Goal: Task Accomplishment & Management: Manage account settings

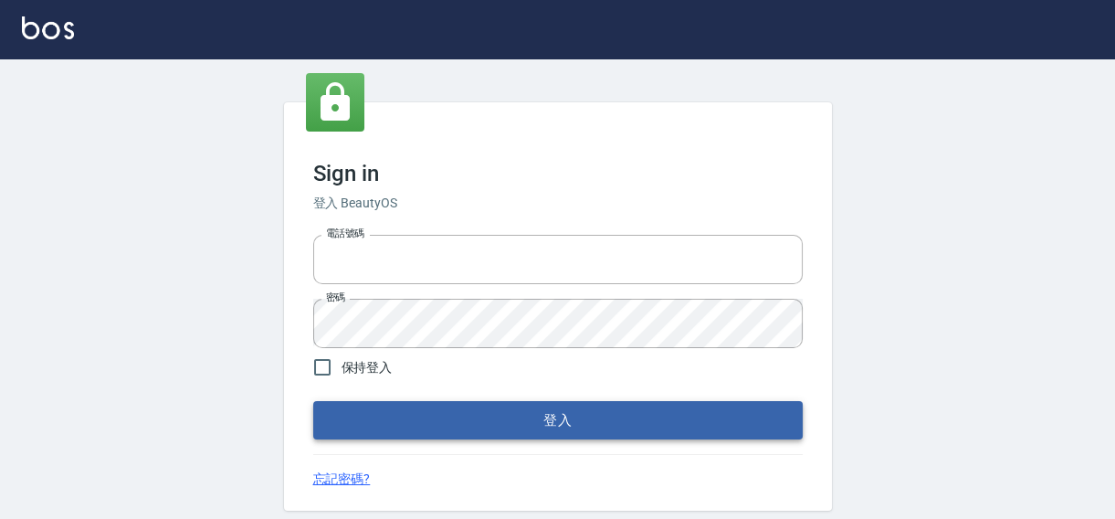
type input "0422211177"
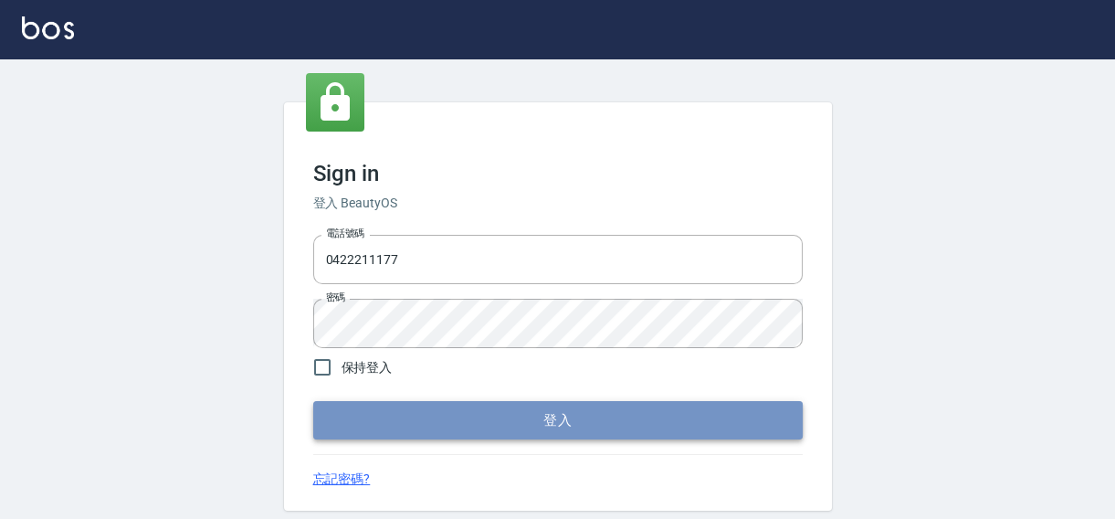
click at [612, 419] on button "登入" at bounding box center [557, 420] width 489 height 38
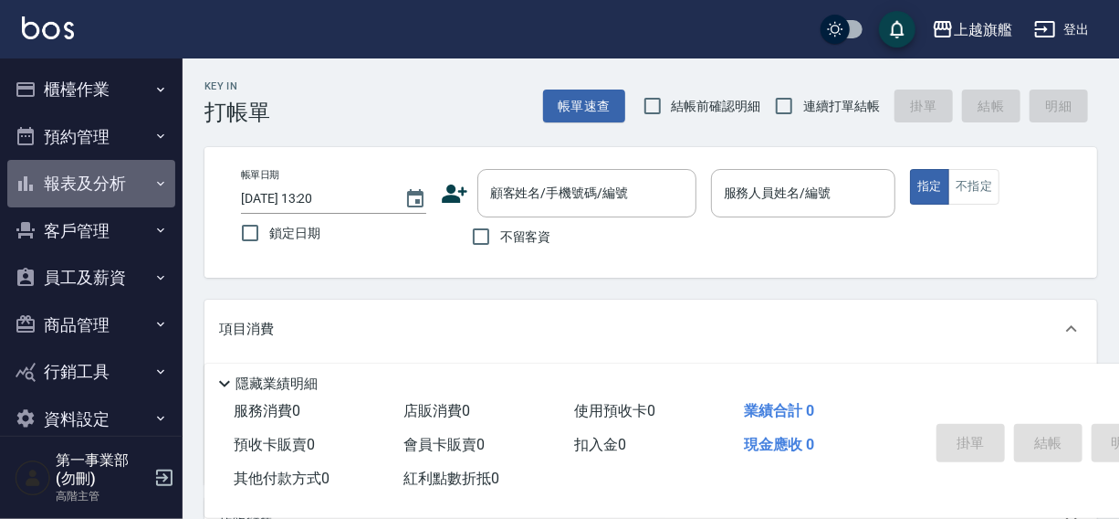
click at [95, 178] on button "報表及分析" at bounding box center [91, 183] width 168 height 47
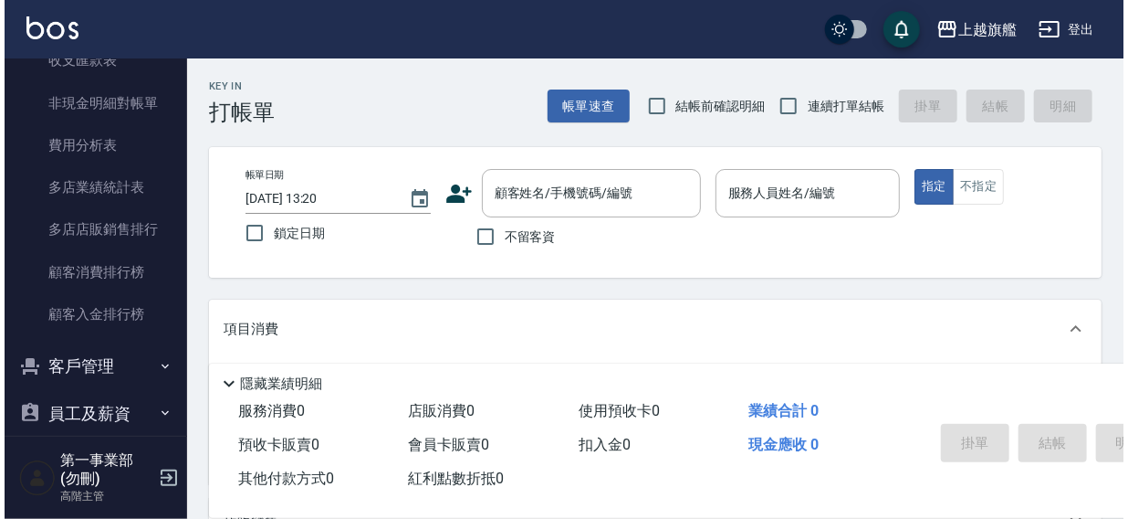
scroll to position [1657, 0]
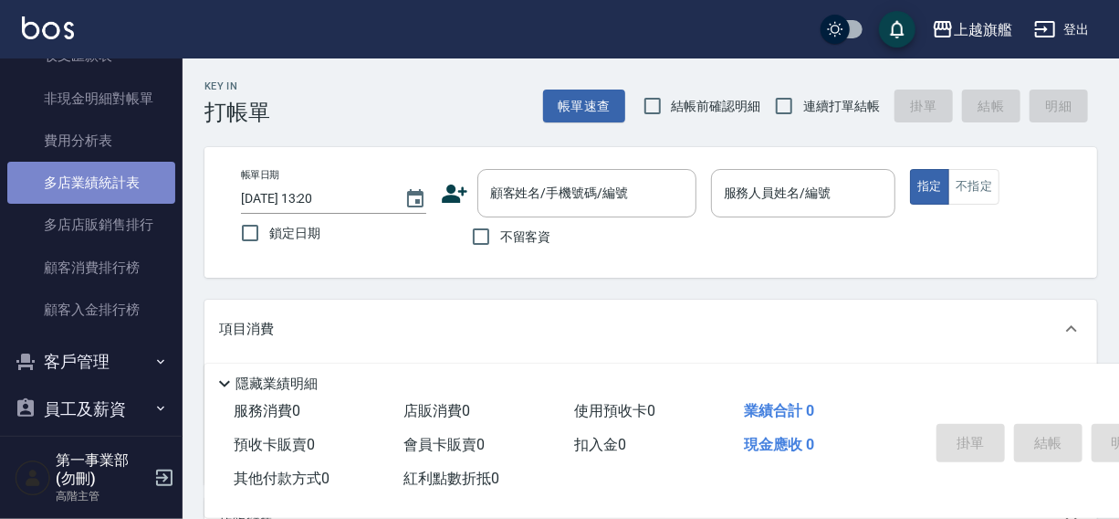
click at [91, 179] on link "多店業績統計表" at bounding box center [91, 183] width 168 height 42
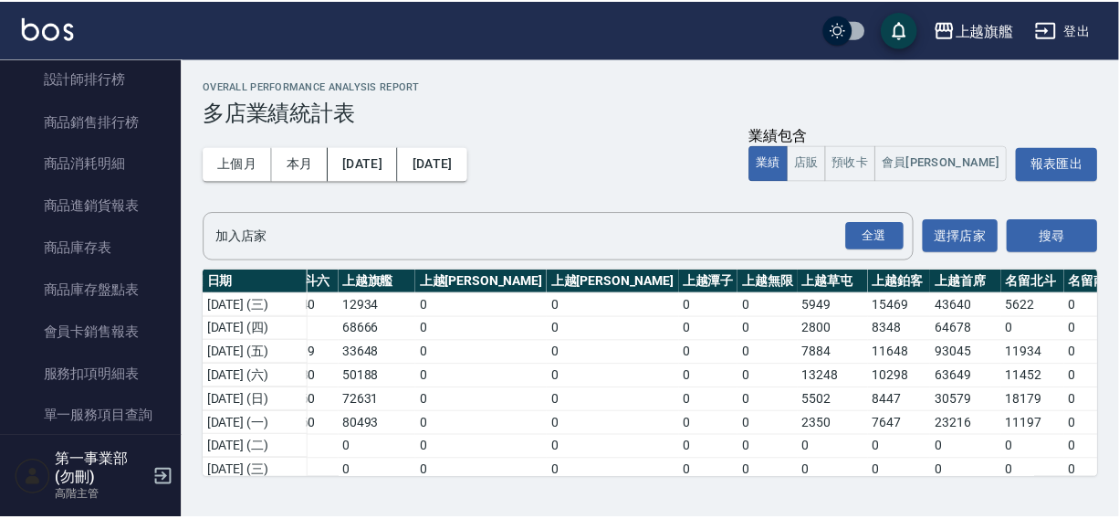
scroll to position [780, 0]
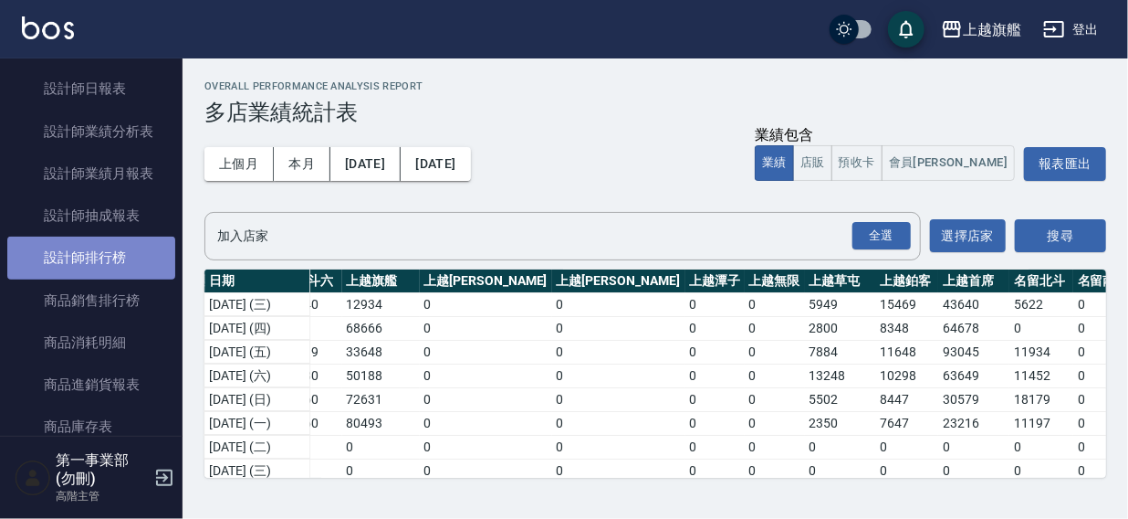
click at [104, 255] on link "設計師排行榜" at bounding box center [91, 257] width 168 height 42
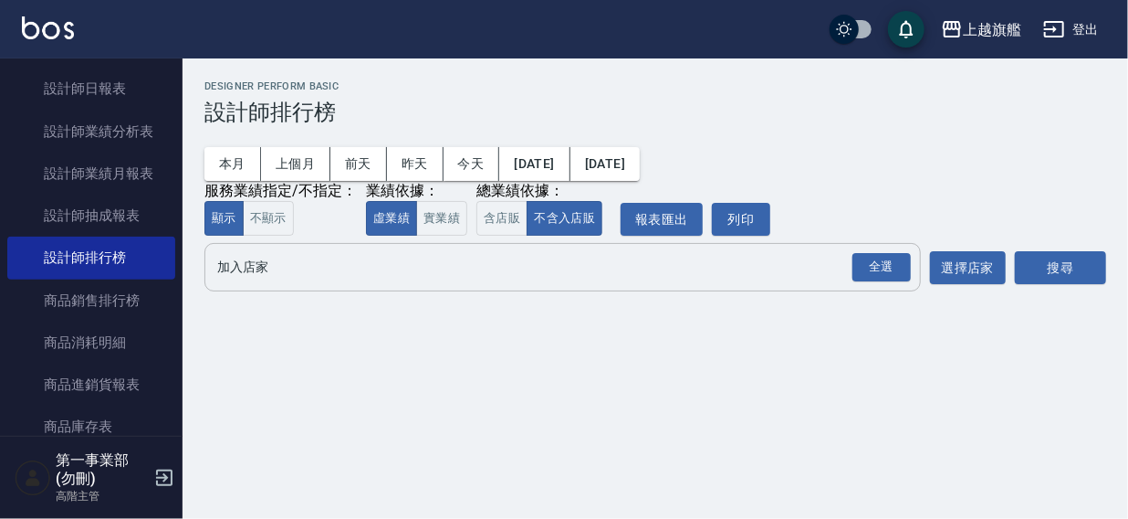
click at [229, 278] on input "加入店家" at bounding box center [549, 267] width 673 height 32
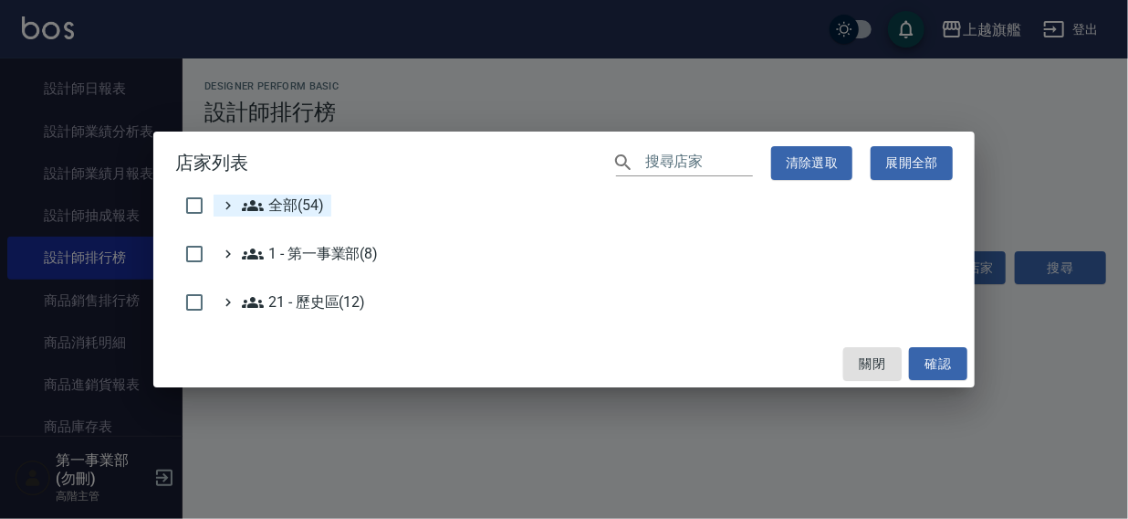
click at [283, 204] on span "全部(54)" at bounding box center [283, 205] width 82 height 22
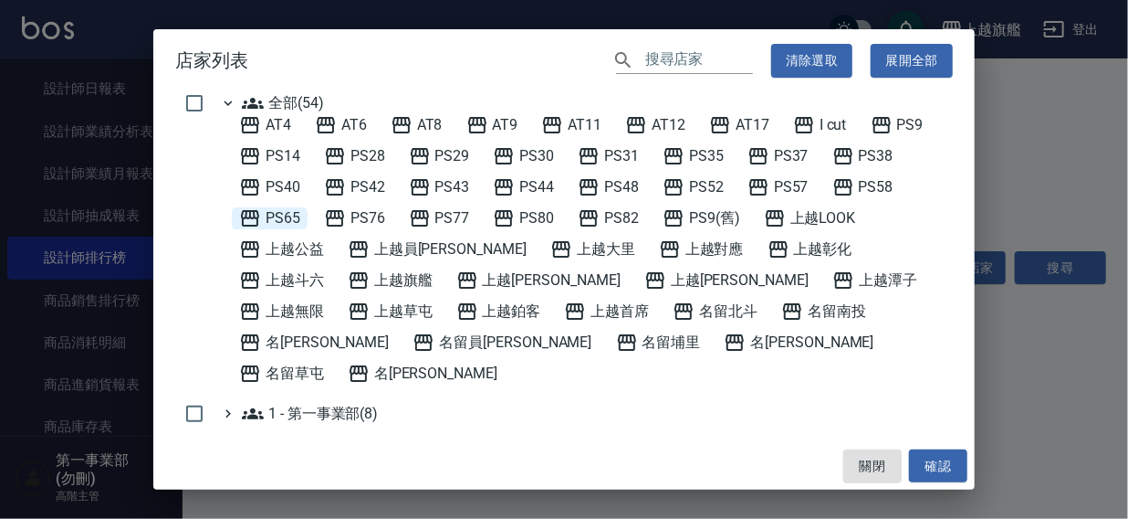
click at [289, 212] on span "PS65" at bounding box center [269, 218] width 61 height 22
click at [925, 465] on button "確認" at bounding box center [938, 466] width 58 height 34
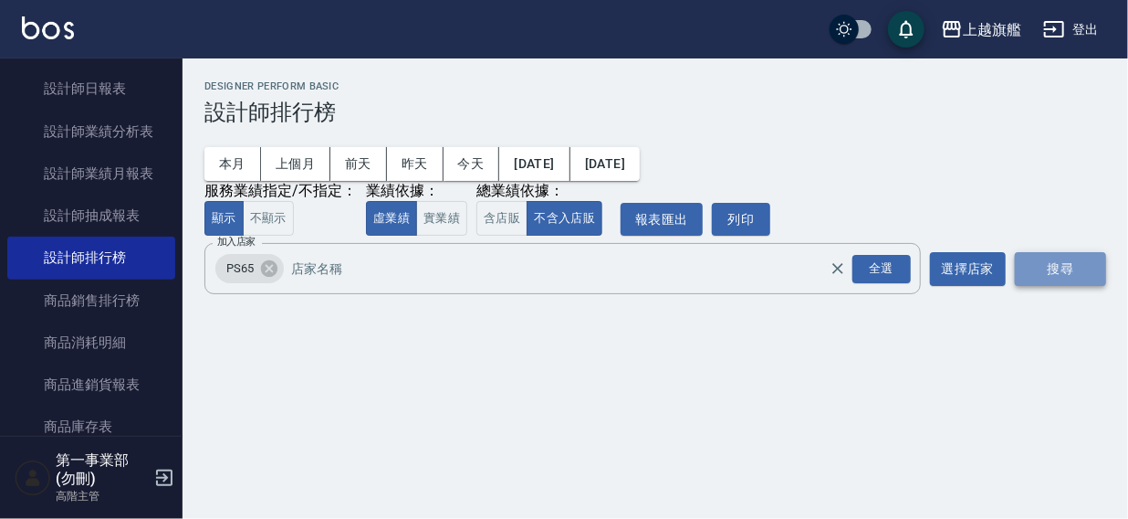
click at [1047, 271] on button "搜尋" at bounding box center [1060, 269] width 91 height 34
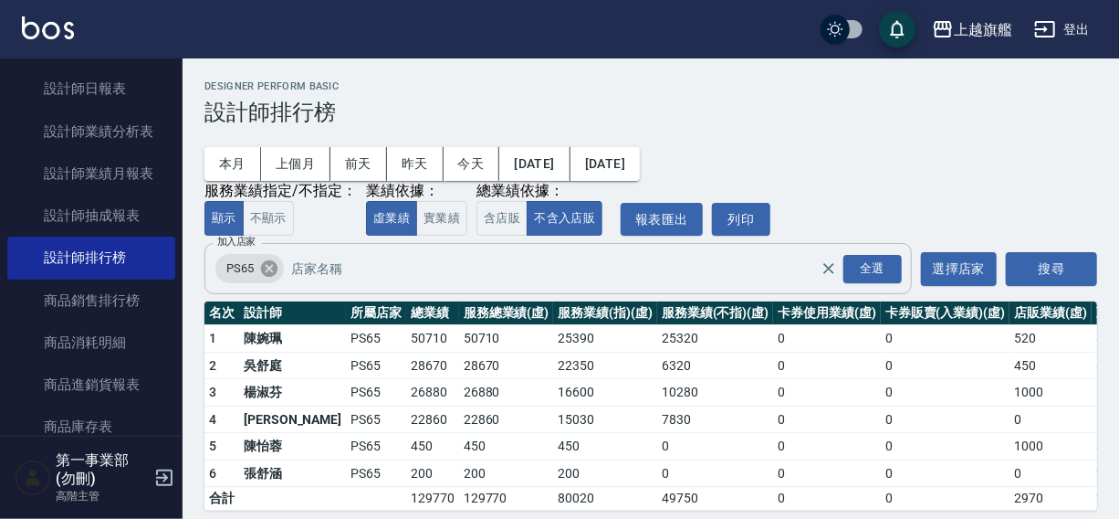
click at [268, 270] on icon at bounding box center [269, 268] width 20 height 20
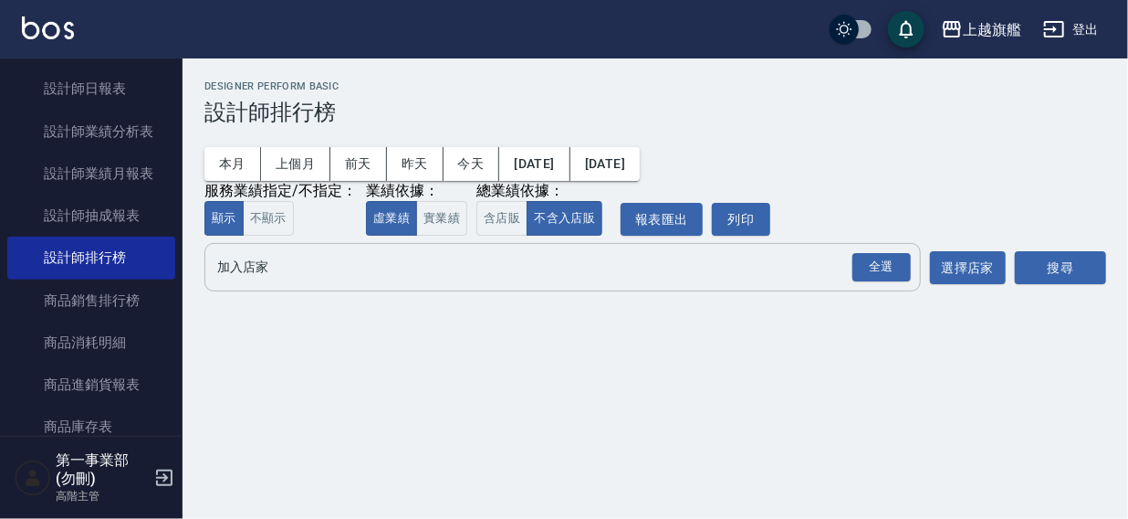
click at [260, 276] on input "加入店家" at bounding box center [549, 267] width 673 height 32
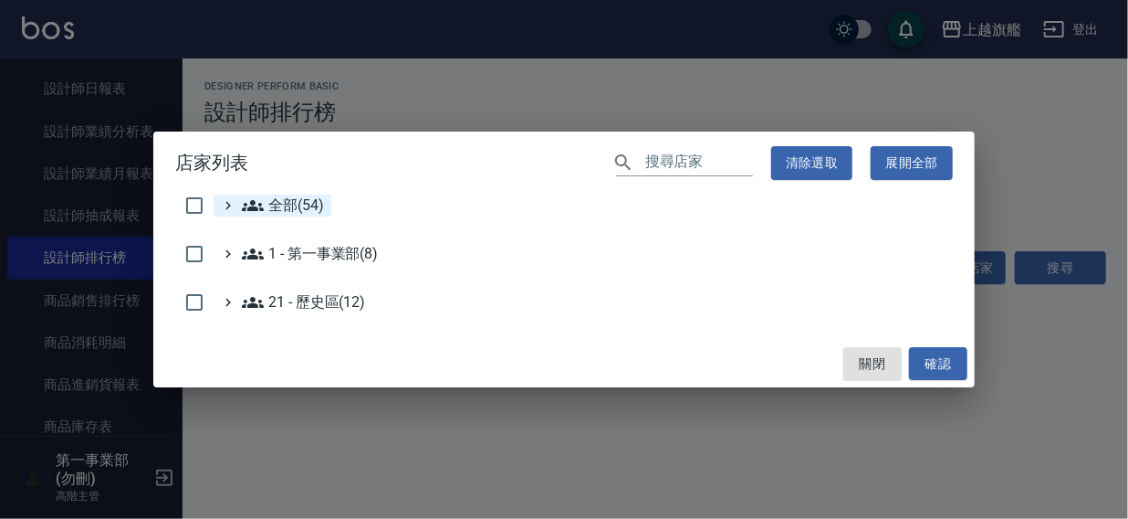
click at [286, 208] on span "全部(54)" at bounding box center [283, 205] width 82 height 22
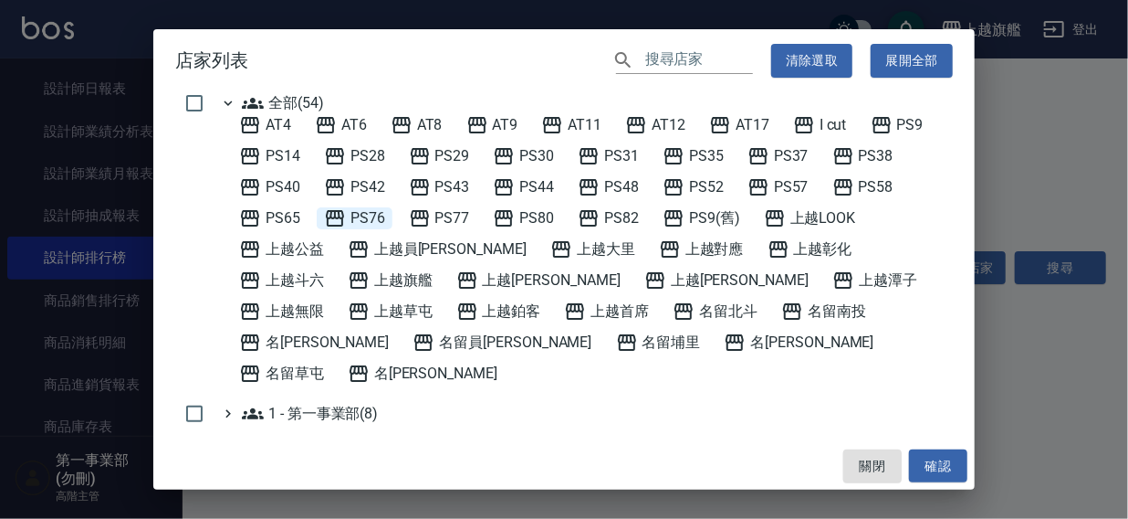
click at [362, 213] on span "PS76" at bounding box center [354, 218] width 61 height 22
click at [920, 470] on button "確認" at bounding box center [938, 466] width 58 height 34
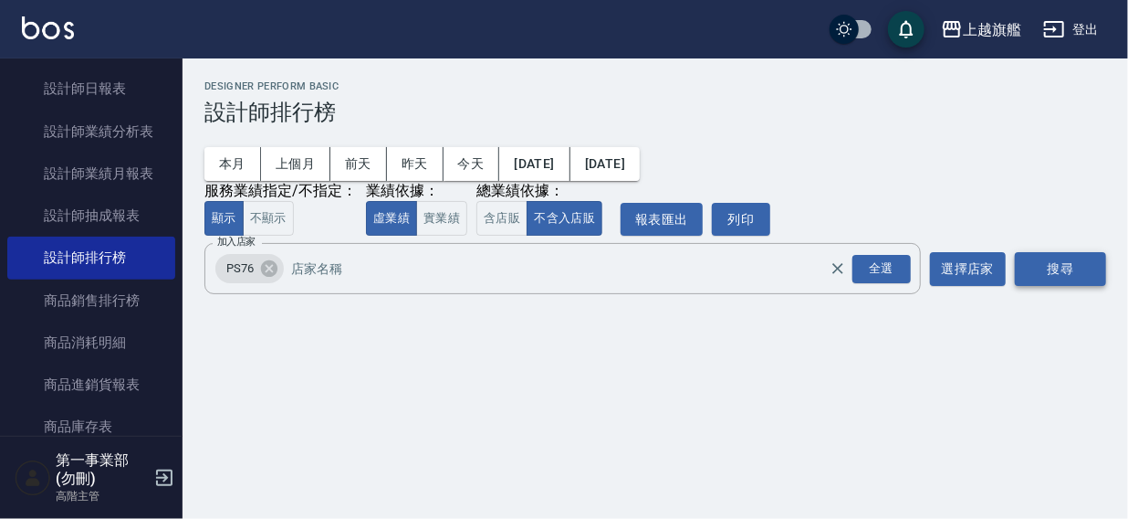
click at [1040, 270] on button "搜尋" at bounding box center [1060, 269] width 91 height 34
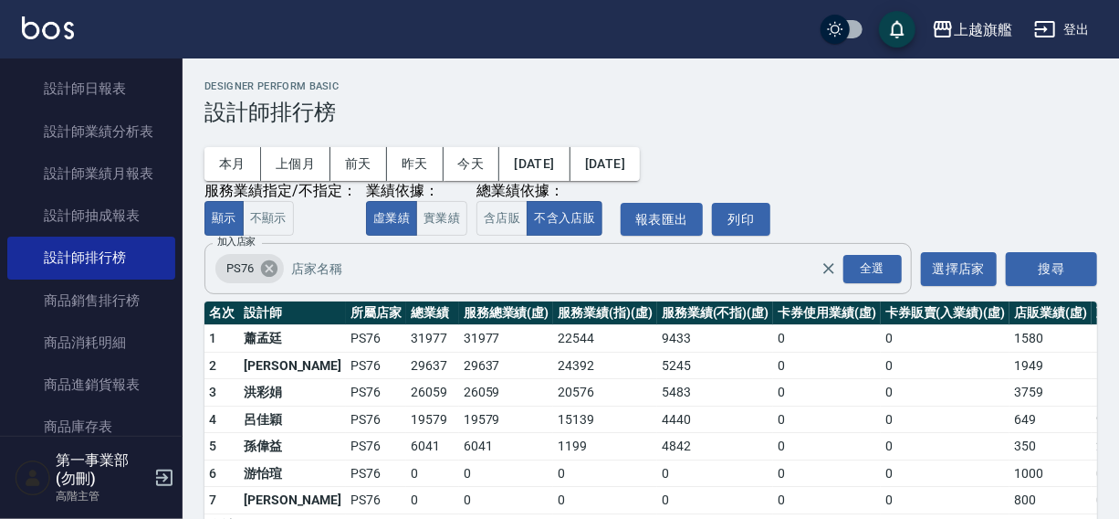
click at [274, 270] on icon at bounding box center [269, 268] width 16 height 16
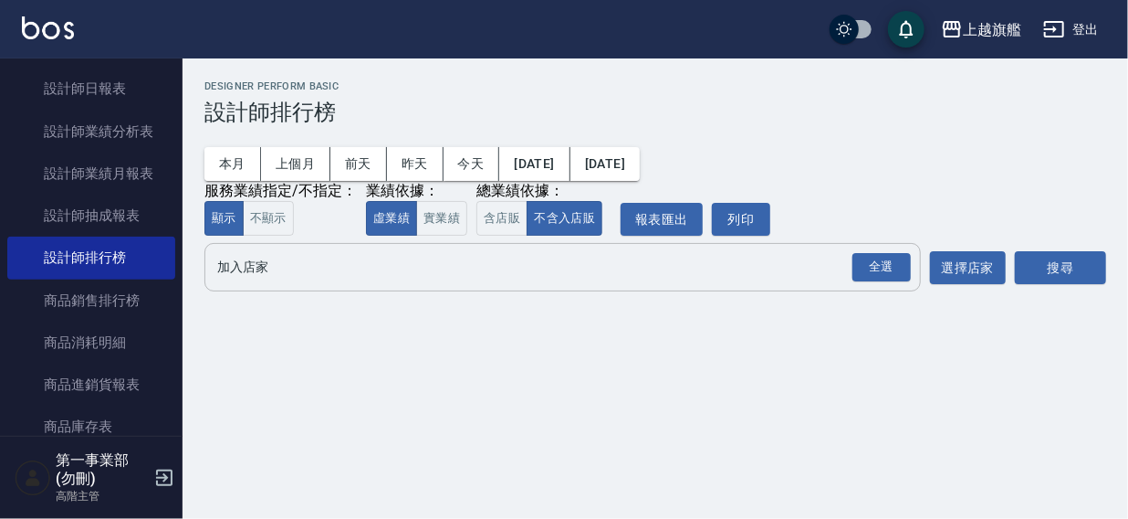
click at [264, 269] on input "加入店家" at bounding box center [549, 267] width 673 height 32
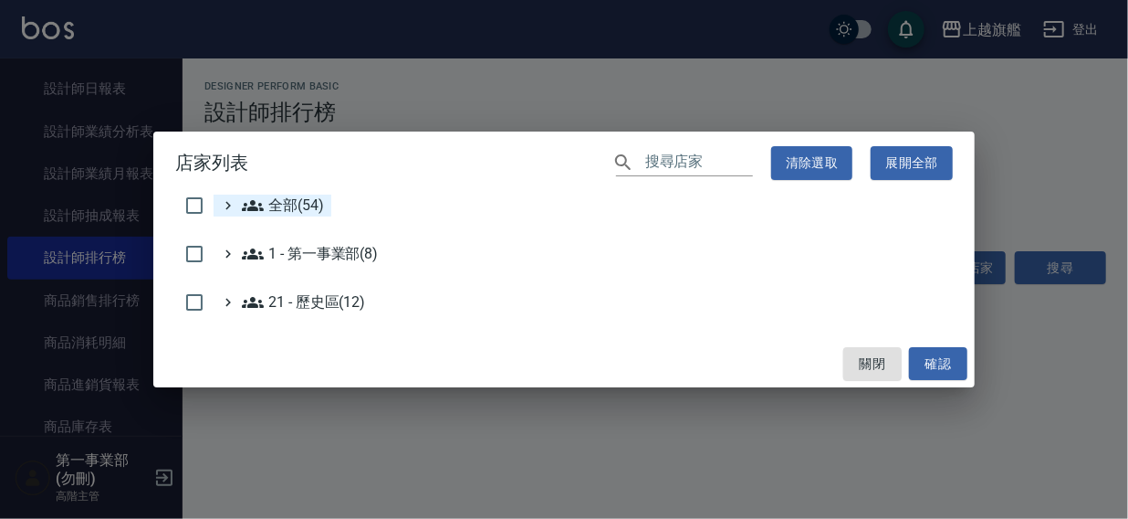
click at [294, 207] on span "全部(54)" at bounding box center [283, 205] width 82 height 22
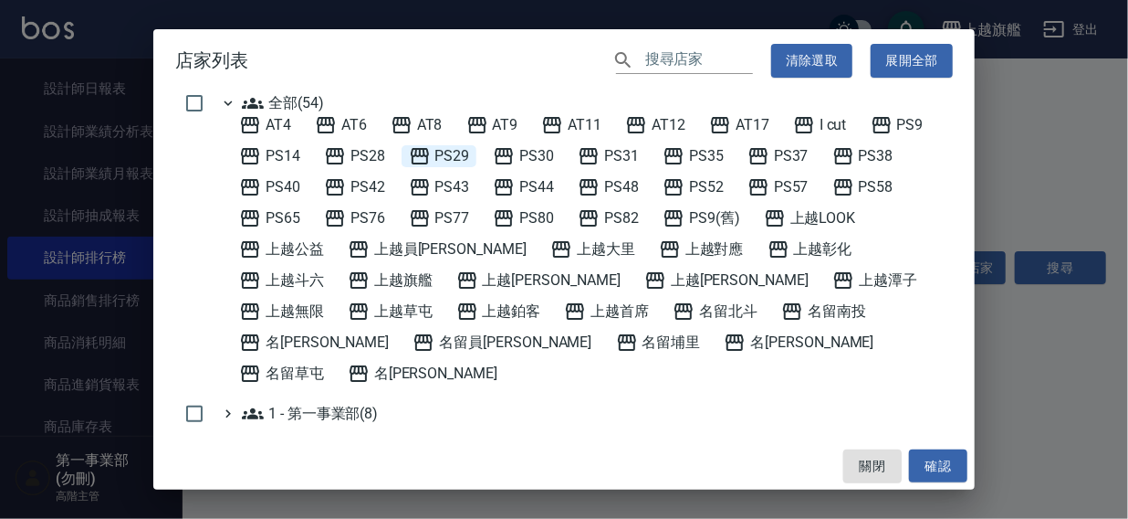
click at [456, 152] on span "PS29" at bounding box center [439, 156] width 61 height 22
click at [935, 464] on button "確認" at bounding box center [938, 466] width 58 height 34
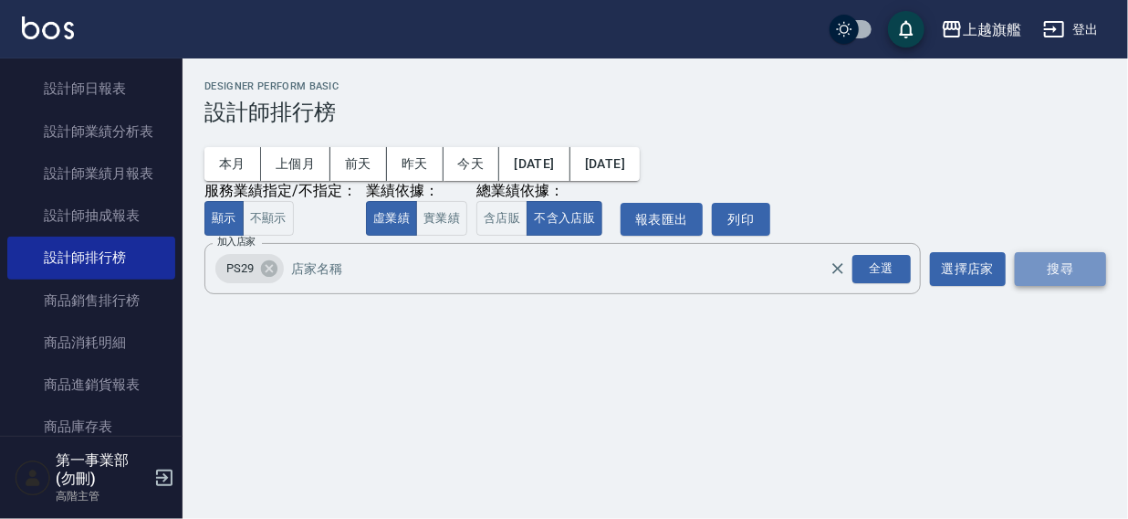
click at [1044, 265] on button "搜尋" at bounding box center [1060, 269] width 91 height 34
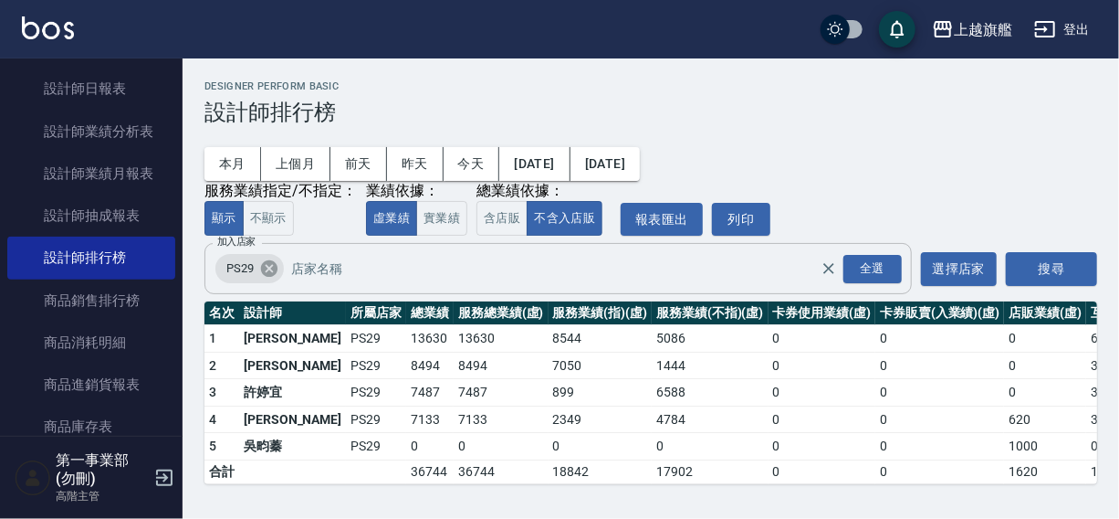
click at [266, 266] on icon at bounding box center [269, 268] width 20 height 20
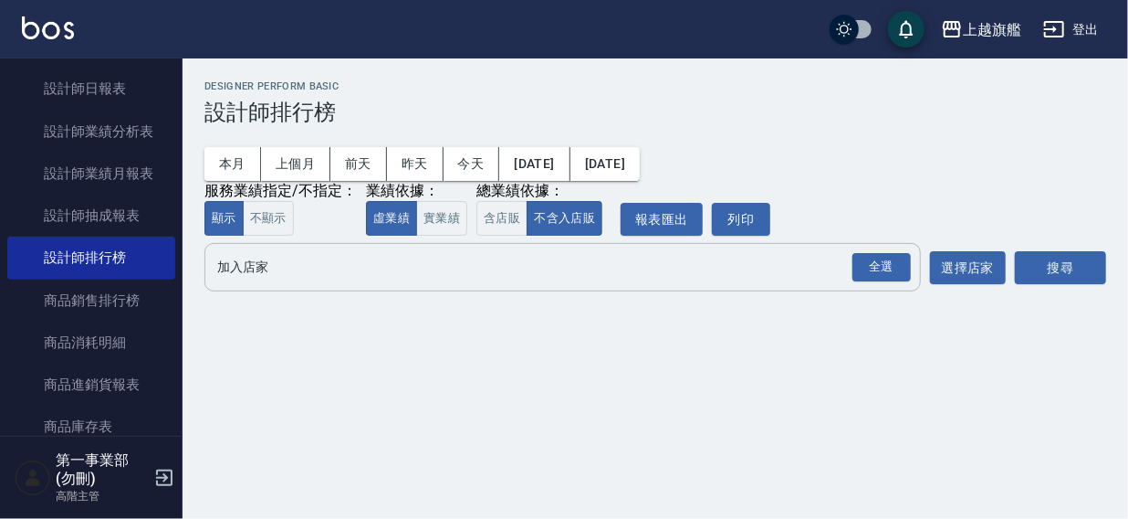
click at [263, 268] on input "加入店家" at bounding box center [549, 267] width 673 height 32
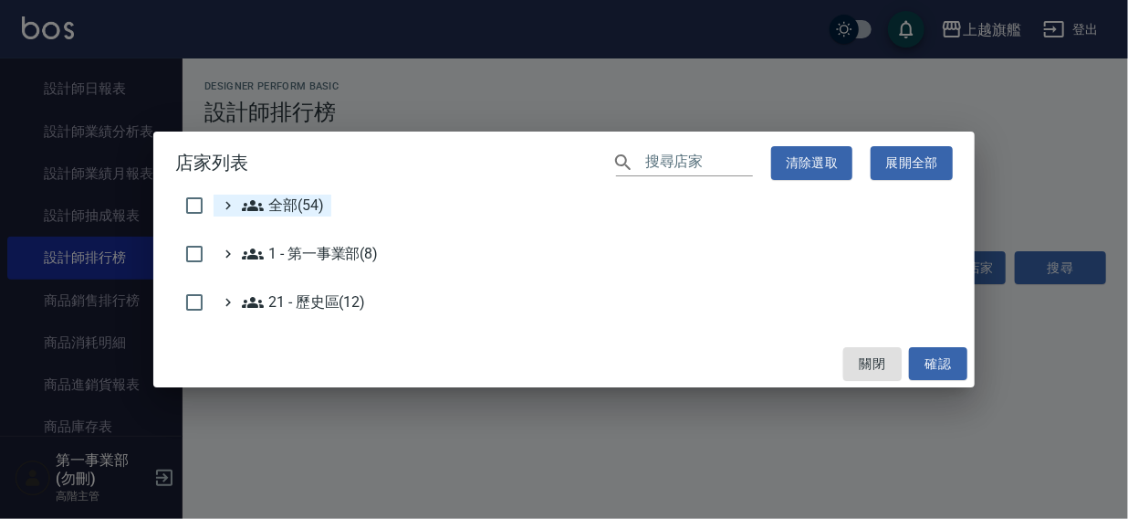
click at [280, 207] on span "全部(54)" at bounding box center [283, 205] width 82 height 22
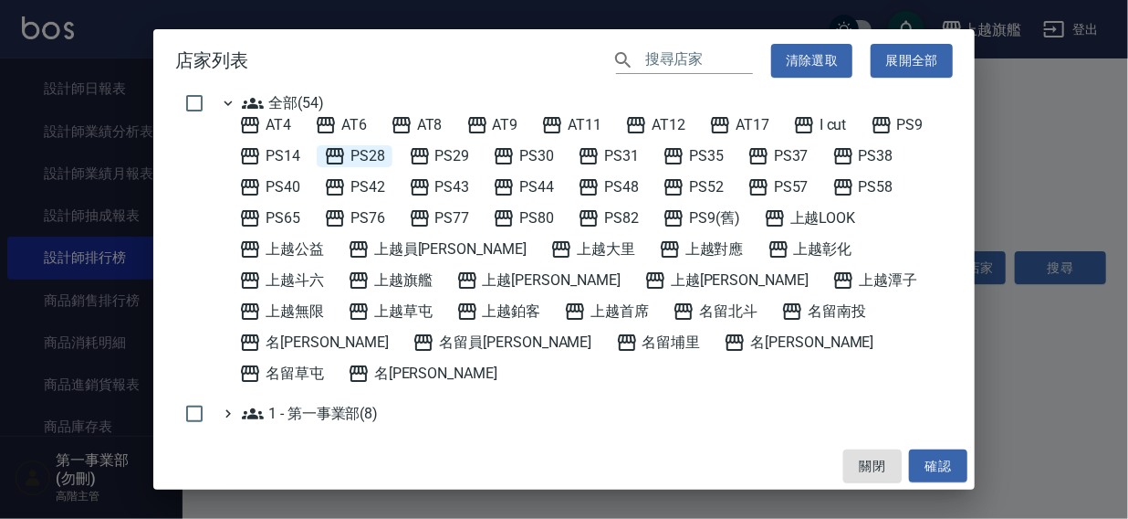
click at [352, 155] on span "PS28" at bounding box center [354, 156] width 61 height 22
click at [916, 469] on button "確認" at bounding box center [938, 466] width 58 height 34
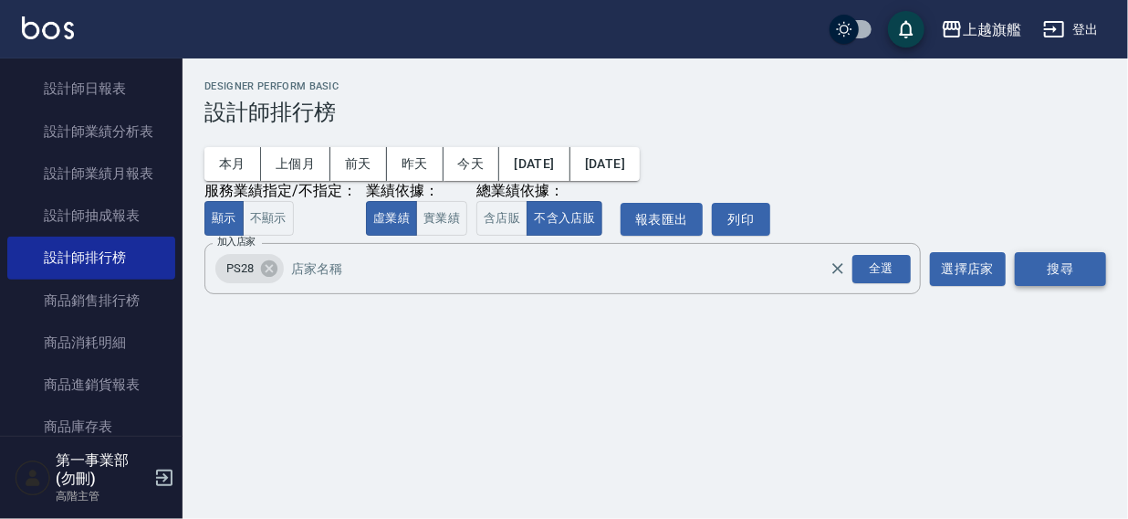
click at [1033, 274] on button "搜尋" at bounding box center [1060, 269] width 91 height 34
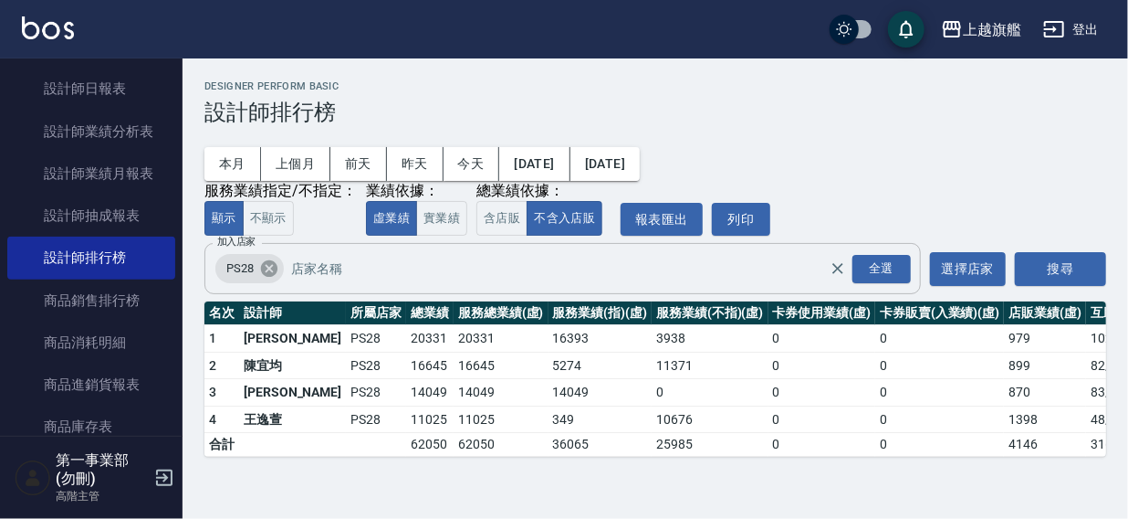
click at [265, 268] on icon at bounding box center [269, 268] width 16 height 16
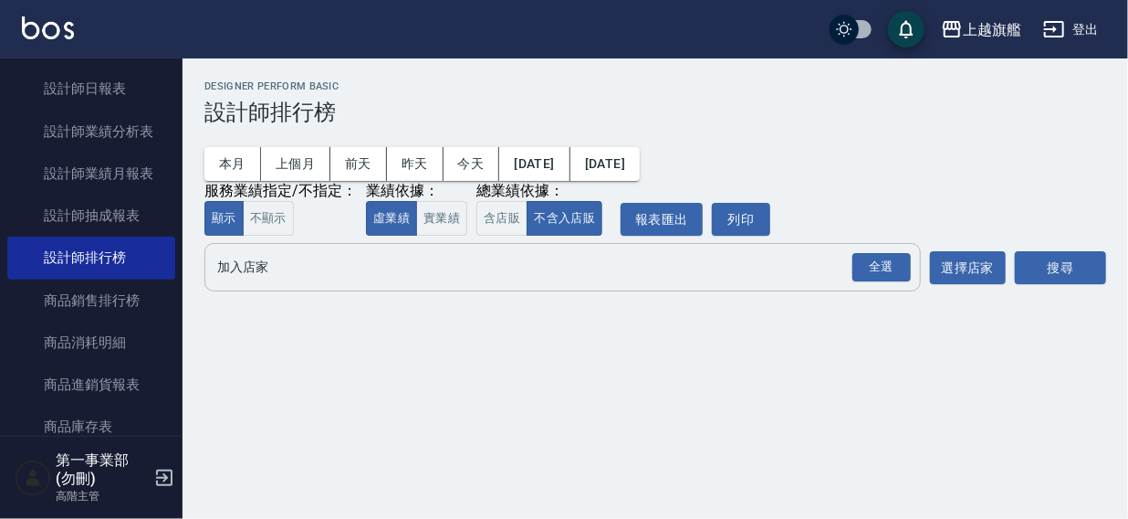
click at [264, 270] on input "加入店家" at bounding box center [549, 267] width 673 height 32
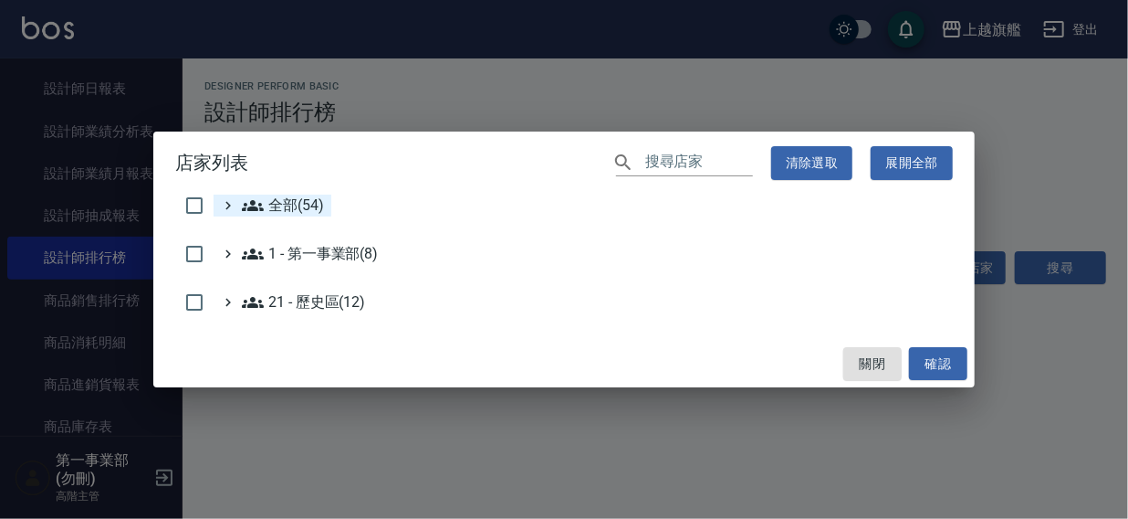
click at [295, 204] on span "全部(54)" at bounding box center [283, 205] width 82 height 22
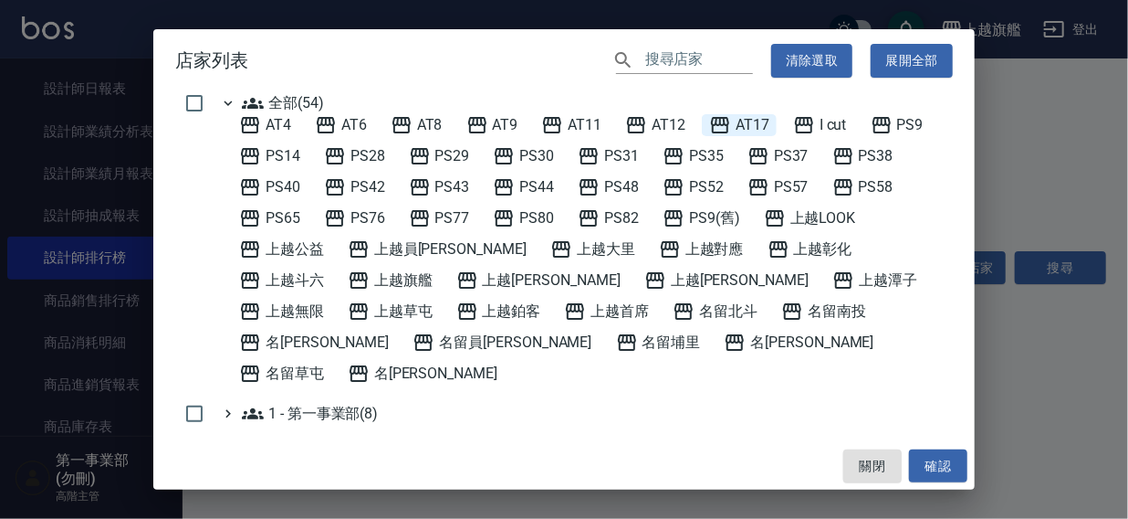
click at [762, 124] on span "AT17" at bounding box center [739, 125] width 60 height 22
click at [938, 458] on button "確認" at bounding box center [938, 466] width 58 height 34
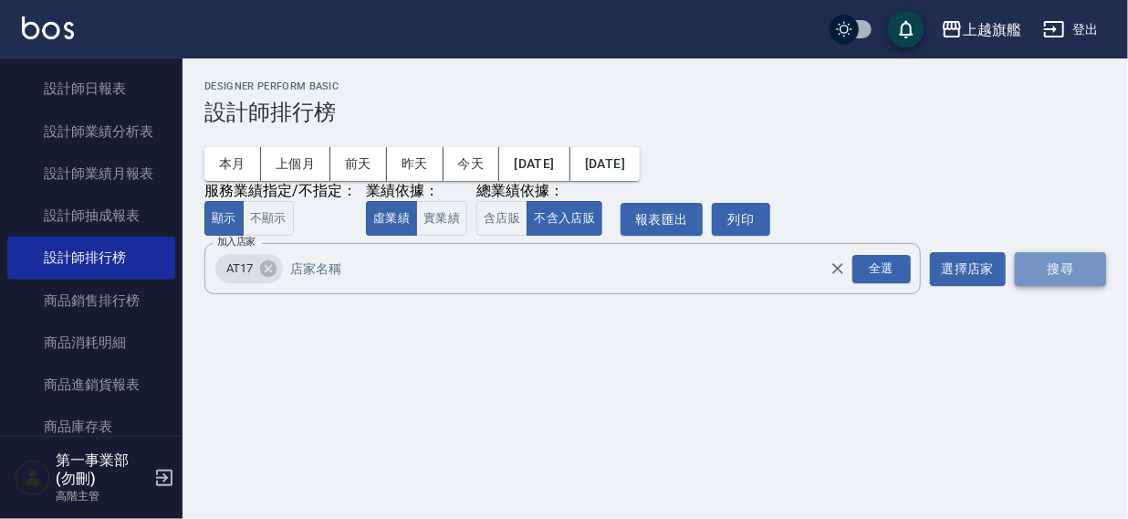
click at [1047, 263] on button "搜尋" at bounding box center [1060, 269] width 91 height 34
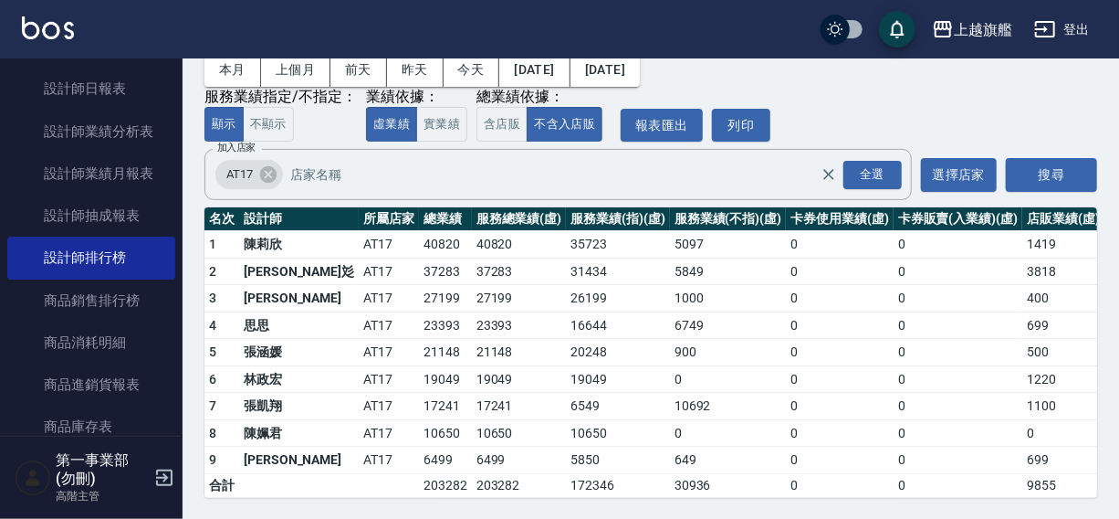
scroll to position [103, 0]
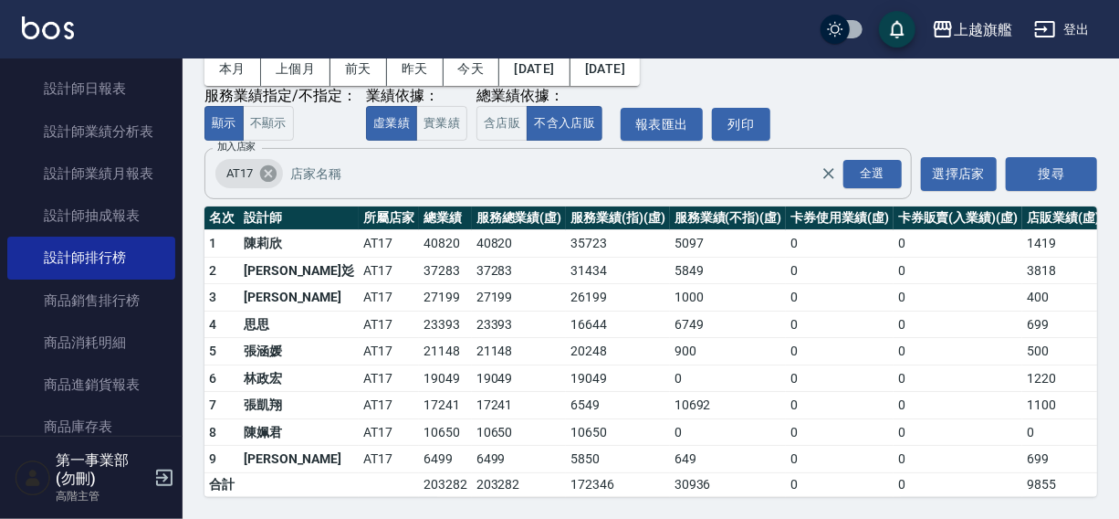
click at [265, 165] on icon at bounding box center [268, 173] width 16 height 16
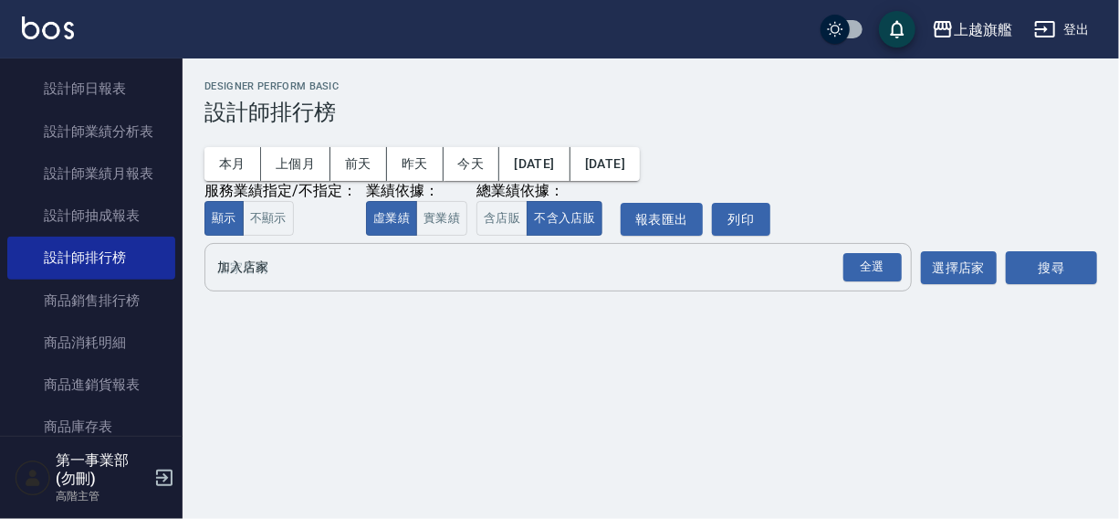
scroll to position [0, 0]
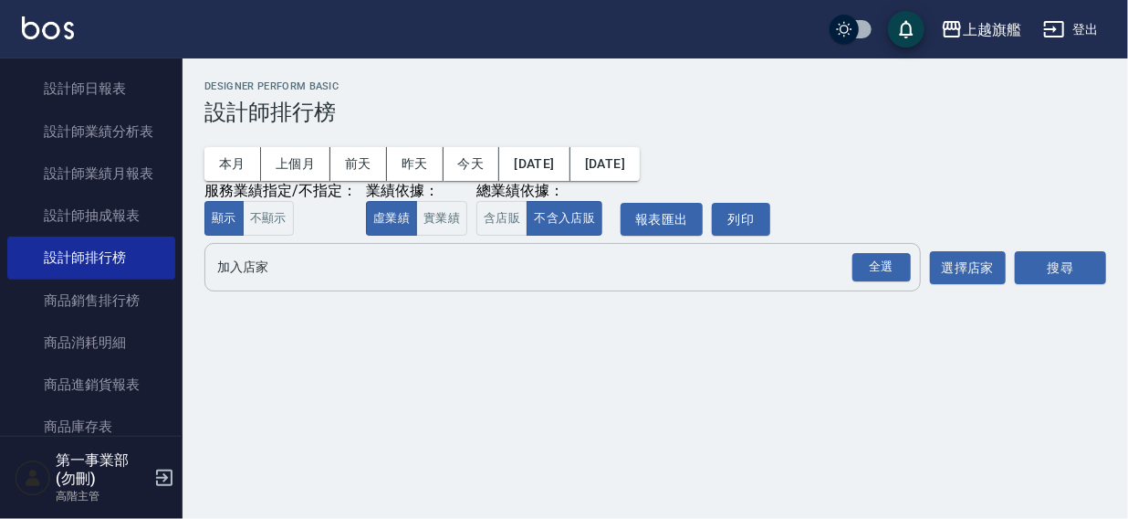
click at [241, 262] on input "加入店家" at bounding box center [549, 267] width 673 height 32
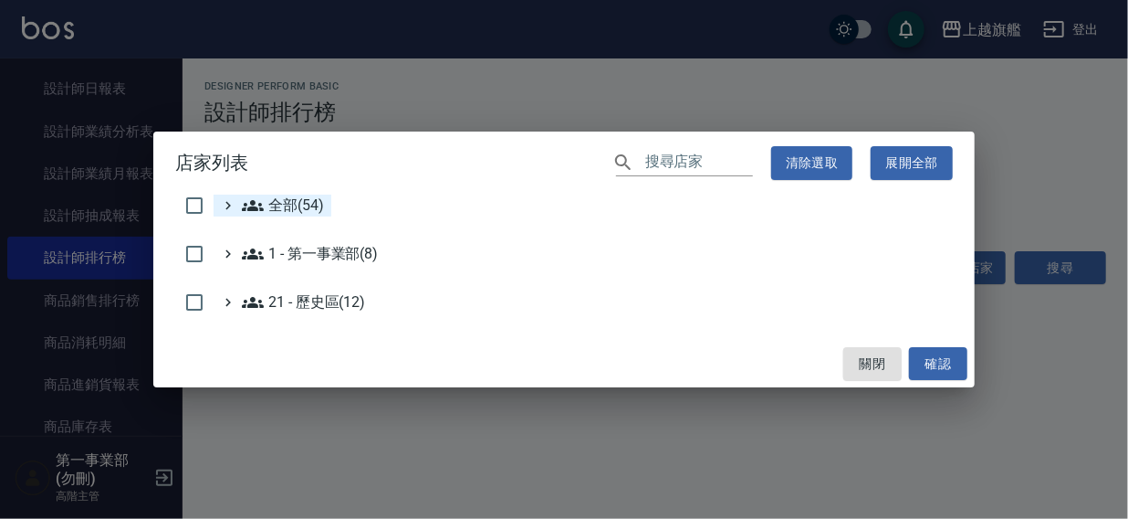
click at [279, 205] on span "全部(54)" at bounding box center [283, 205] width 82 height 22
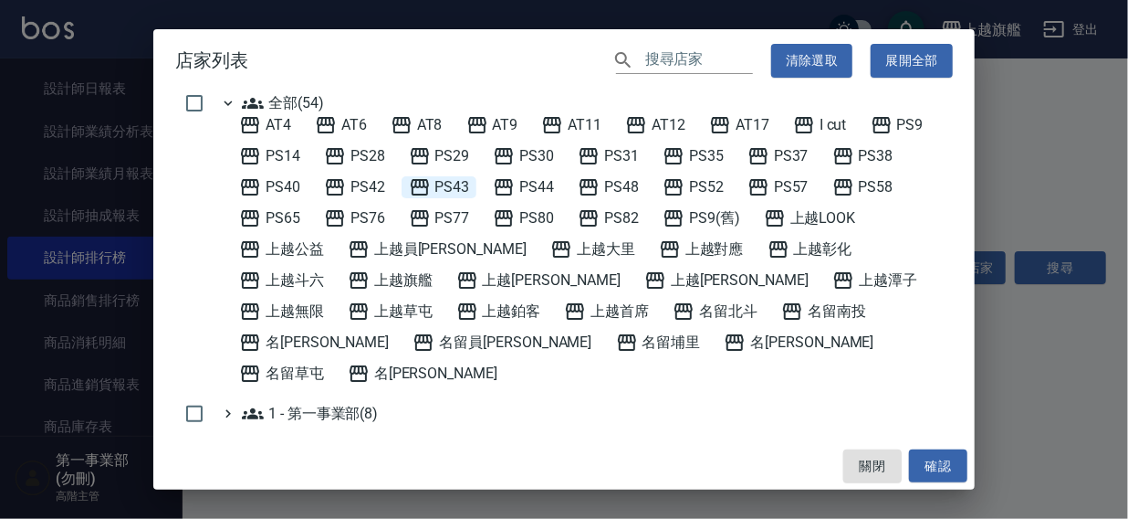
click at [457, 184] on span "PS43" at bounding box center [439, 187] width 61 height 22
click at [932, 457] on button "確認" at bounding box center [938, 466] width 58 height 34
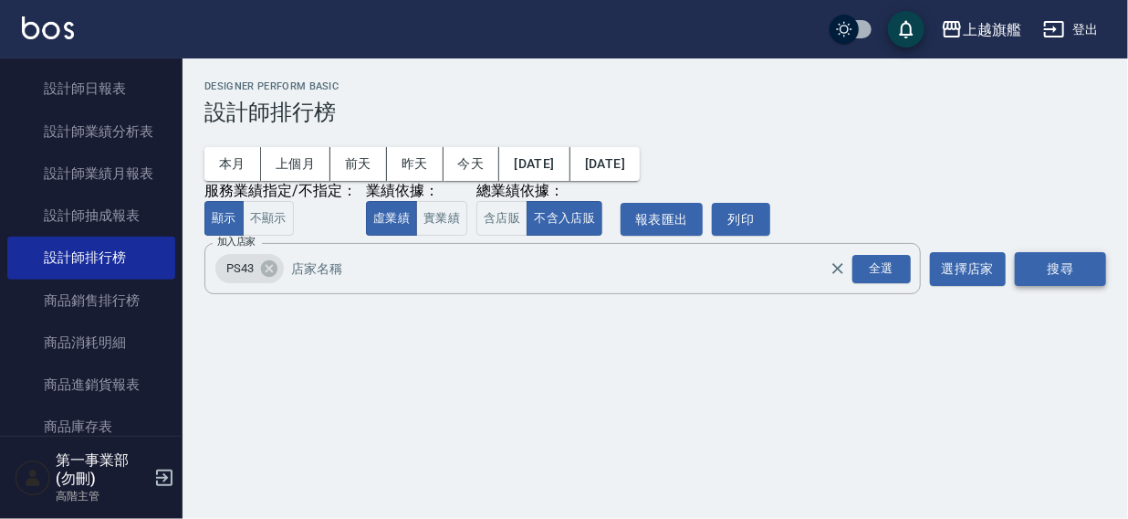
click at [1053, 269] on button "搜尋" at bounding box center [1060, 269] width 91 height 34
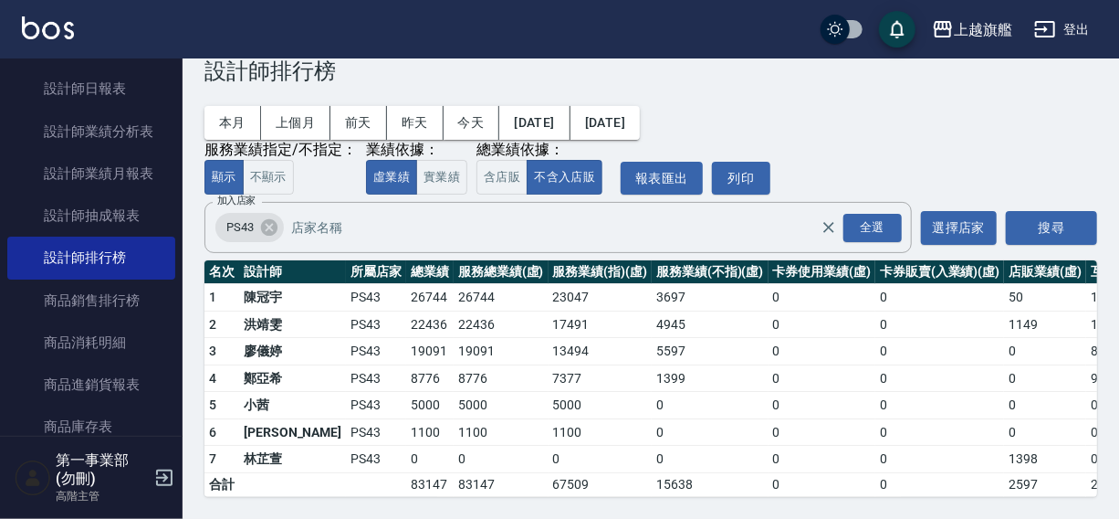
scroll to position [55, 0]
click at [270, 217] on icon at bounding box center [269, 227] width 20 height 20
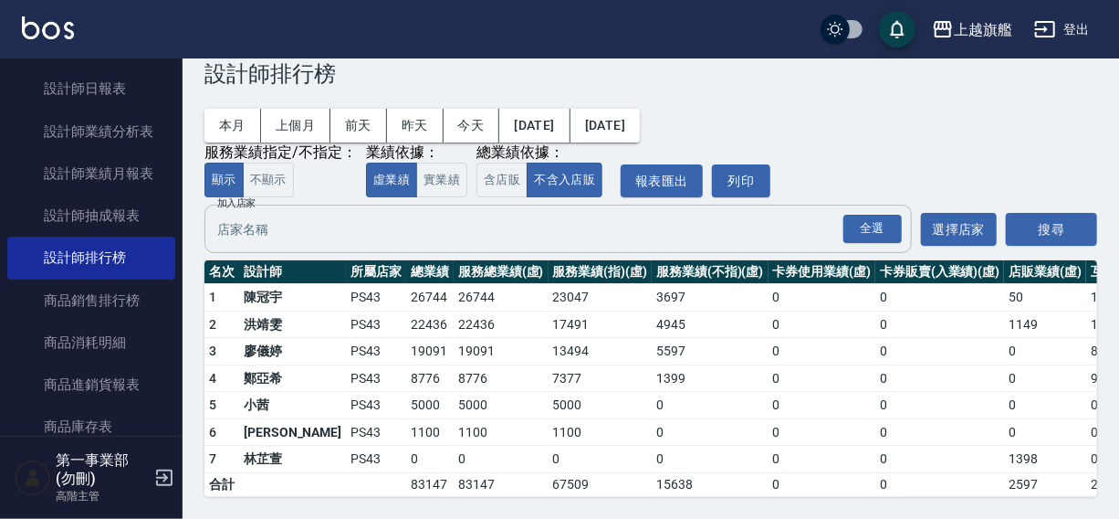
scroll to position [0, 0]
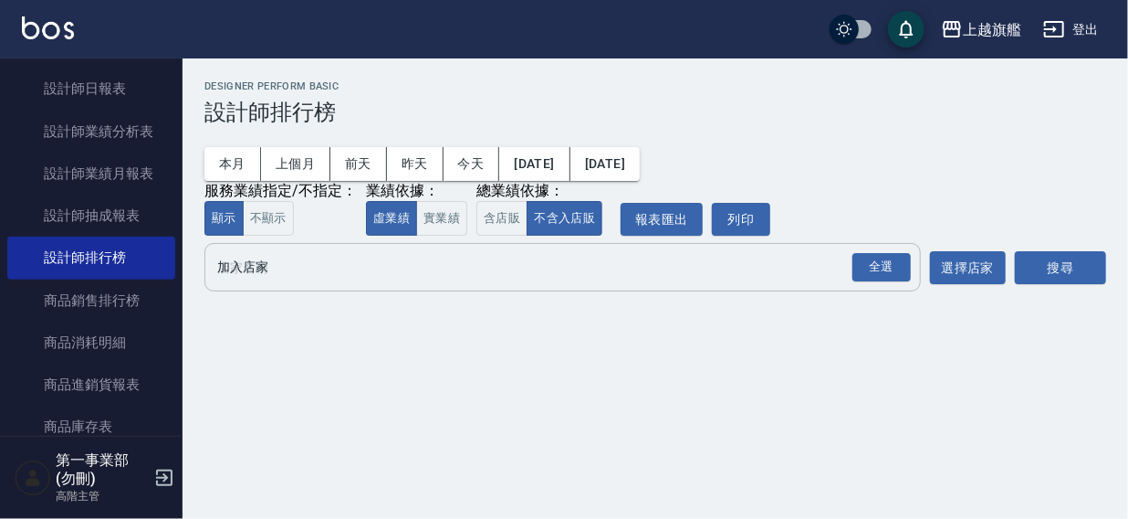
click at [252, 268] on input "加入店家" at bounding box center [549, 267] width 673 height 32
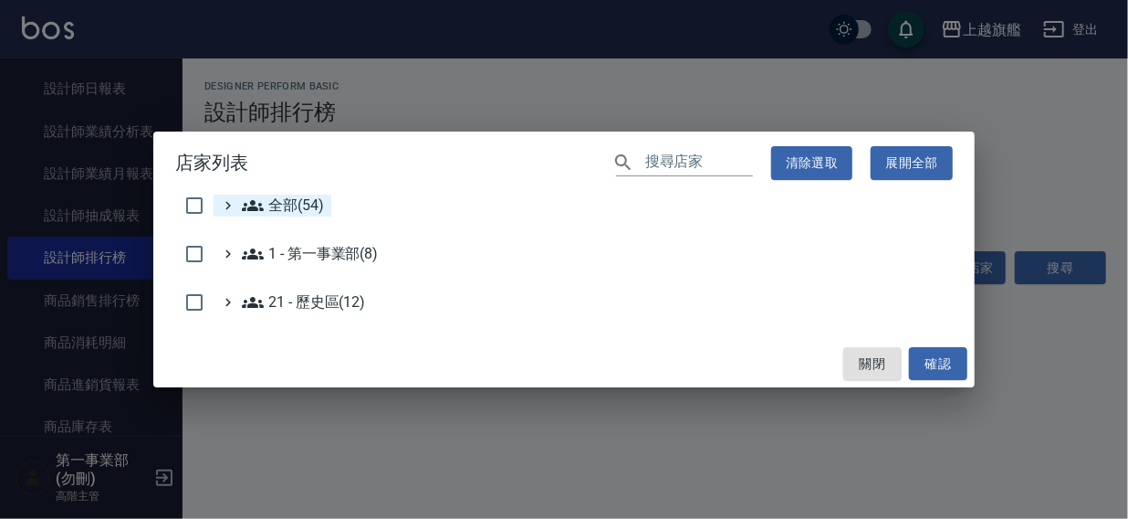
click at [280, 205] on span "全部(54)" at bounding box center [283, 205] width 82 height 22
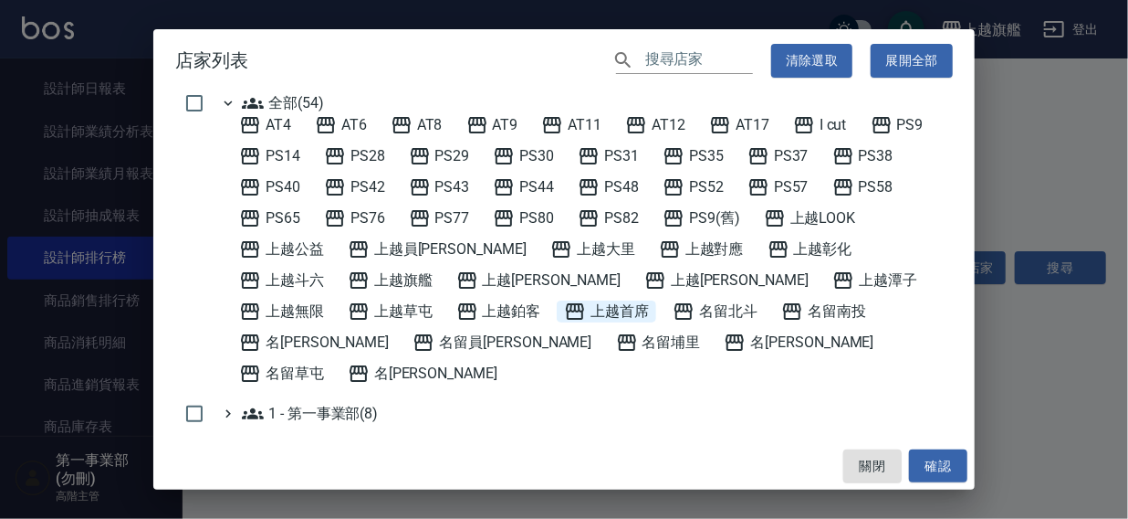
click at [564, 309] on span "上越首席" at bounding box center [606, 311] width 85 height 22
click at [939, 467] on button "確認" at bounding box center [938, 466] width 58 height 34
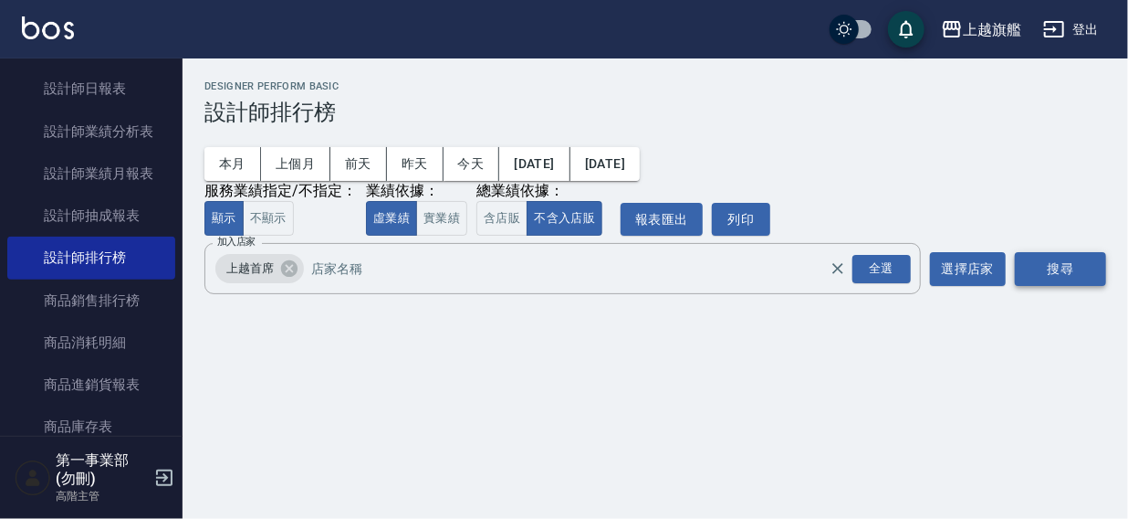
click at [1032, 262] on button "搜尋" at bounding box center [1060, 269] width 91 height 34
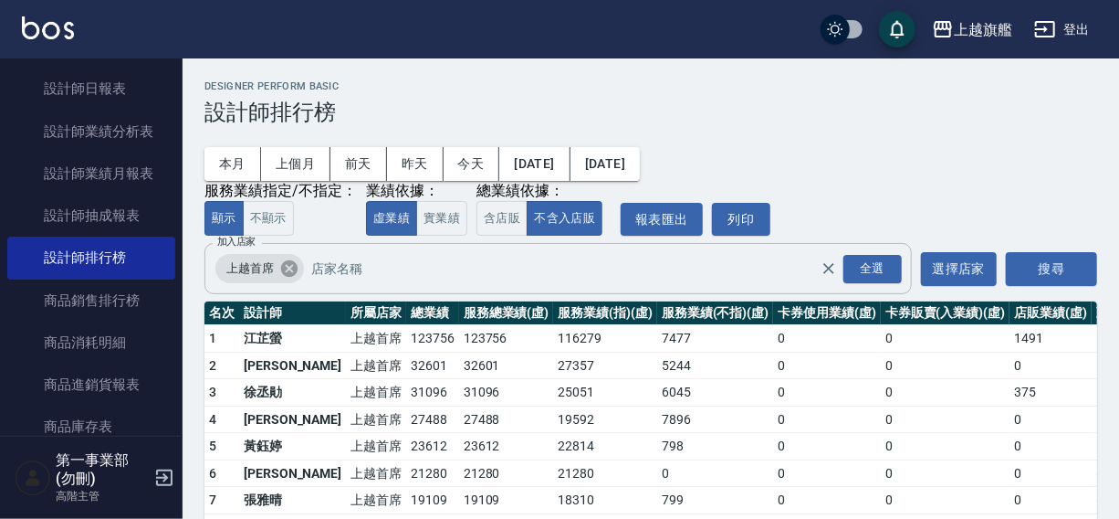
click at [287, 271] on icon at bounding box center [289, 268] width 20 height 20
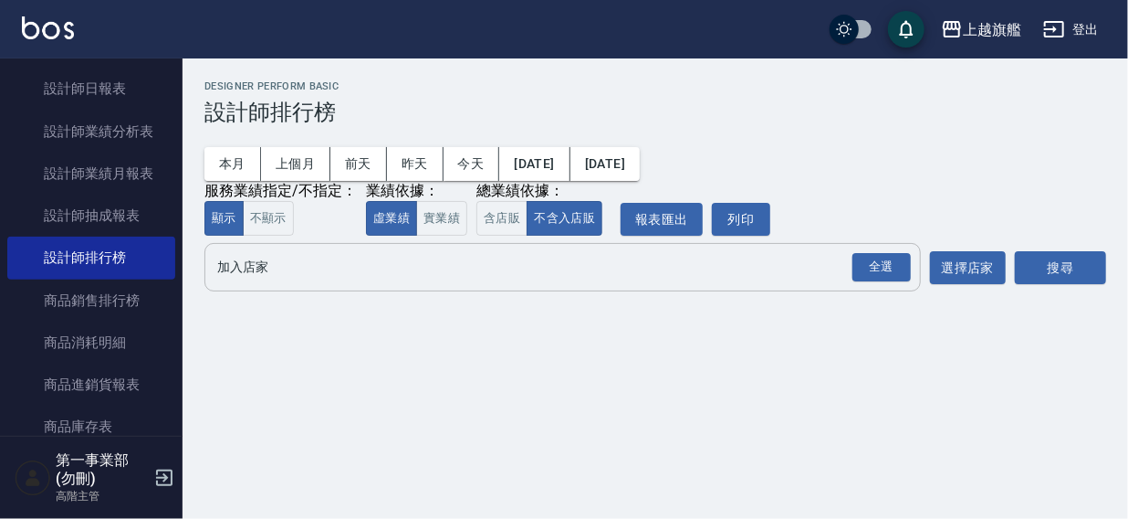
click at [248, 280] on input "加入店家" at bounding box center [549, 267] width 673 height 32
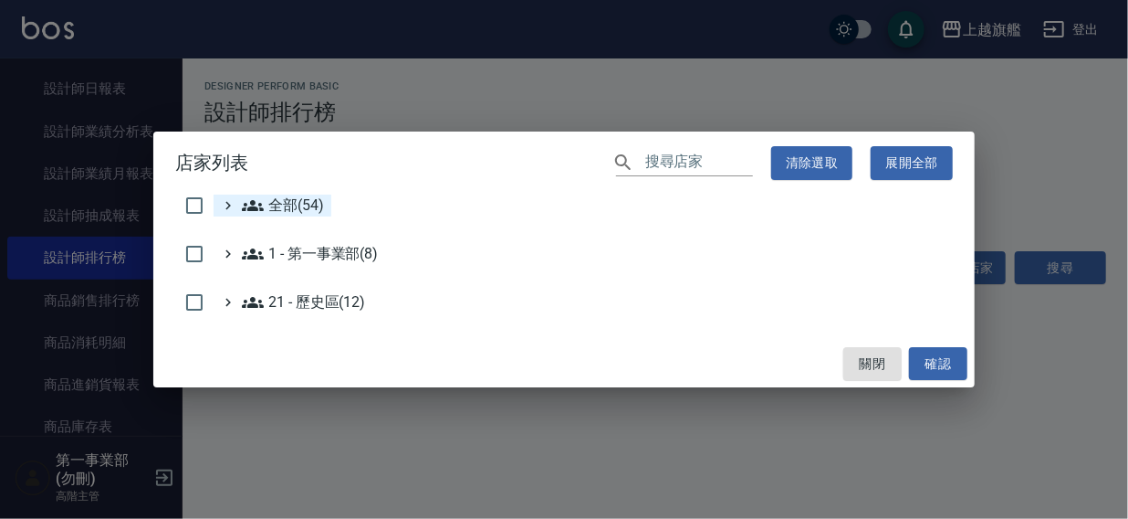
click at [275, 207] on span "全部(54)" at bounding box center [283, 205] width 82 height 22
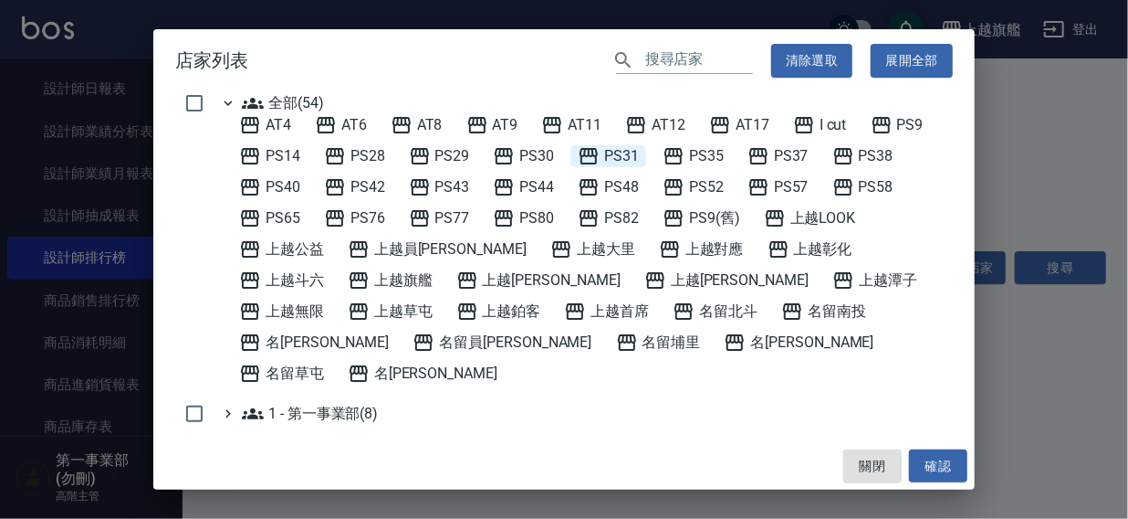
click at [618, 157] on span "PS31" at bounding box center [608, 156] width 61 height 22
click at [946, 462] on button "確認" at bounding box center [938, 466] width 58 height 34
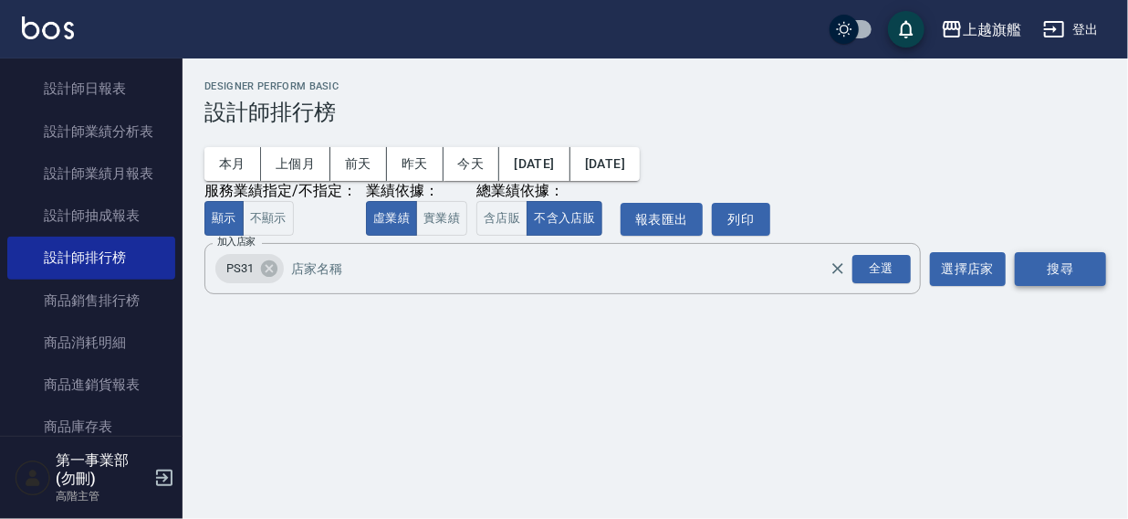
click at [1044, 264] on button "搜尋" at bounding box center [1060, 269] width 91 height 34
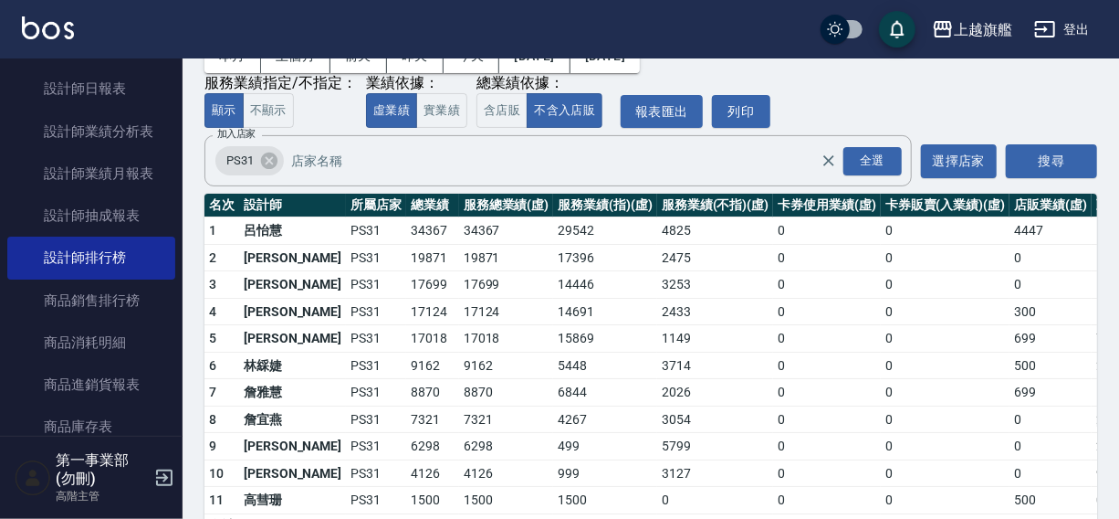
scroll to position [163, 0]
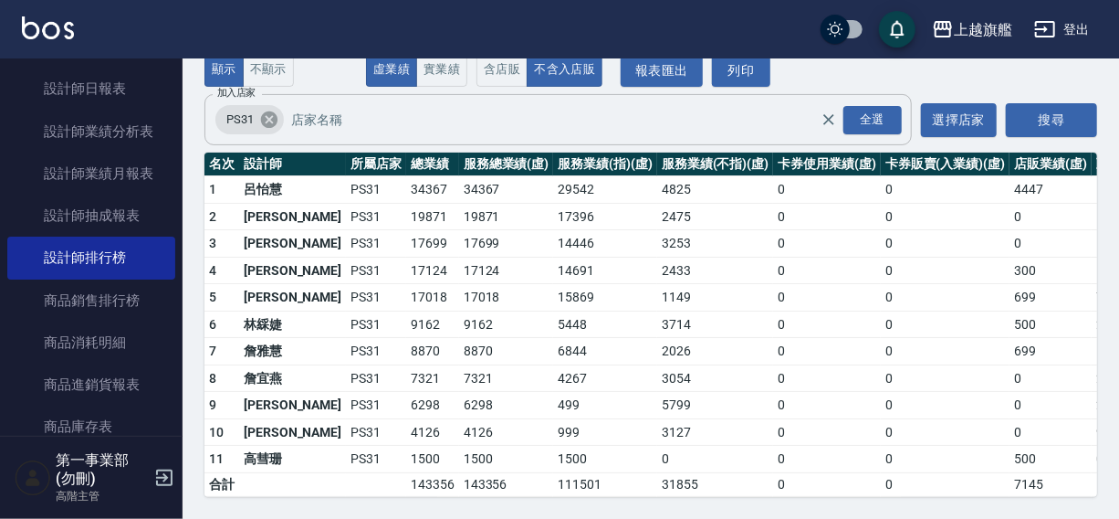
click at [274, 111] on icon at bounding box center [269, 119] width 16 height 16
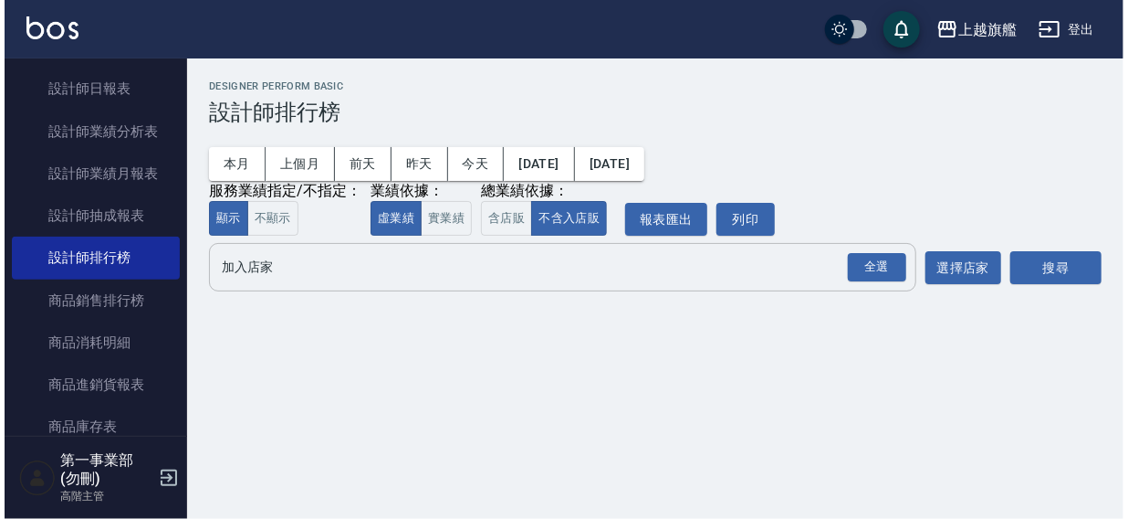
scroll to position [0, 0]
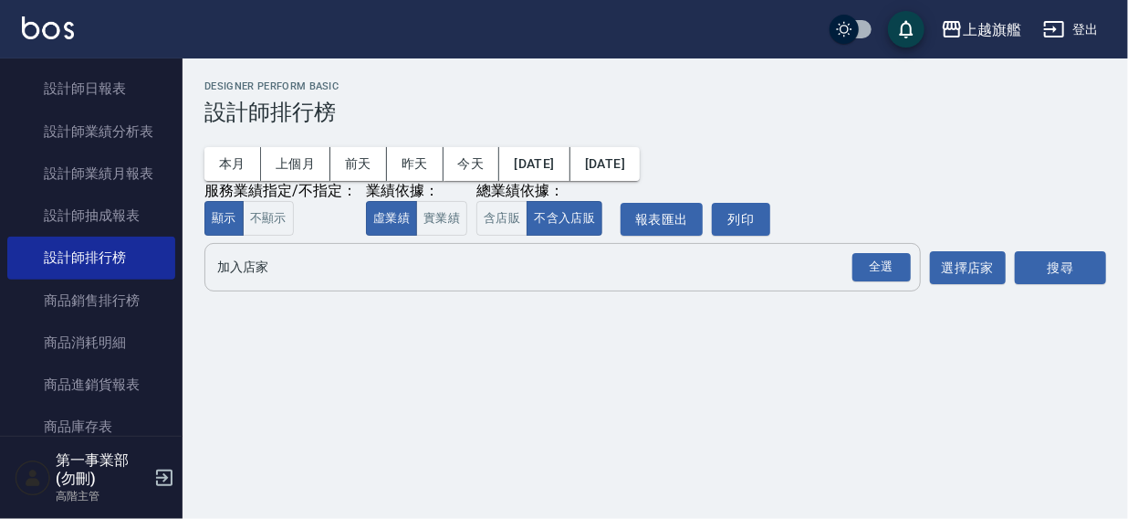
click at [673, 68] on div "上越旗艦 2025-10-01 - 2025-10-07 設計師排行榜 列印時間： 2025-10-07-13:24 Designer Perform Bas…" at bounding box center [656, 189] width 946 height 262
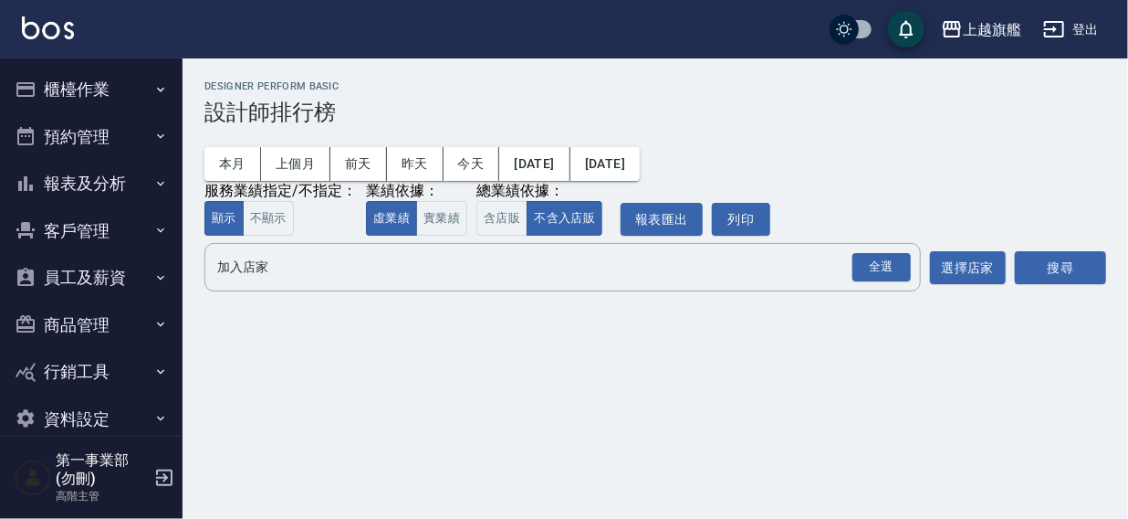
click at [541, 49] on div "上越旗艦 登出" at bounding box center [564, 29] width 1128 height 58
click at [987, 38] on div "上越旗艦" at bounding box center [992, 29] width 58 height 23
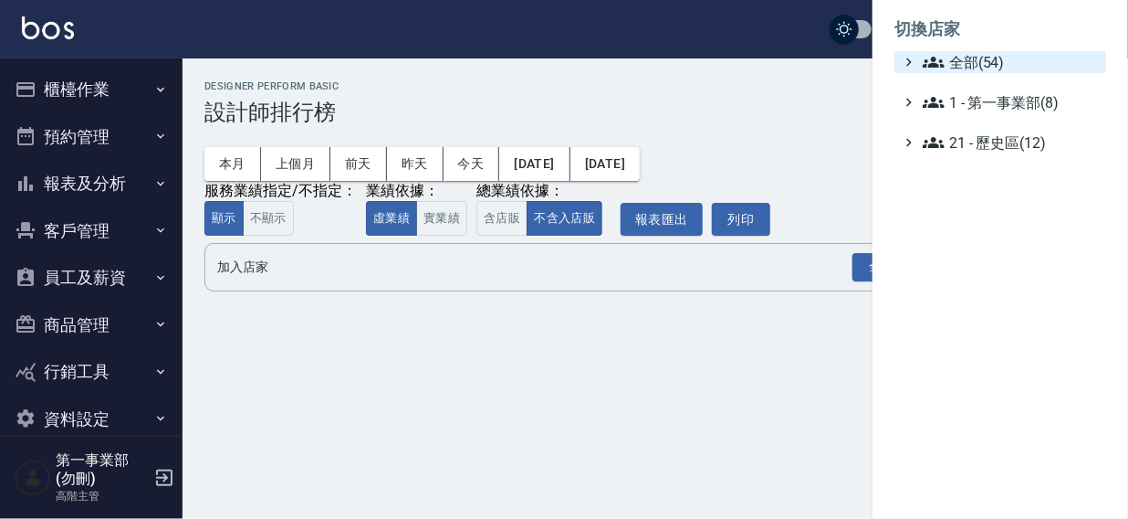
click at [945, 71] on span "全部(54)" at bounding box center [1011, 62] width 176 height 22
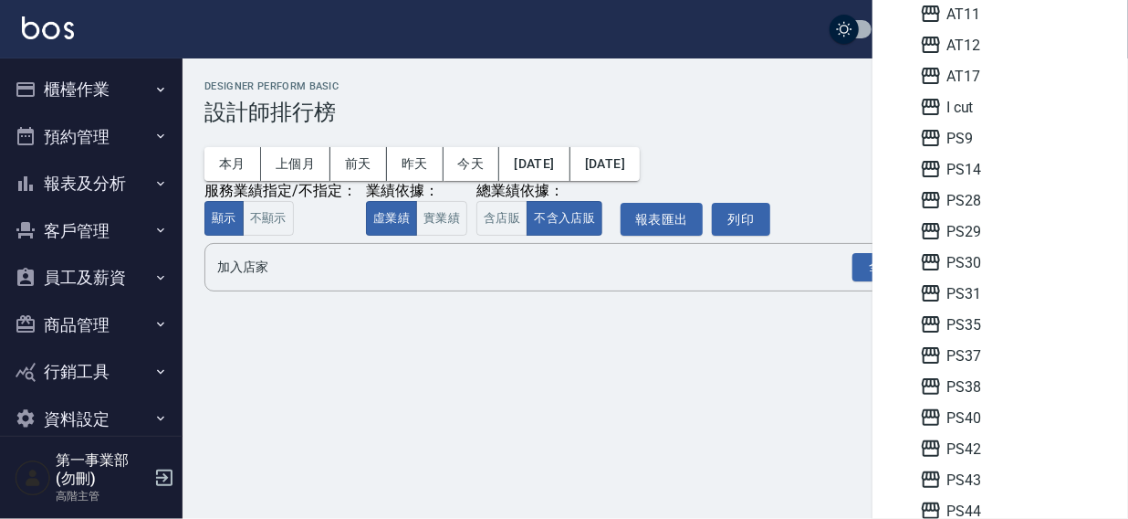
scroll to position [213, 0]
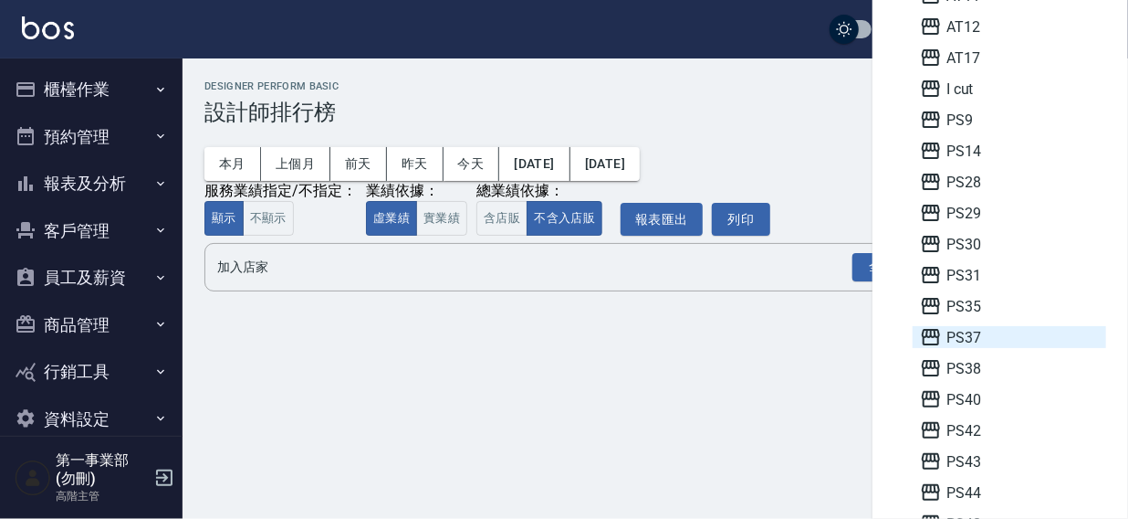
click at [986, 331] on span "PS37" at bounding box center [1009, 337] width 179 height 22
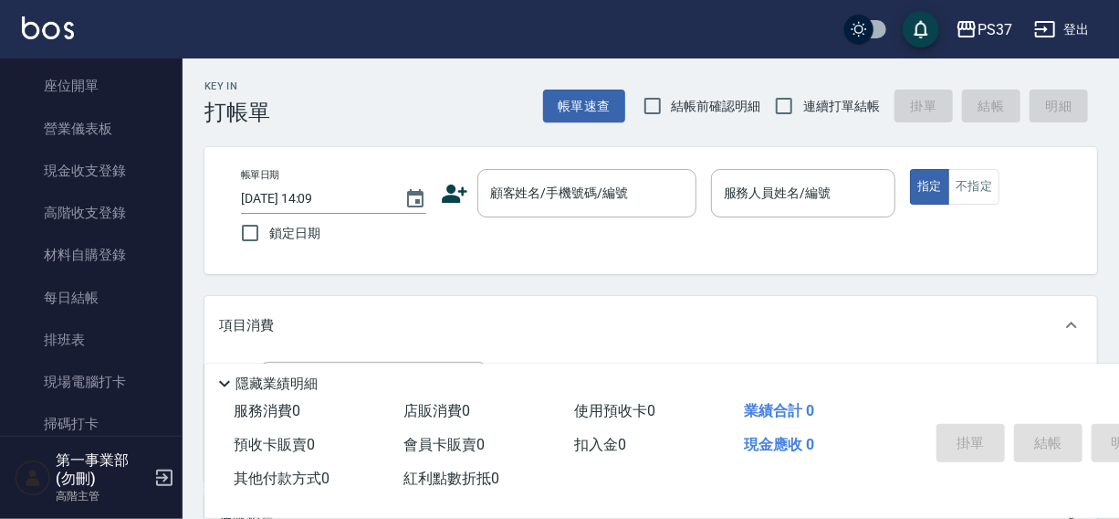
scroll to position [205, 0]
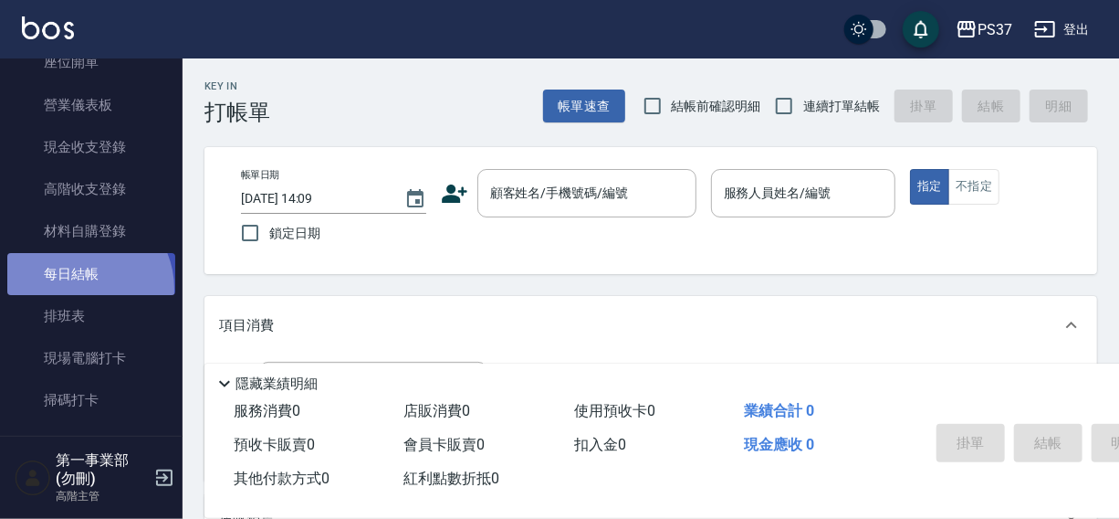
click at [79, 289] on link "每日結帳" at bounding box center [91, 274] width 168 height 42
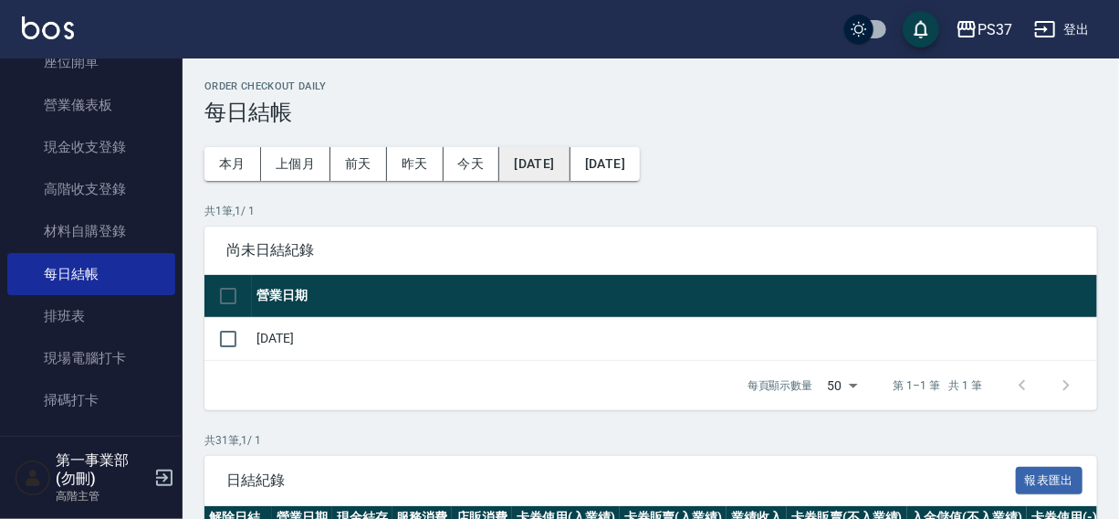
click at [546, 168] on button "2025/09/06" at bounding box center [534, 164] width 70 height 34
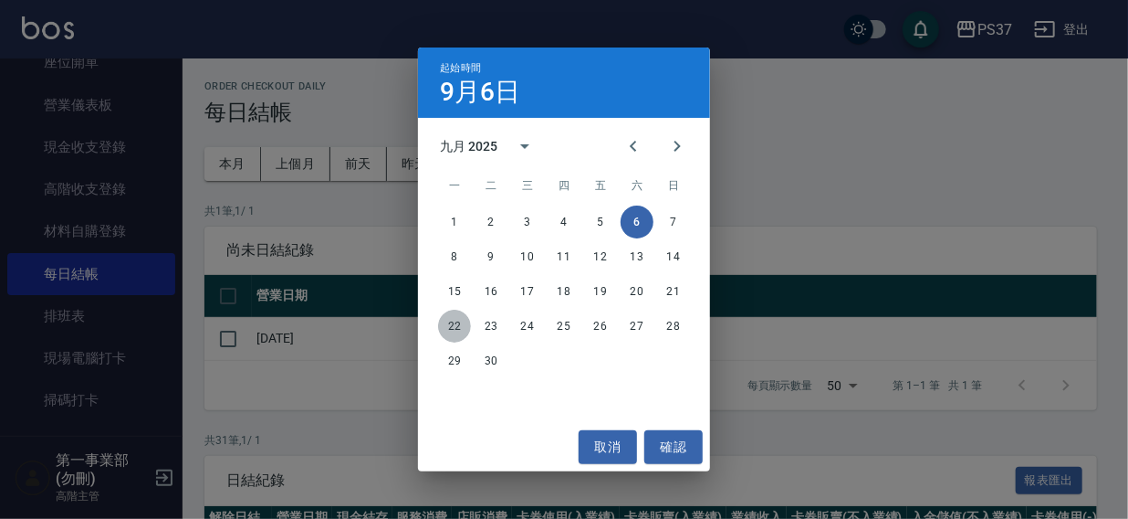
click at [450, 329] on button "22" at bounding box center [454, 326] width 33 height 33
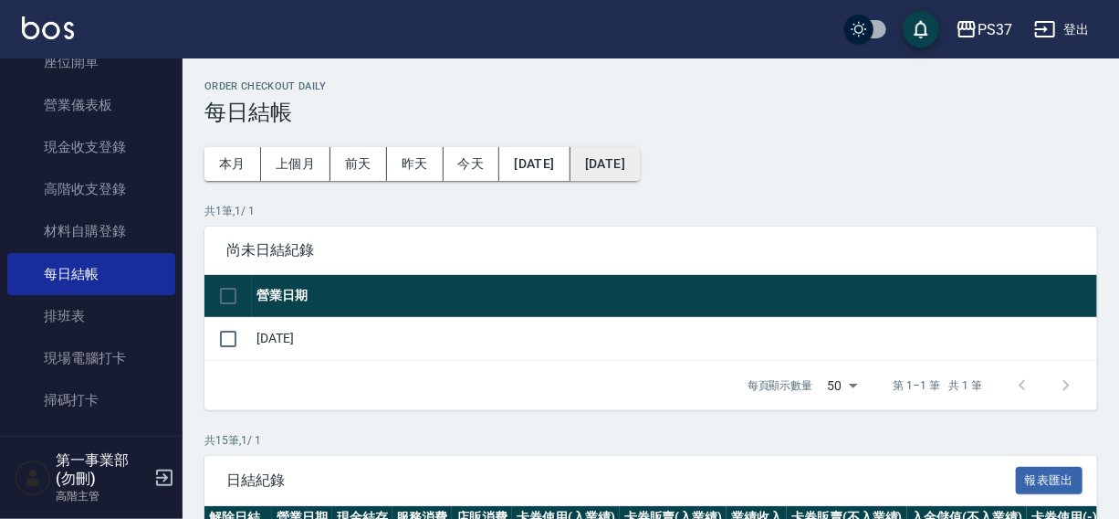
click at [640, 156] on button "[DATE]" at bounding box center [605, 164] width 69 height 34
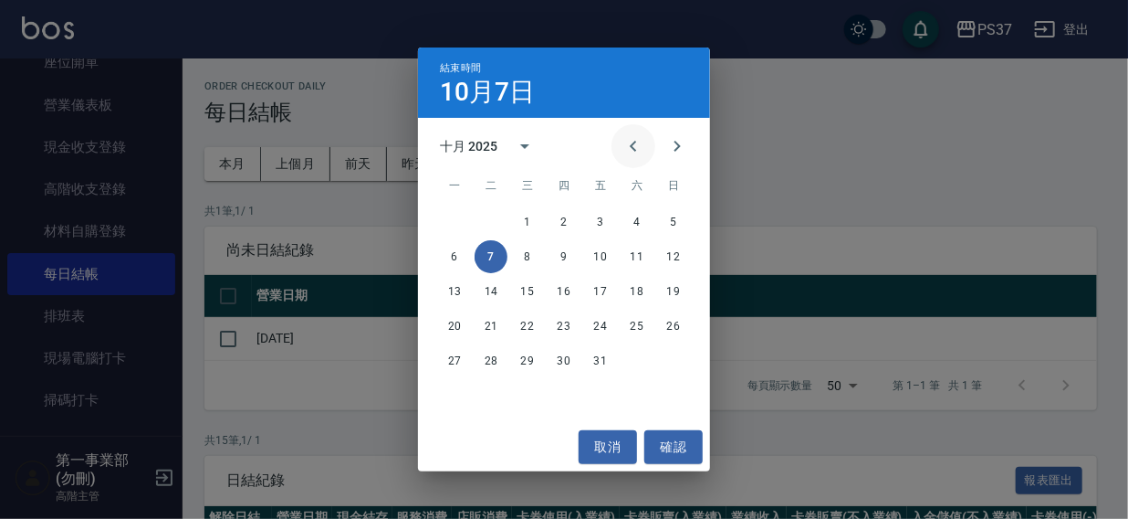
click at [628, 152] on icon "Previous month" at bounding box center [634, 146] width 22 height 22
drag, startPoint x: 673, startPoint y: 325, endPoint x: 687, endPoint y: 324, distance: 13.7
click at [673, 325] on button "28" at bounding box center [673, 326] width 33 height 33
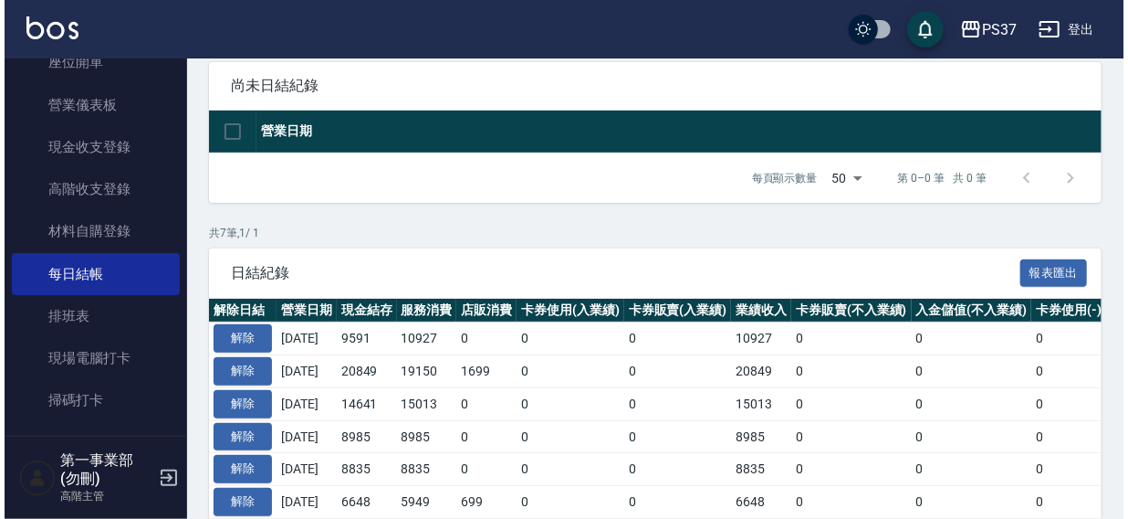
scroll to position [45, 0]
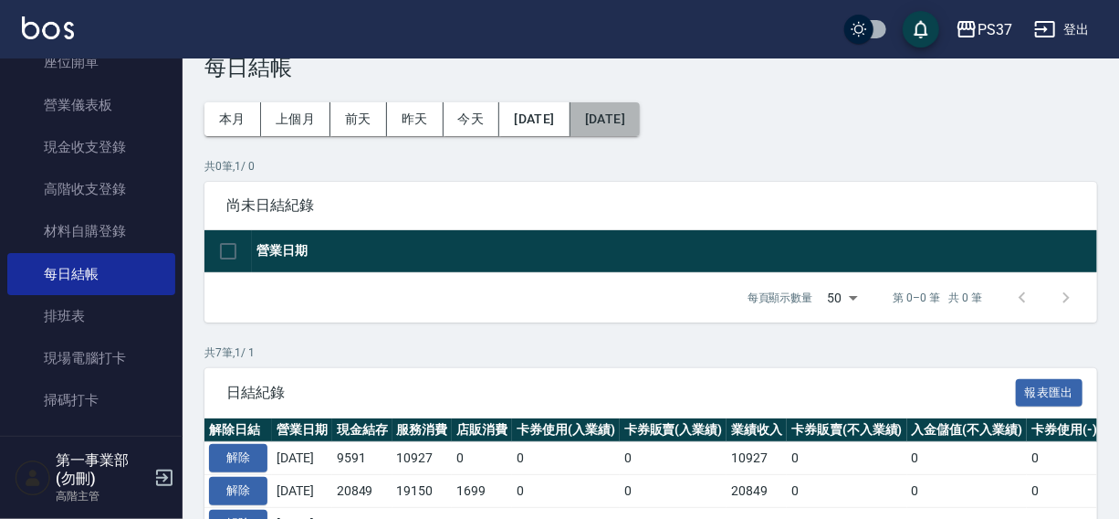
click at [640, 119] on button "[DATE]" at bounding box center [605, 119] width 69 height 34
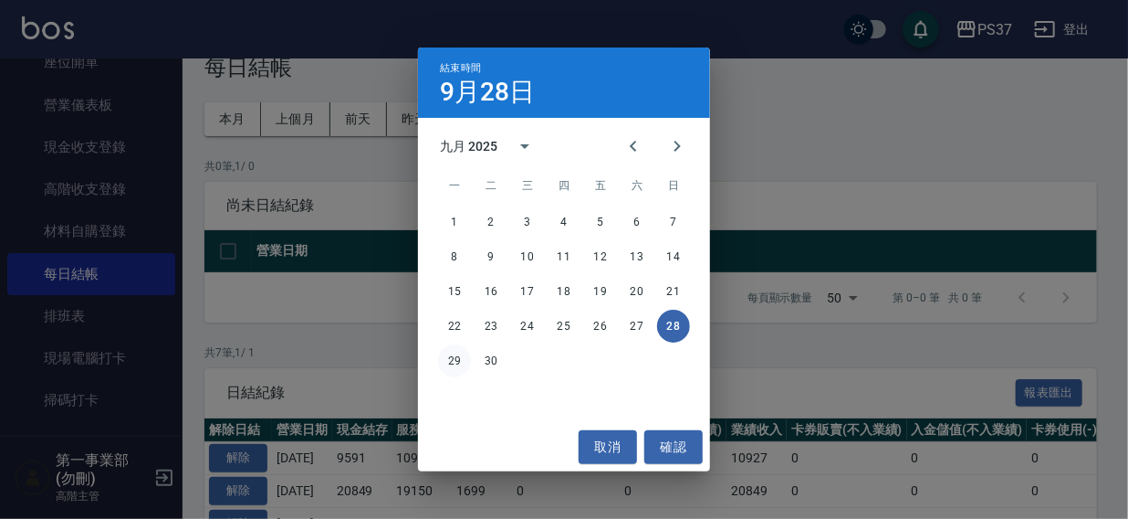
click at [454, 358] on button "29" at bounding box center [454, 360] width 33 height 33
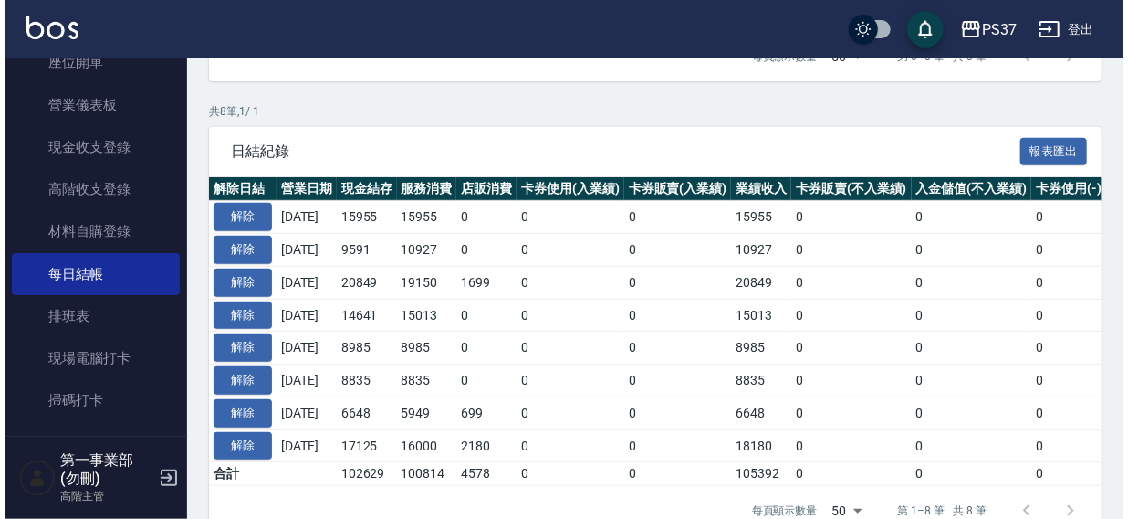
scroll to position [337, 0]
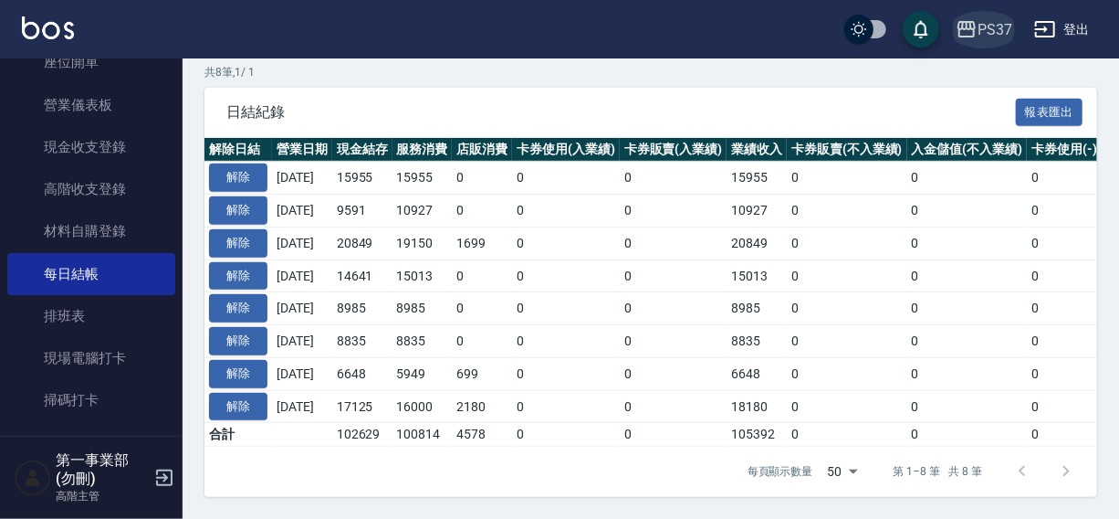
click at [980, 16] on button "PS37" at bounding box center [984, 29] width 71 height 37
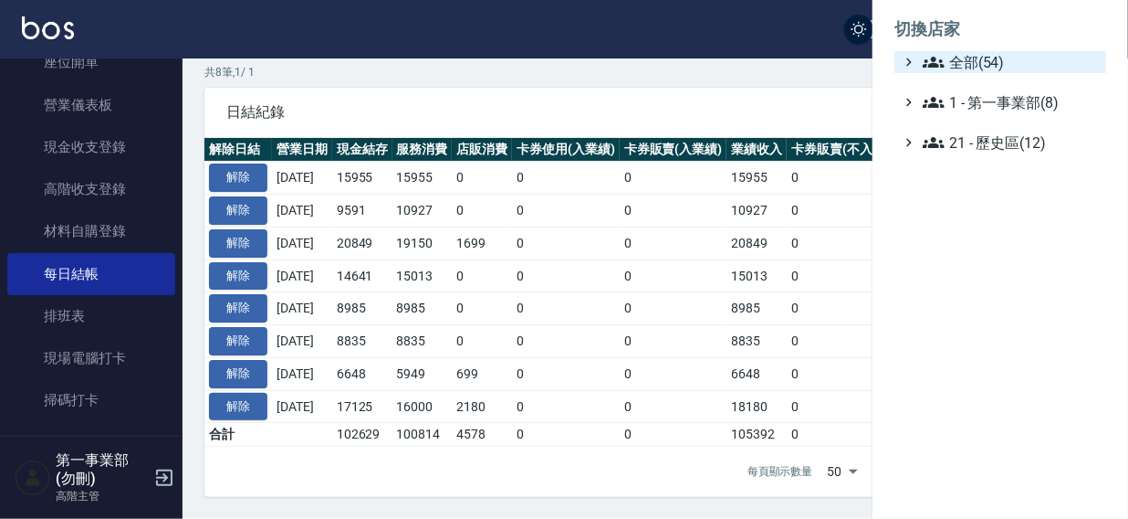
click at [983, 58] on span "全部(54)" at bounding box center [1011, 62] width 176 height 22
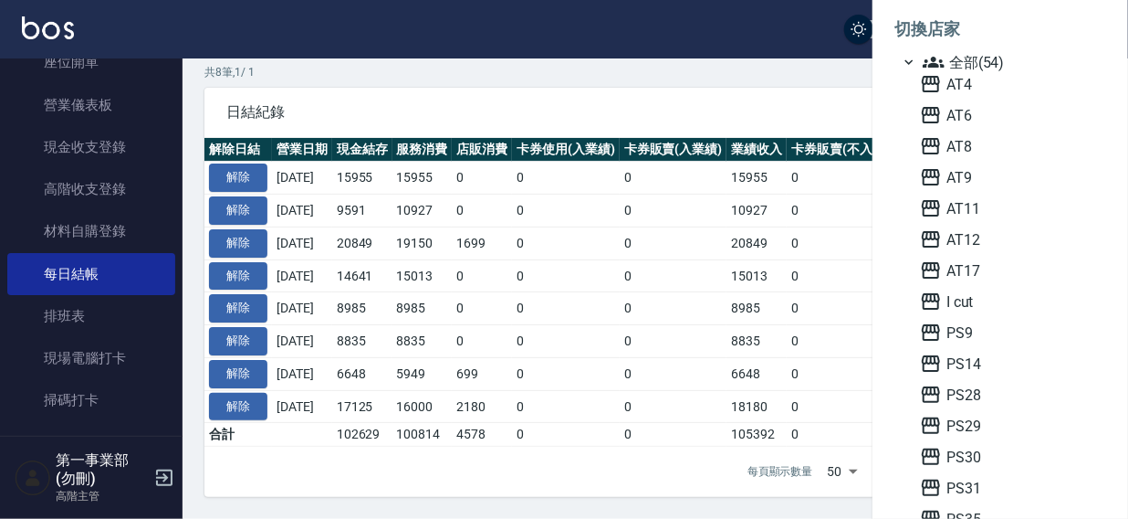
scroll to position [128, 0]
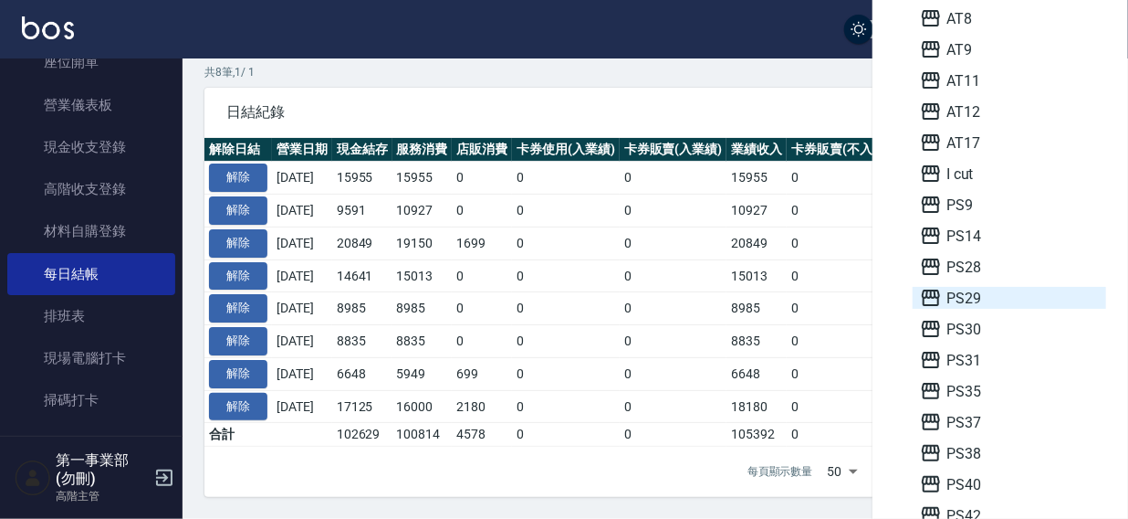
click at [988, 300] on span "PS29" at bounding box center [1009, 298] width 179 height 22
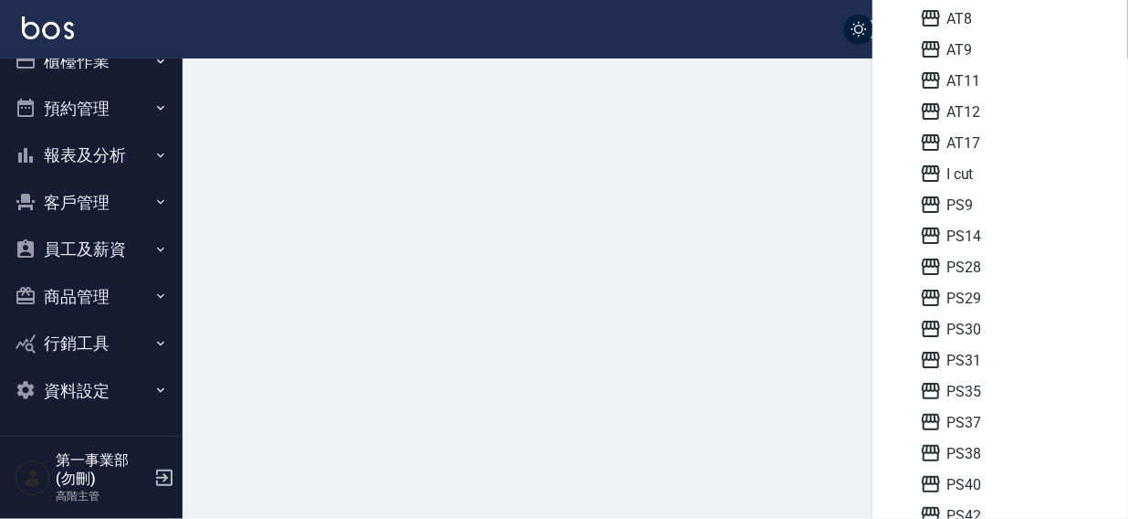
scroll to position [27, 0]
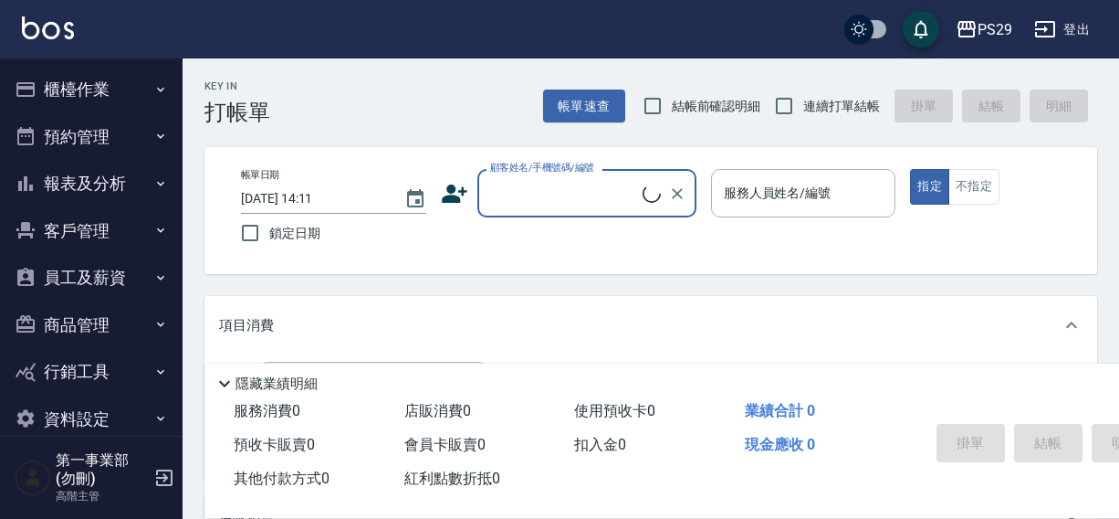
drag, startPoint x: 0, startPoint y: 0, endPoint x: 82, endPoint y: 129, distance: 152.7
click at [60, 82] on button "櫃檯作業" at bounding box center [91, 89] width 168 height 47
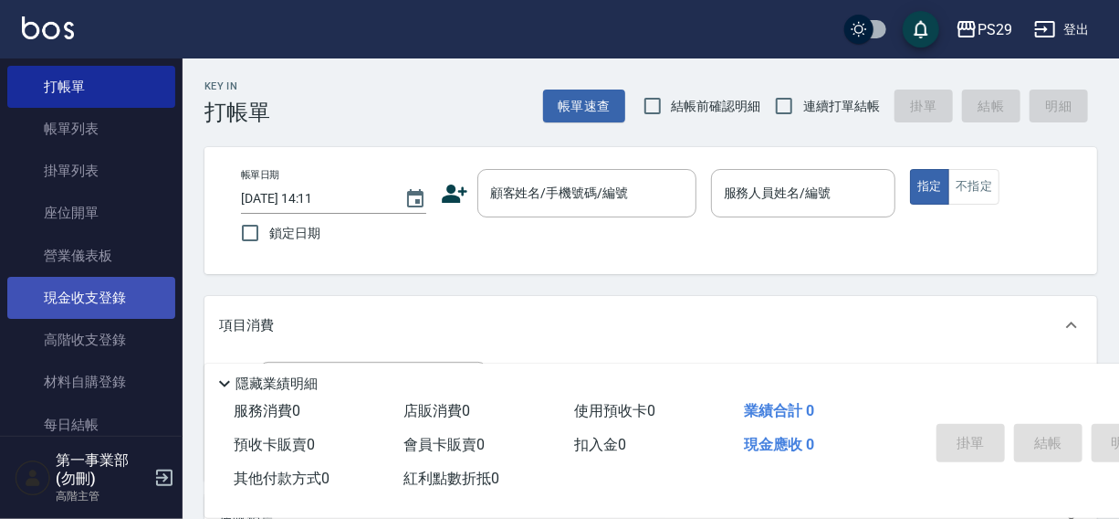
scroll to position [82, 0]
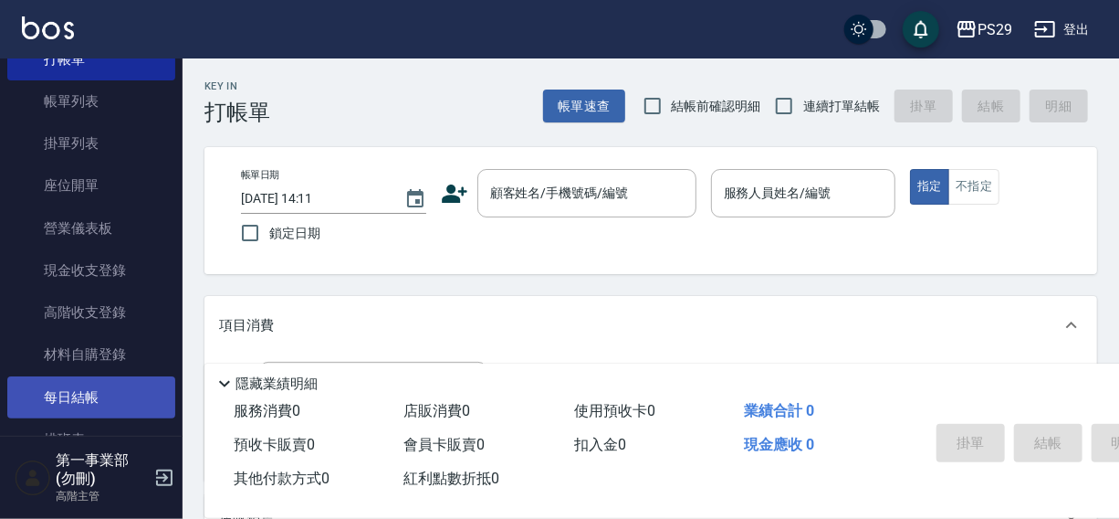
click at [96, 391] on link "每日結帳" at bounding box center [91, 397] width 168 height 42
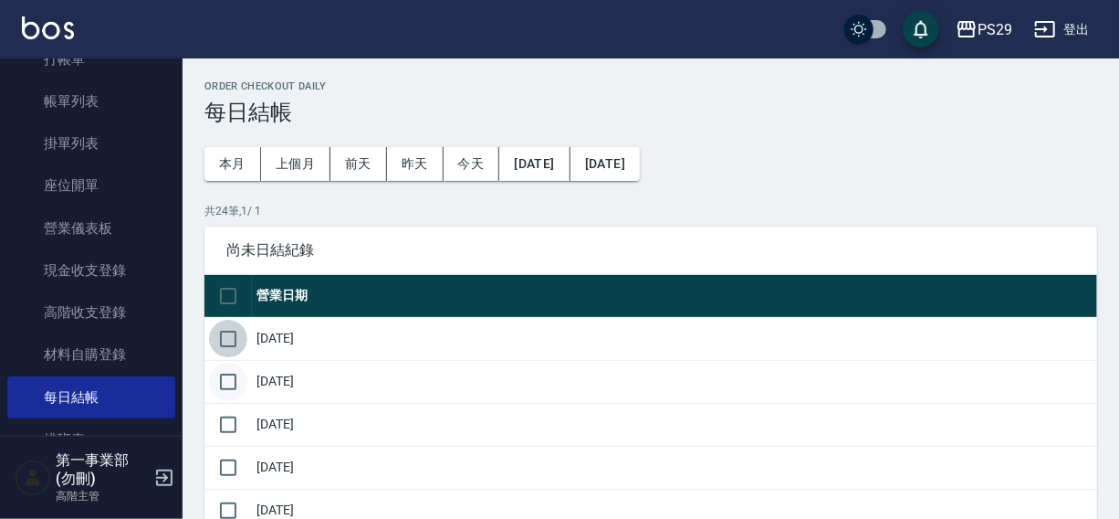
drag, startPoint x: 226, startPoint y: 342, endPoint x: 227, endPoint y: 373, distance: 31.1
click at [227, 347] on input "checkbox" at bounding box center [228, 339] width 38 height 38
checkbox input "true"
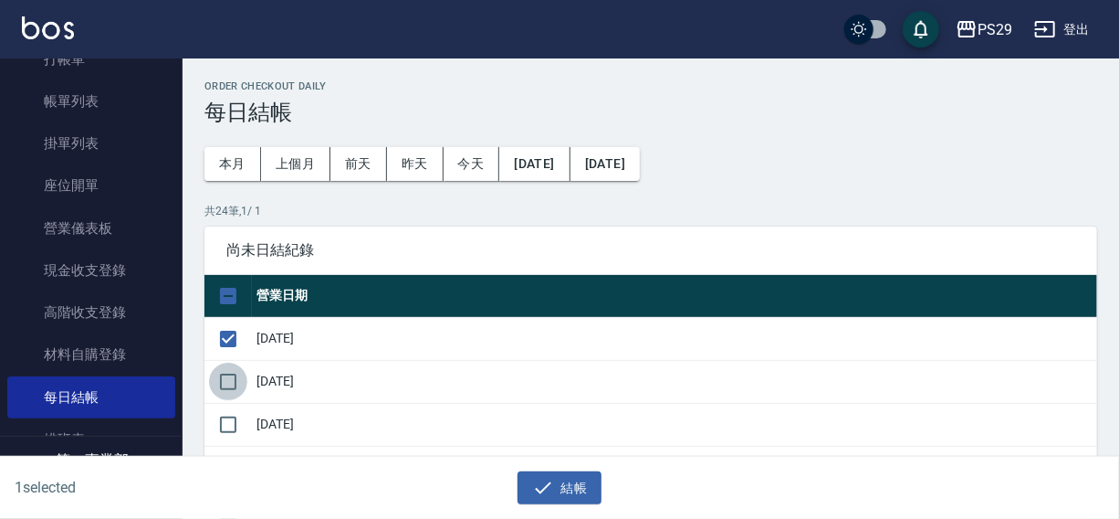
click at [227, 394] on input "checkbox" at bounding box center [228, 381] width 38 height 38
checkbox input "true"
drag, startPoint x: 227, startPoint y: 416, endPoint x: 292, endPoint y: 400, distance: 66.9
click at [233, 417] on input "checkbox" at bounding box center [228, 424] width 38 height 38
checkbox input "true"
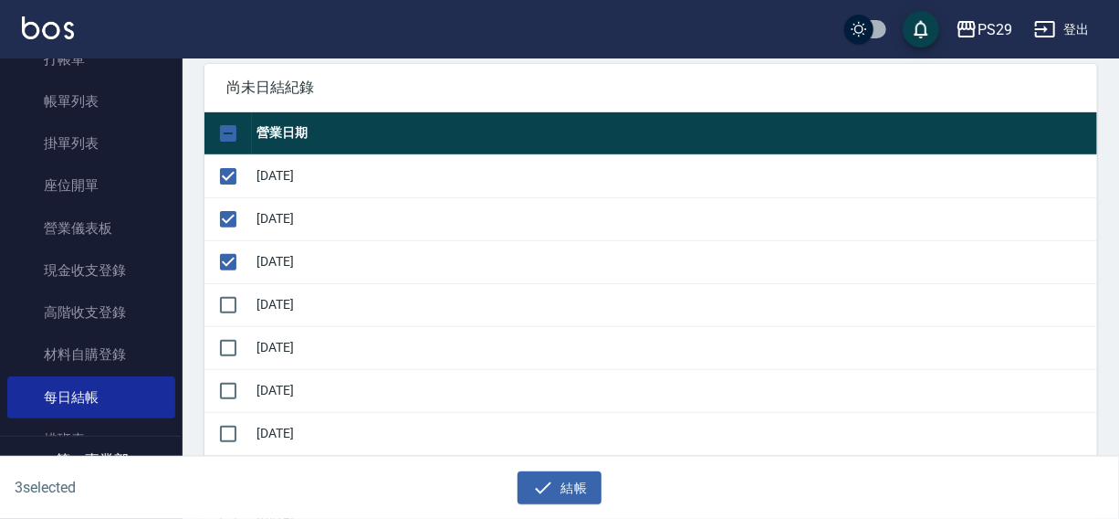
scroll to position [265, 0]
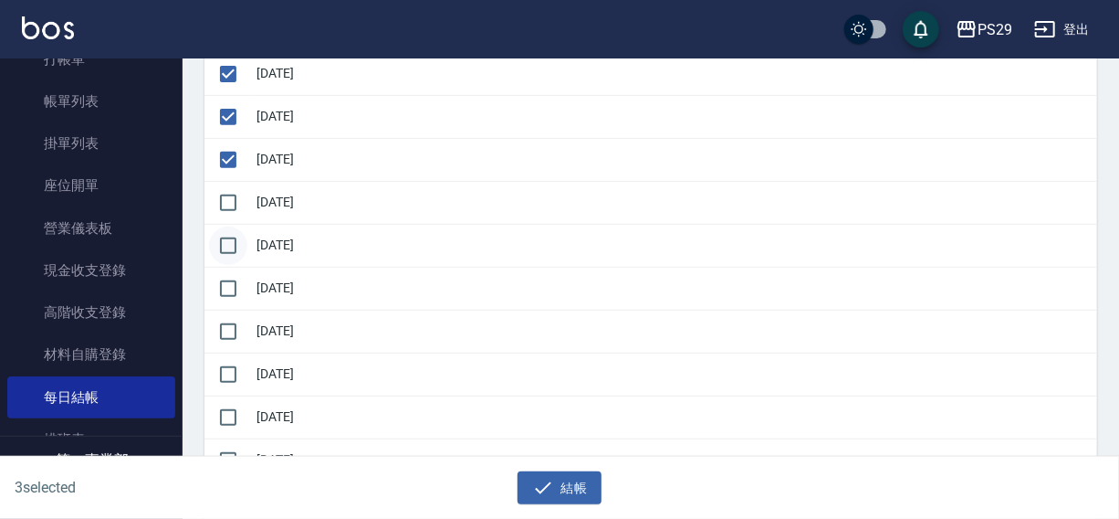
click at [233, 215] on input "checkbox" at bounding box center [228, 203] width 38 height 38
checkbox input "true"
drag, startPoint x: 238, startPoint y: 248, endPoint x: 235, endPoint y: 290, distance: 42.2
click at [238, 257] on input "checkbox" at bounding box center [228, 245] width 38 height 38
checkbox input "true"
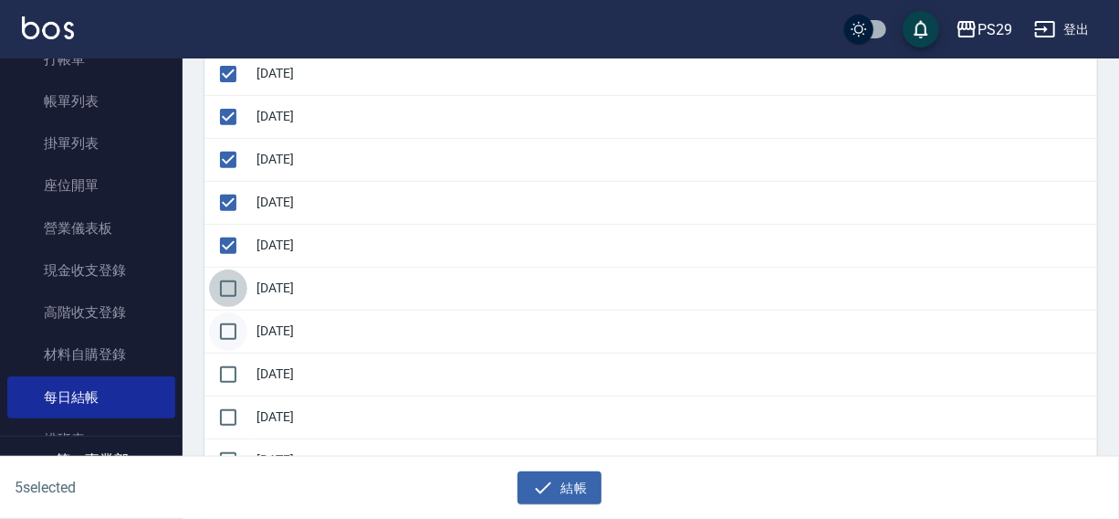
drag, startPoint x: 235, startPoint y: 291, endPoint x: 231, endPoint y: 312, distance: 21.3
drag, startPoint x: 226, startPoint y: 330, endPoint x: 226, endPoint y: 359, distance: 29.2
click at [226, 335] on input "checkbox" at bounding box center [228, 331] width 38 height 38
checkbox input "true"
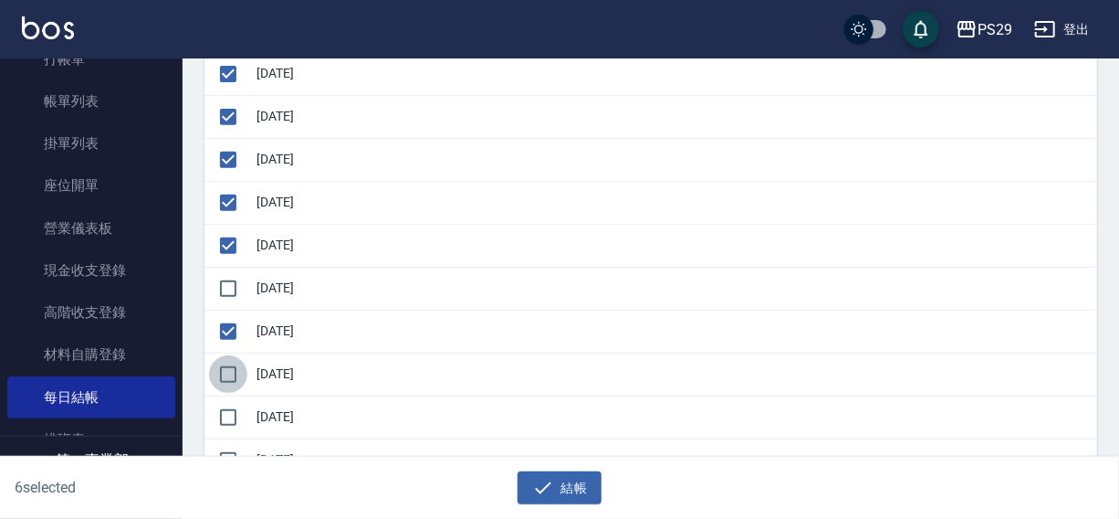
click at [226, 369] on input "checkbox" at bounding box center [228, 374] width 38 height 38
checkbox input "true"
click at [235, 285] on input "checkbox" at bounding box center [228, 288] width 38 height 38
checkbox input "true"
click at [230, 399] on input "checkbox" at bounding box center [228, 417] width 38 height 38
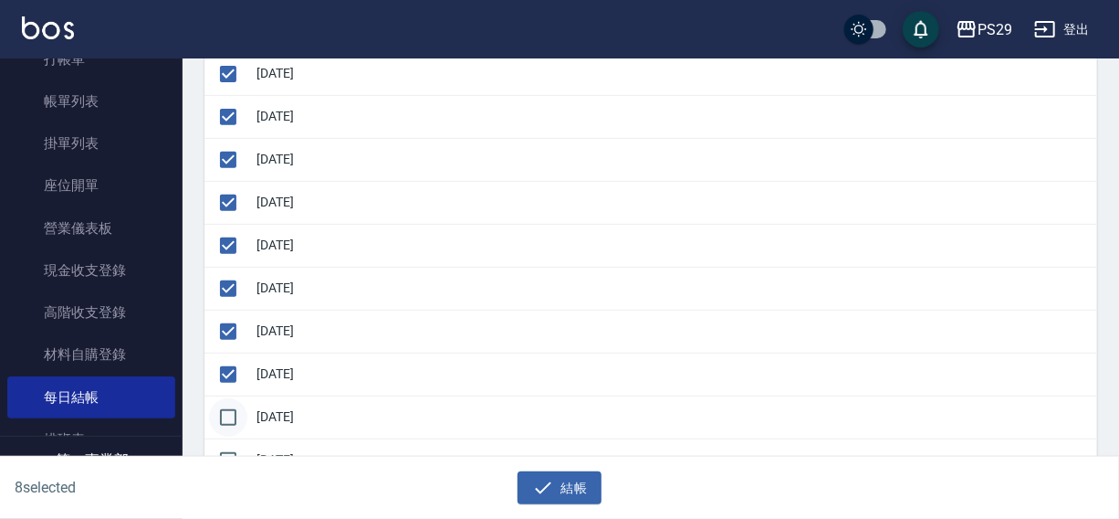
checkbox input "true"
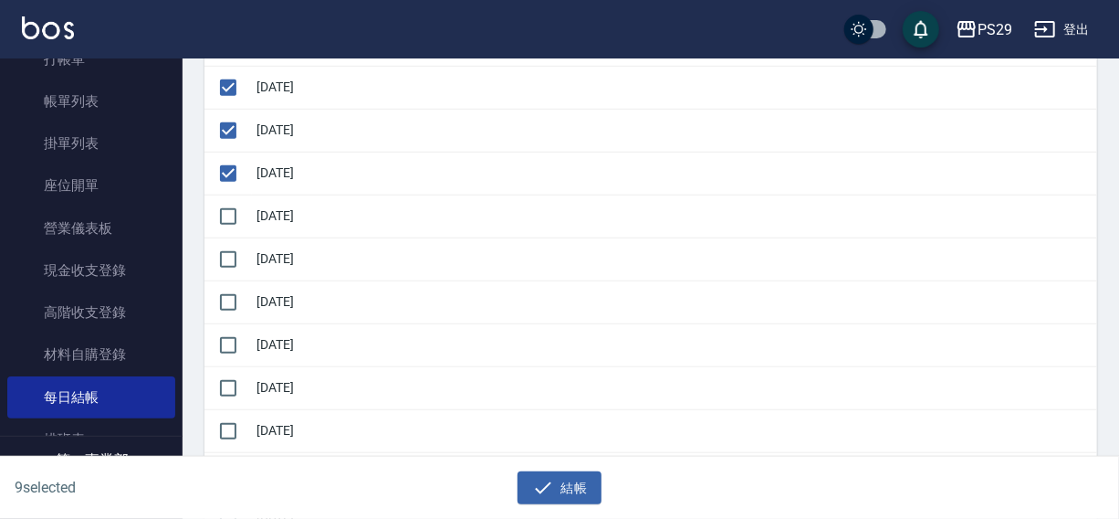
scroll to position [518, 0]
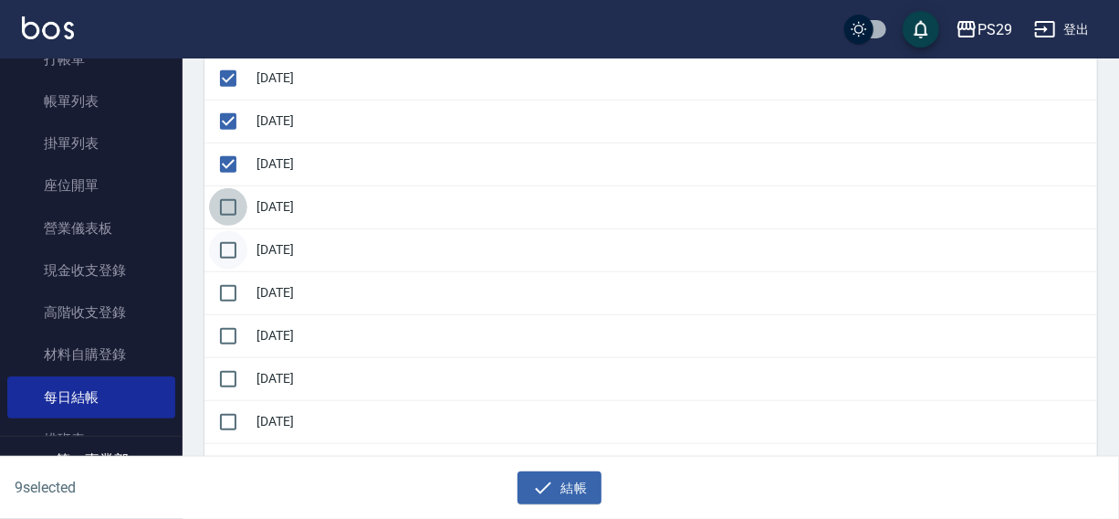
drag, startPoint x: 230, startPoint y: 206, endPoint x: 218, endPoint y: 227, distance: 24.1
click at [231, 206] on input "checkbox" at bounding box center [228, 207] width 38 height 38
checkbox input "true"
click at [215, 249] on input "checkbox" at bounding box center [228, 250] width 38 height 38
checkbox input "true"
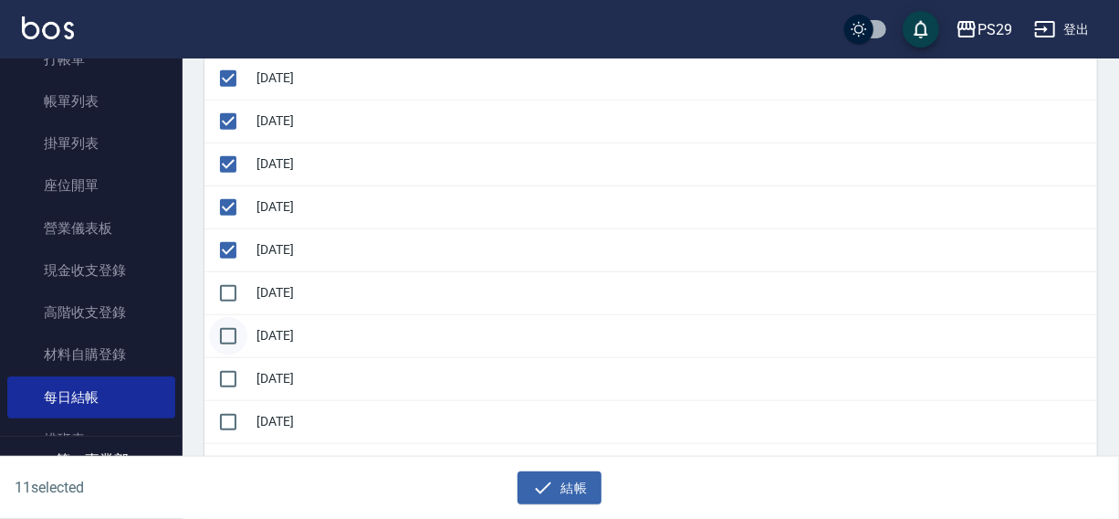
drag, startPoint x: 231, startPoint y: 299, endPoint x: 233, endPoint y: 313, distance: 14.7
click at [231, 299] on input "checkbox" at bounding box center [228, 293] width 38 height 38
checkbox input "true"
drag, startPoint x: 237, startPoint y: 336, endPoint x: 236, endPoint y: 355, distance: 19.3
click at [237, 337] on input "checkbox" at bounding box center [228, 336] width 38 height 38
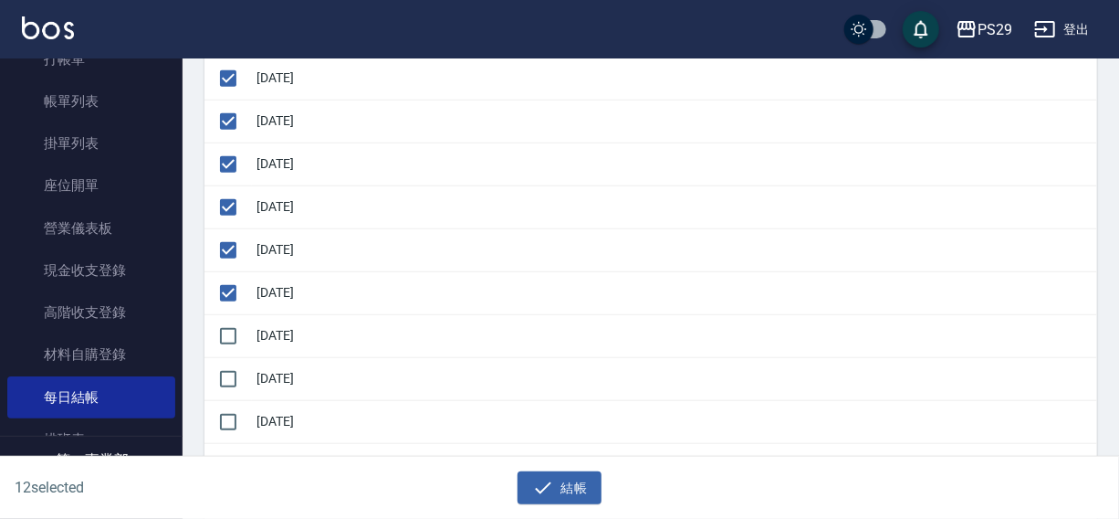
checkbox input "true"
drag, startPoint x: 231, startPoint y: 374, endPoint x: 231, endPoint y: 399, distance: 24.7
click at [231, 374] on input "checkbox" at bounding box center [228, 379] width 38 height 38
checkbox input "true"
drag, startPoint x: 230, startPoint y: 415, endPoint x: 278, endPoint y: 383, distance: 56.7
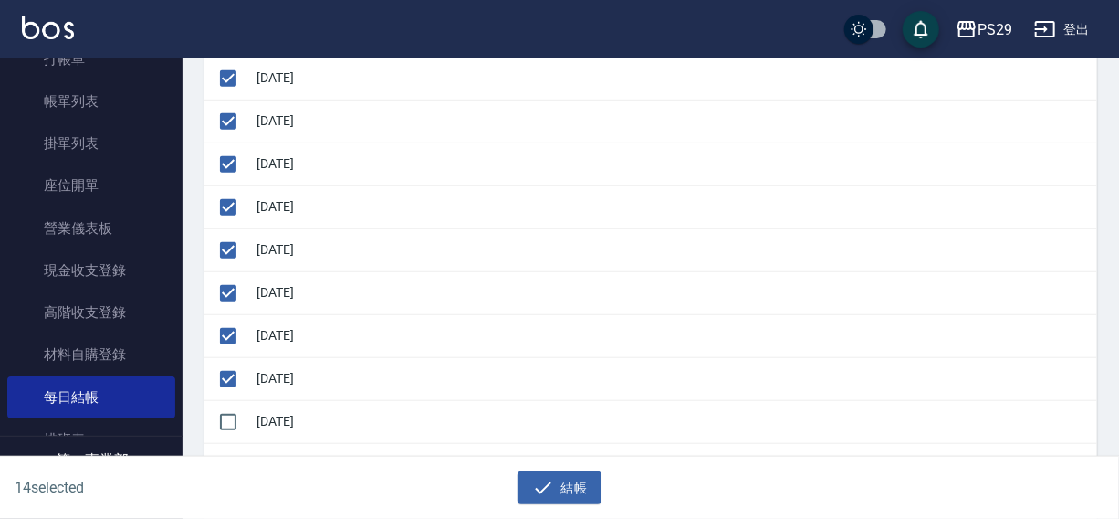
click at [230, 415] on input "checkbox" at bounding box center [228, 422] width 38 height 38
checkbox input "true"
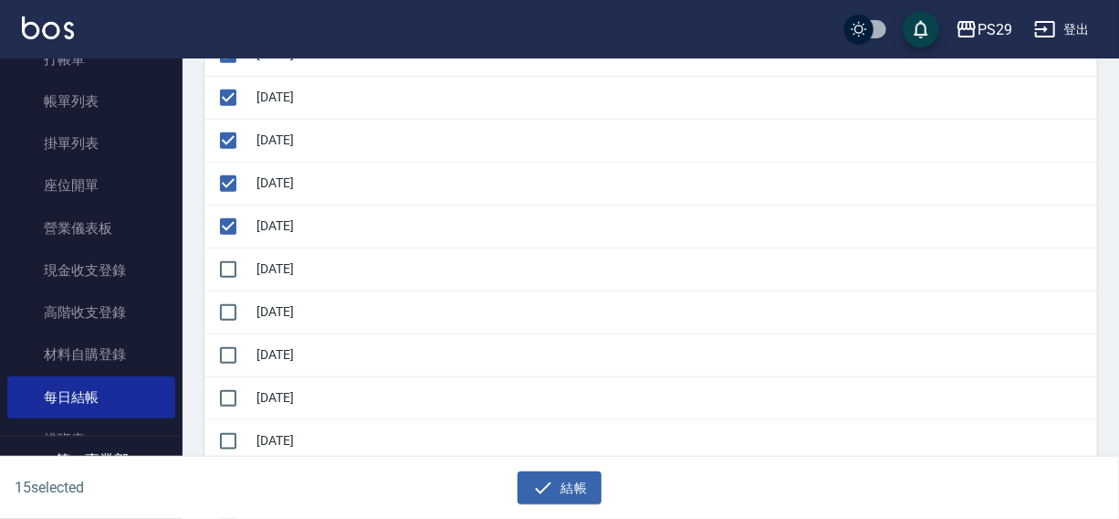
scroll to position [746, 0]
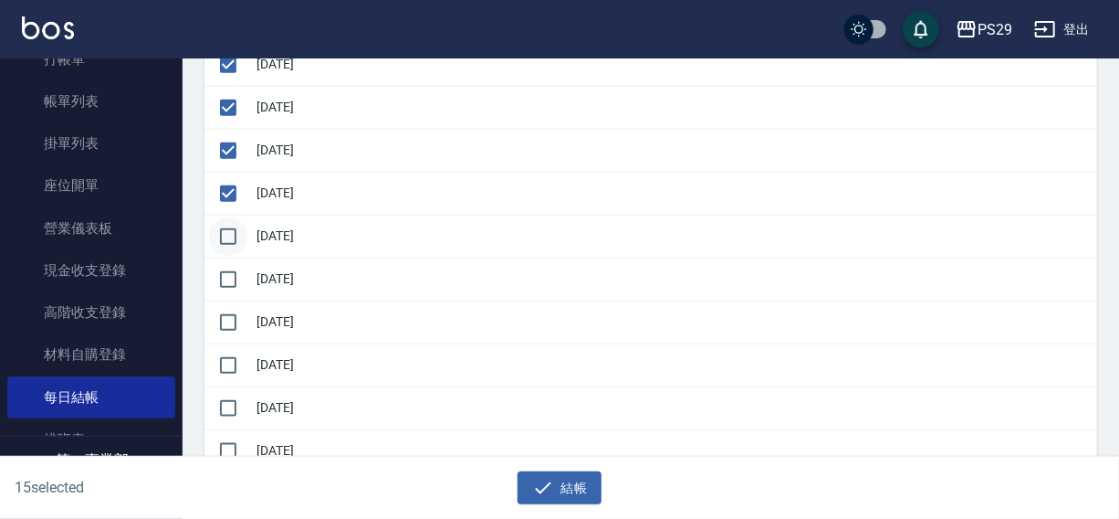
drag, startPoint x: 218, startPoint y: 230, endPoint x: 232, endPoint y: 252, distance: 25.8
click at [220, 230] on input "checkbox" at bounding box center [228, 236] width 38 height 38
checkbox input "true"
drag, startPoint x: 235, startPoint y: 265, endPoint x: 235, endPoint y: 287, distance: 21.9
click at [235, 267] on input "checkbox" at bounding box center [228, 279] width 38 height 38
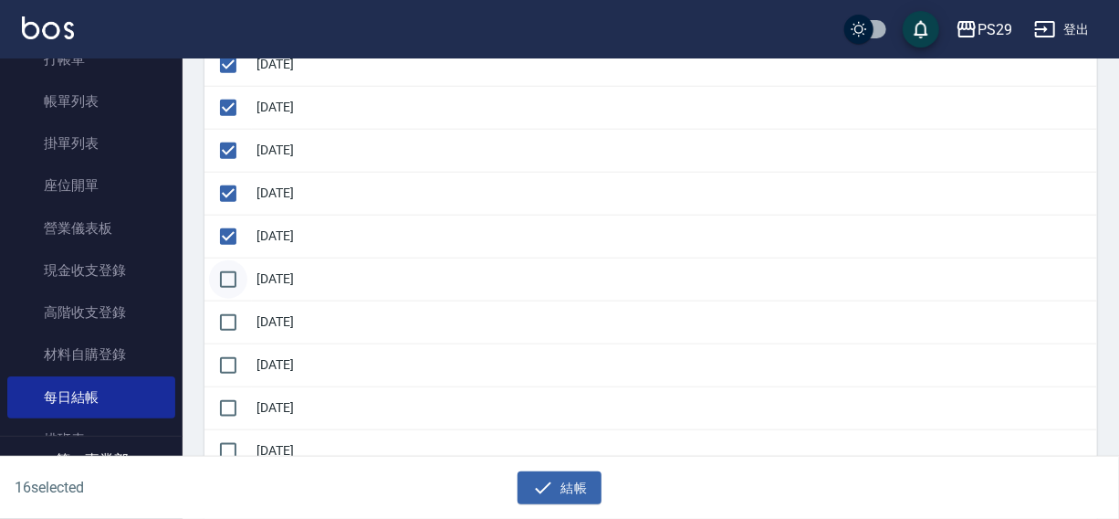
checkbox input "true"
drag, startPoint x: 230, startPoint y: 318, endPoint x: 232, endPoint y: 331, distance: 12.9
click at [230, 322] on input "checkbox" at bounding box center [228, 322] width 38 height 38
checkbox input "true"
drag, startPoint x: 235, startPoint y: 355, endPoint x: 283, endPoint y: 374, distance: 52.1
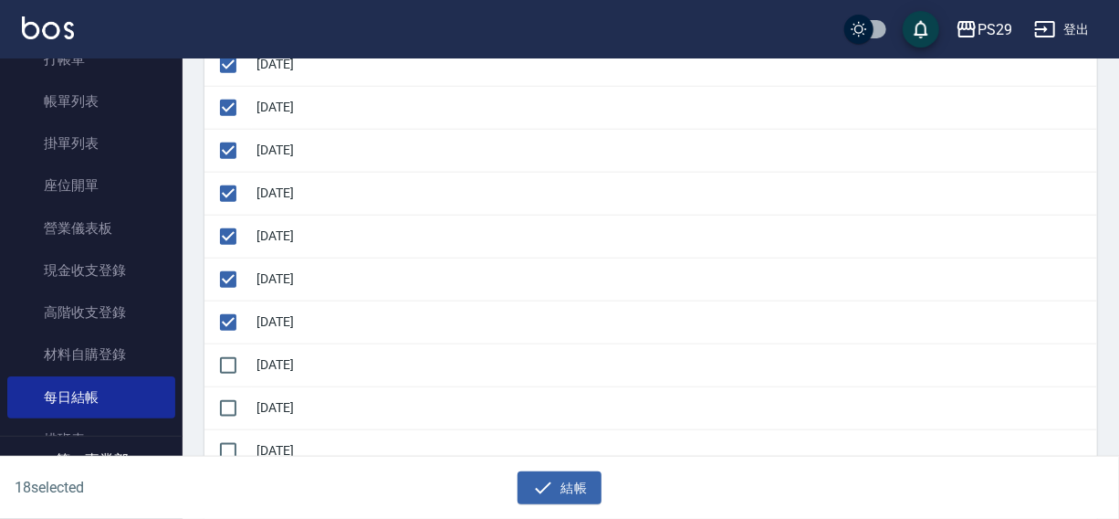
click at [239, 360] on input "checkbox" at bounding box center [228, 365] width 38 height 38
checkbox input "true"
click at [576, 493] on button "結帳" at bounding box center [560, 488] width 85 height 34
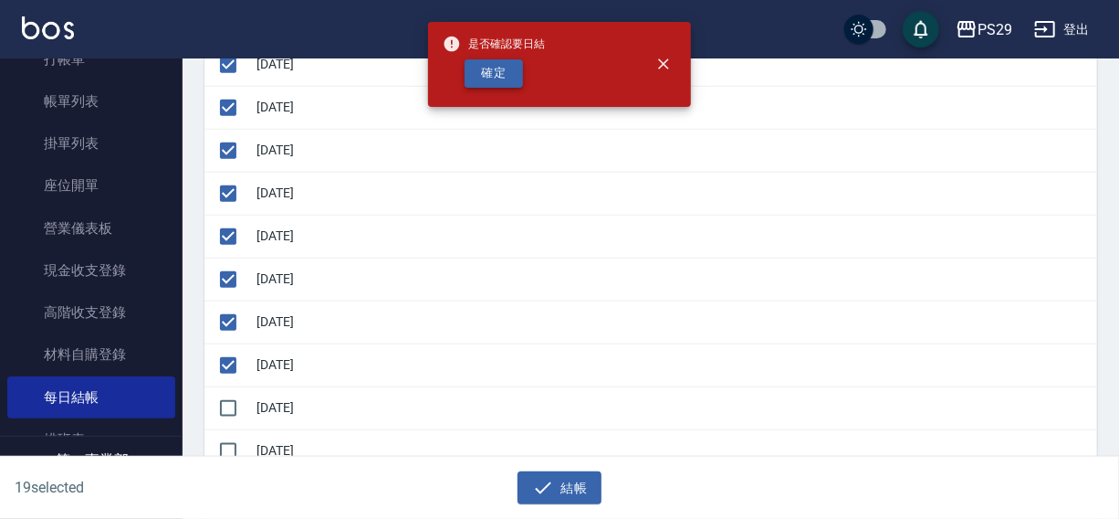
click at [484, 68] on button "確定" at bounding box center [494, 73] width 58 height 28
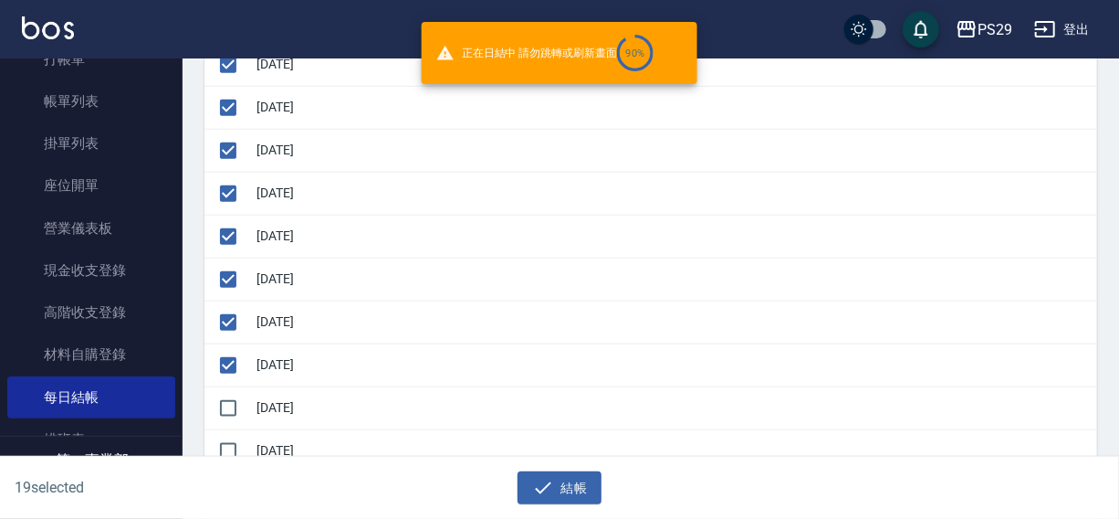
checkbox input "false"
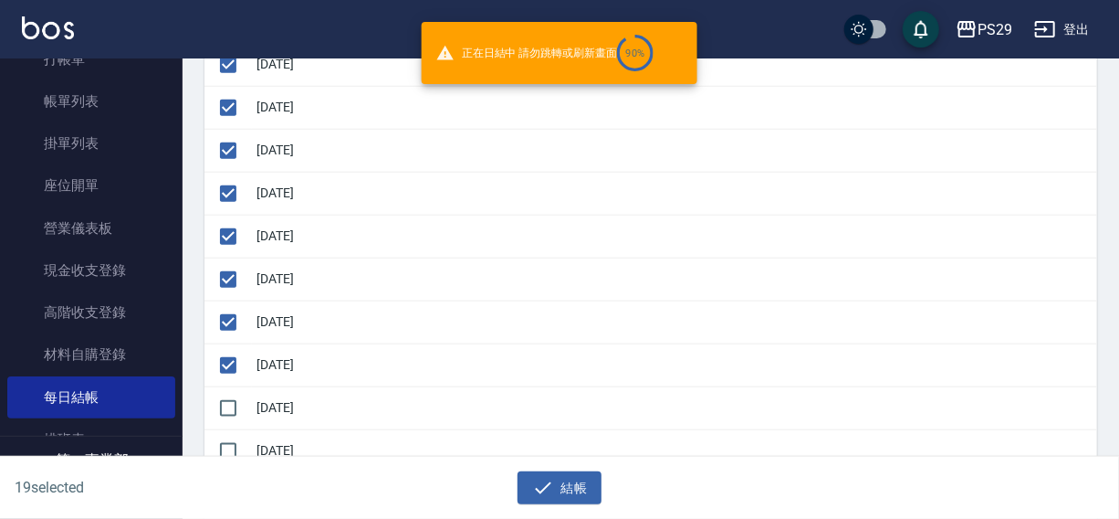
checkbox input "false"
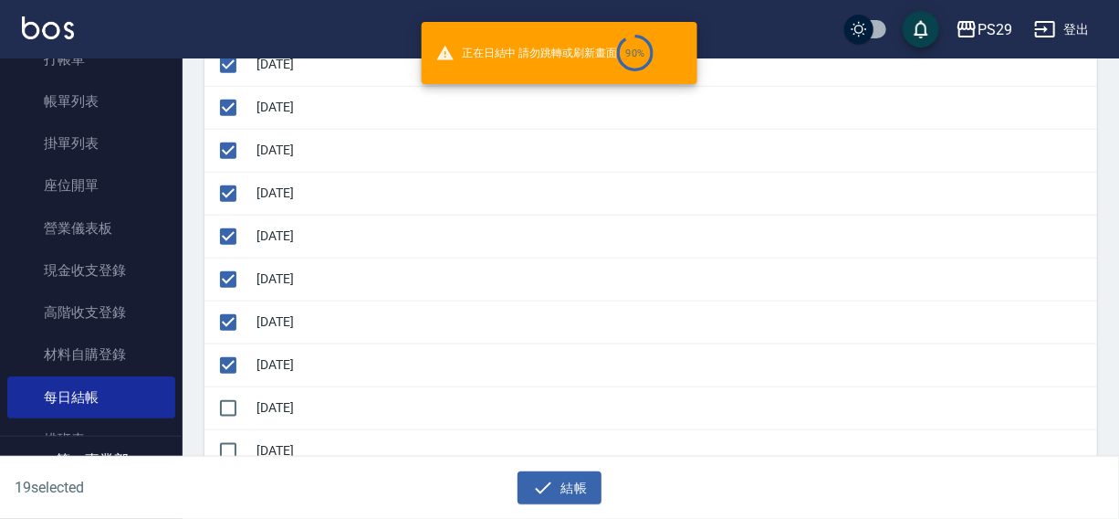
checkbox input "false"
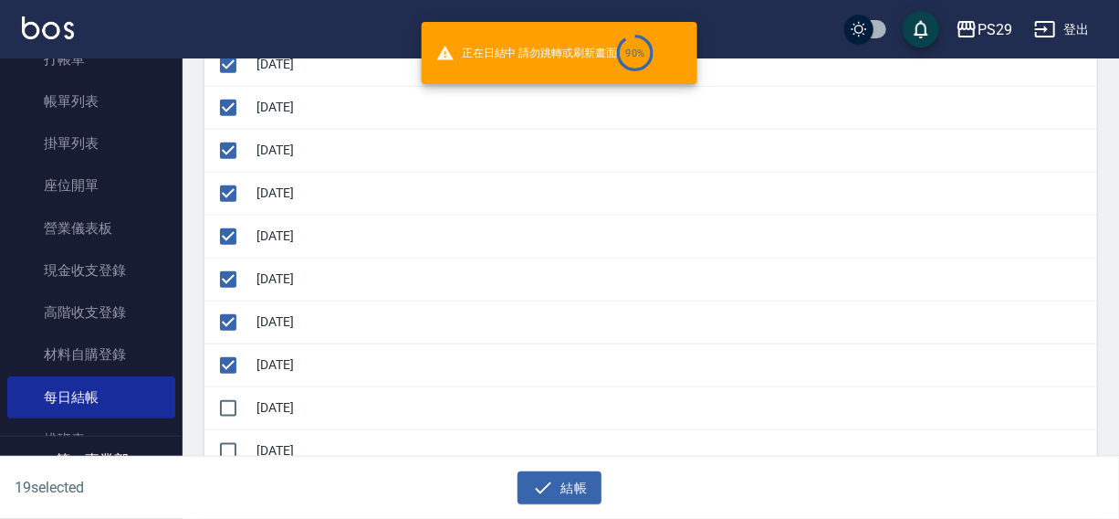
checkbox input "false"
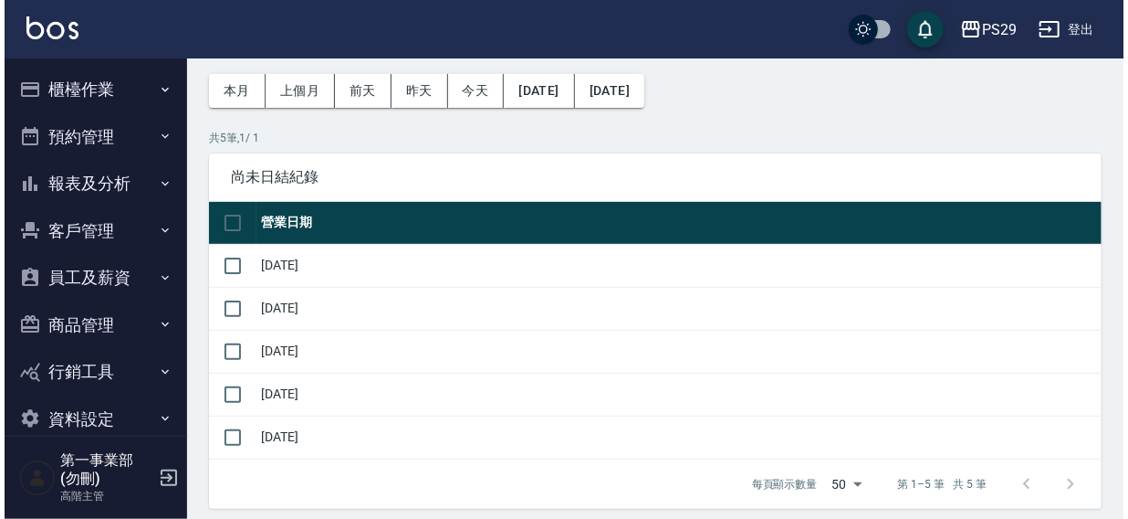
scroll to position [37, 0]
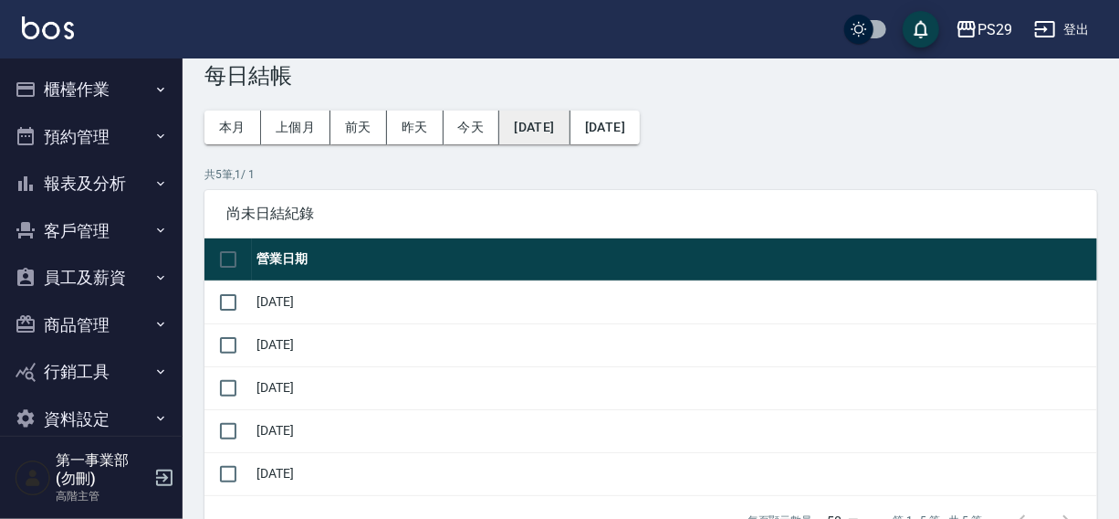
click at [562, 118] on button "[DATE]" at bounding box center [534, 127] width 70 height 34
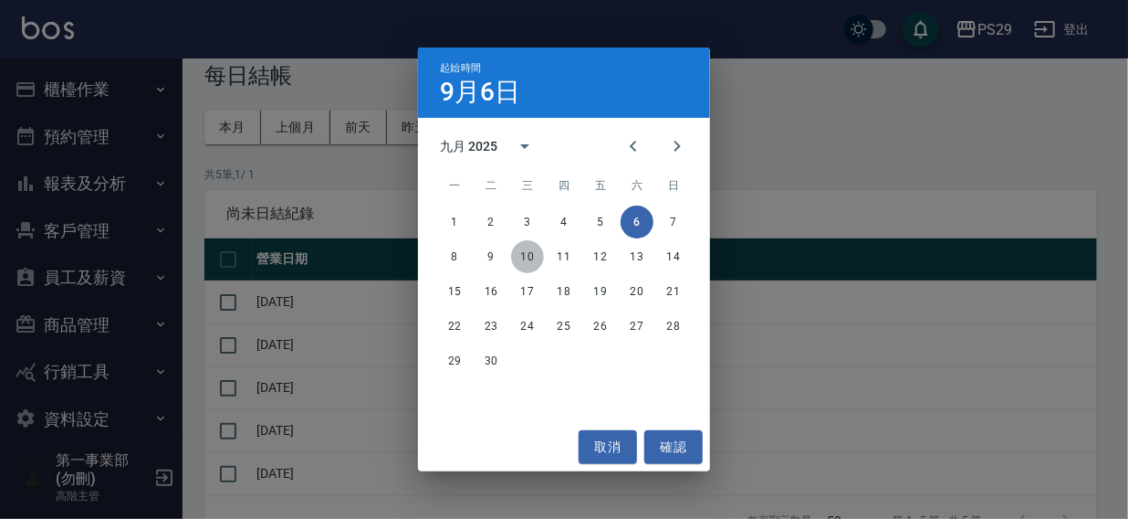
click at [530, 256] on button "10" at bounding box center [527, 256] width 33 height 33
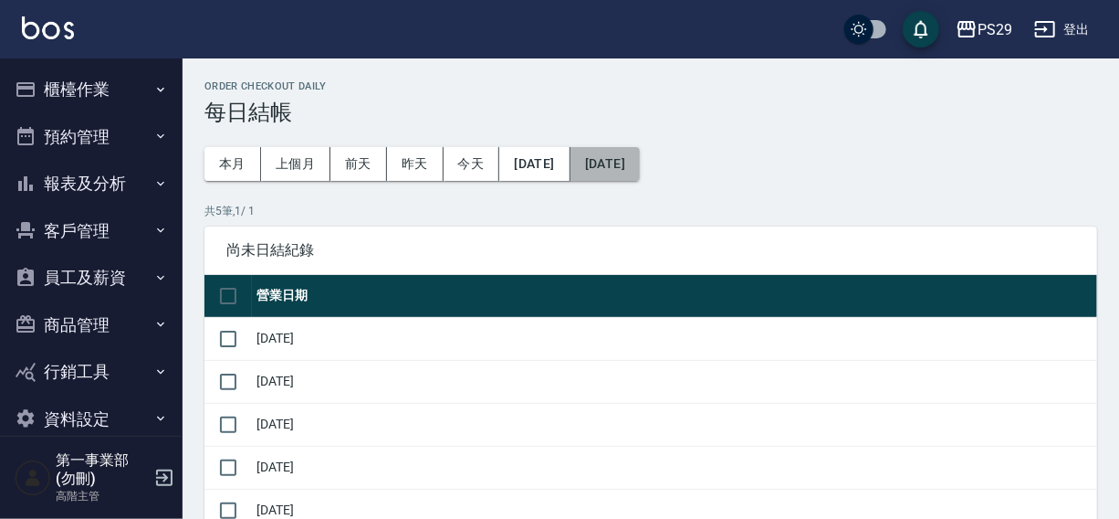
click at [640, 160] on button "[DATE]" at bounding box center [605, 164] width 69 height 34
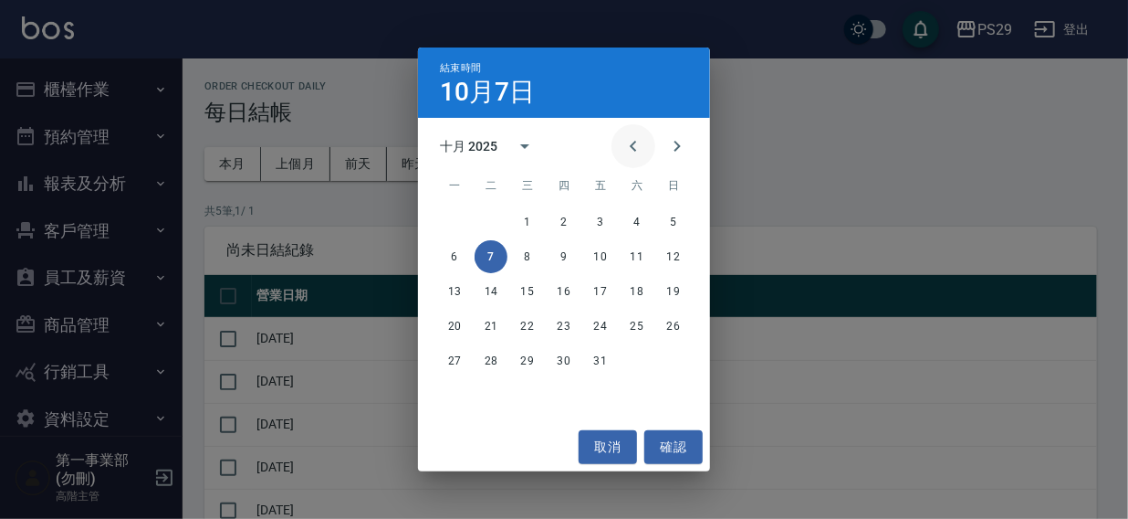
click at [630, 144] on icon "Previous month" at bounding box center [634, 146] width 22 height 22
drag, startPoint x: 671, startPoint y: 262, endPoint x: 718, endPoint y: 249, distance: 48.3
click at [671, 262] on button "14" at bounding box center [673, 256] width 33 height 33
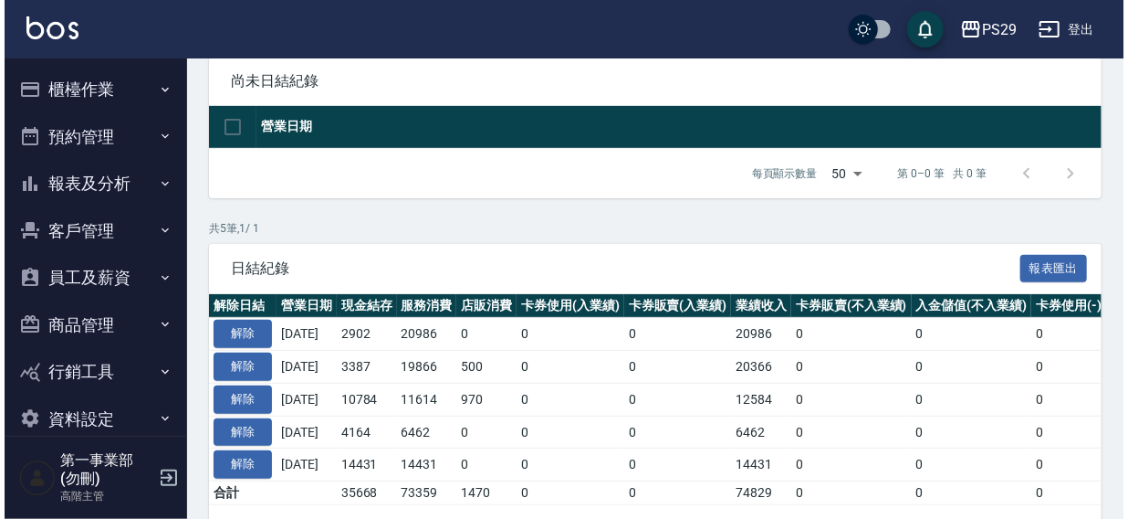
scroll to position [85, 0]
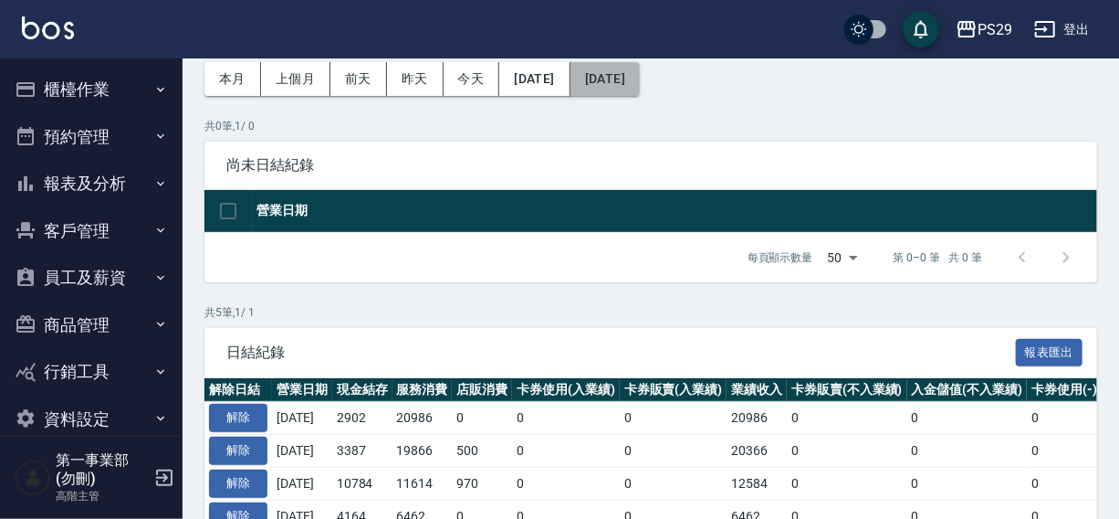
click at [640, 78] on button "[DATE]" at bounding box center [605, 79] width 69 height 34
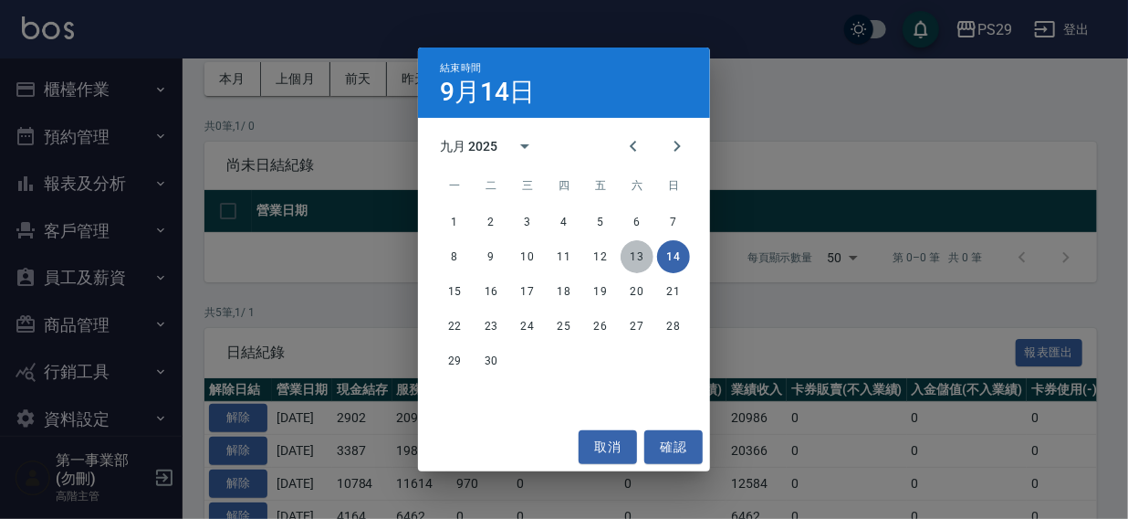
click at [634, 253] on button "13" at bounding box center [637, 256] width 33 height 33
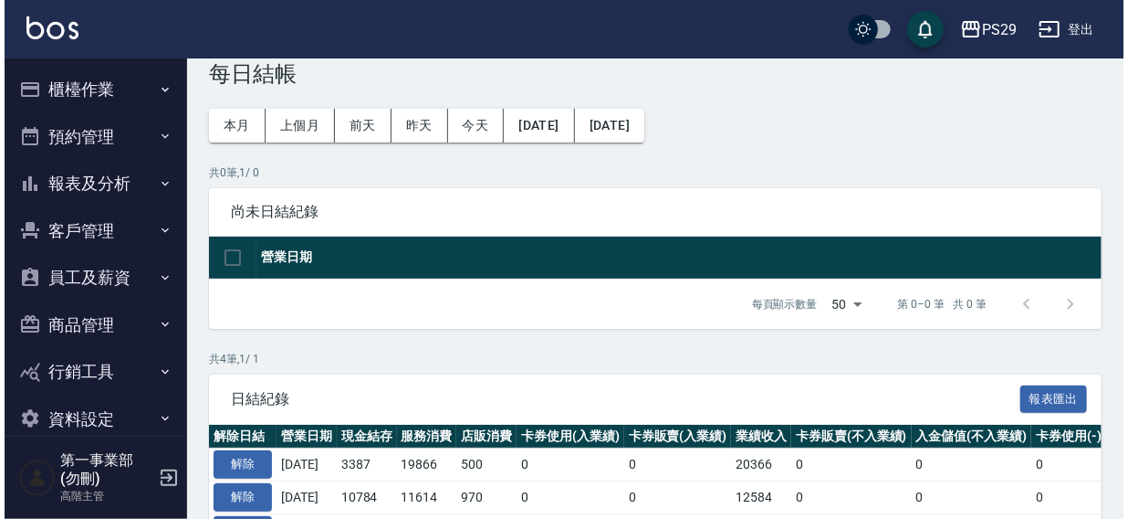
scroll to position [37, 0]
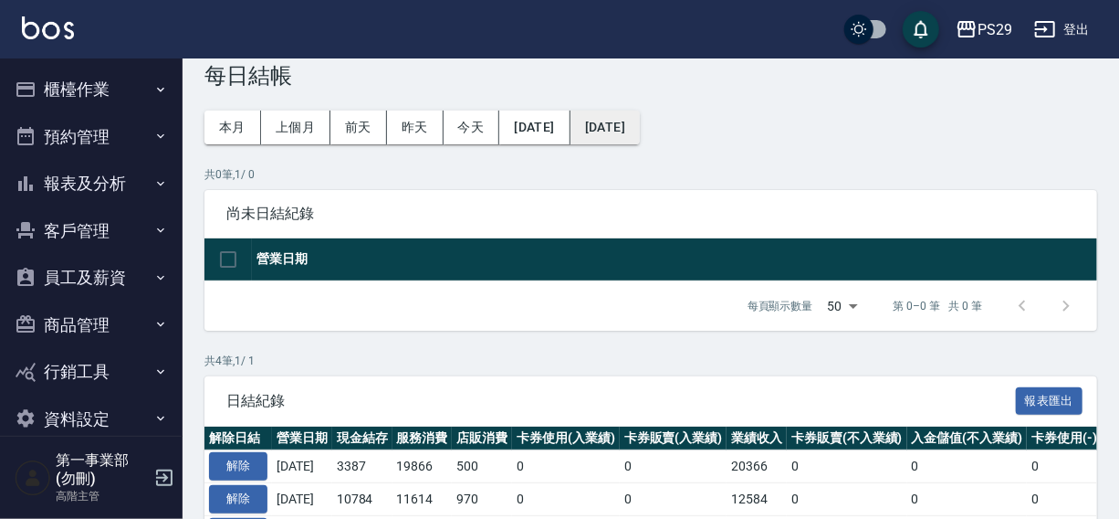
click at [640, 126] on button "[DATE]" at bounding box center [605, 127] width 69 height 34
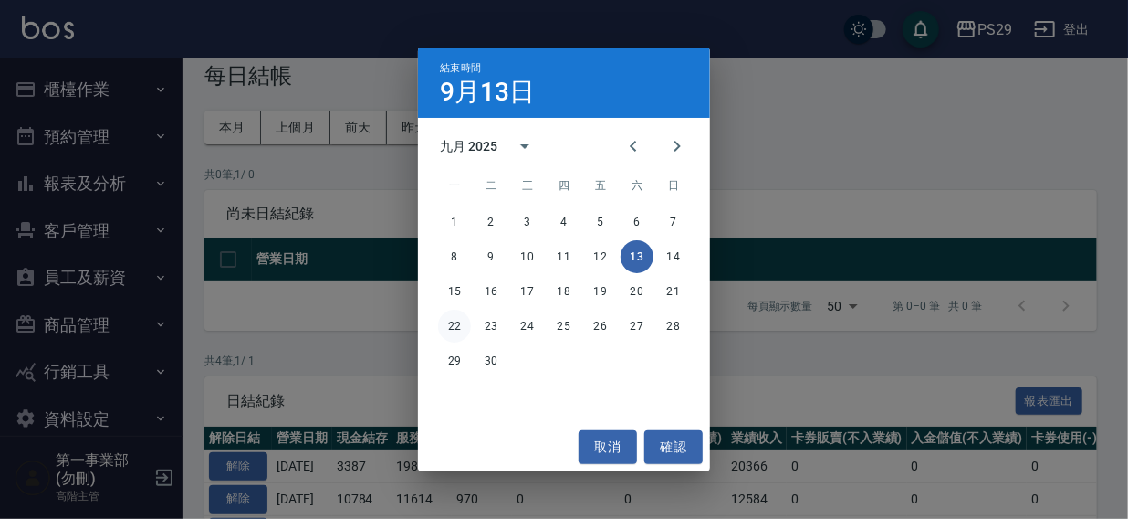
click at [457, 325] on button "22" at bounding box center [454, 326] width 33 height 33
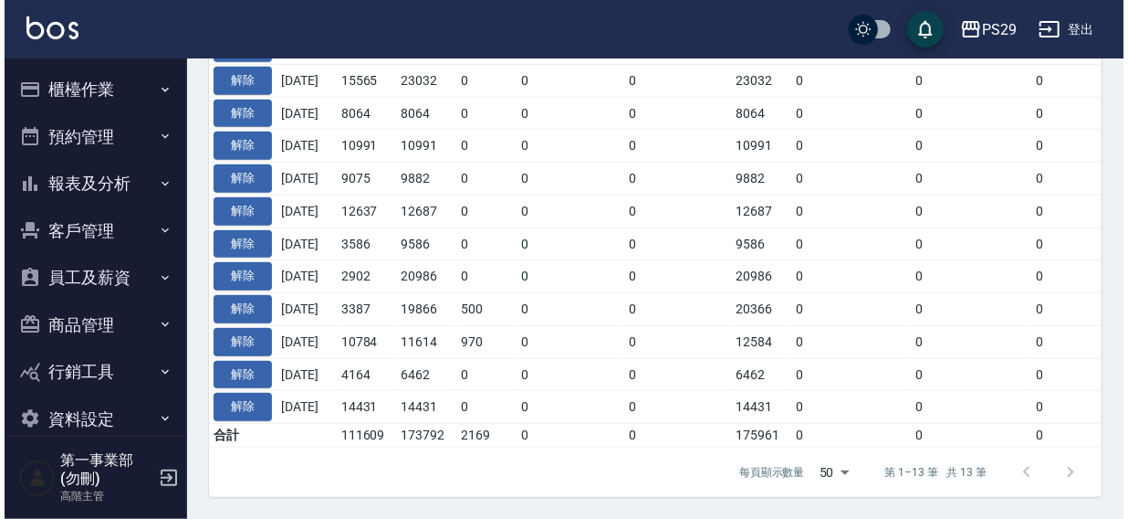
scroll to position [46, 0]
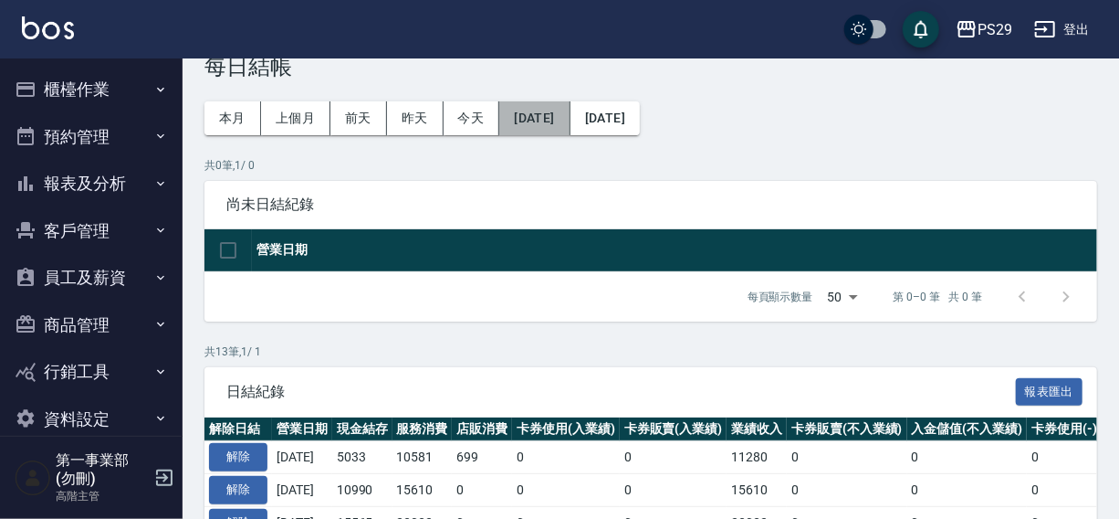
click at [552, 118] on button "[DATE]" at bounding box center [534, 118] width 70 height 34
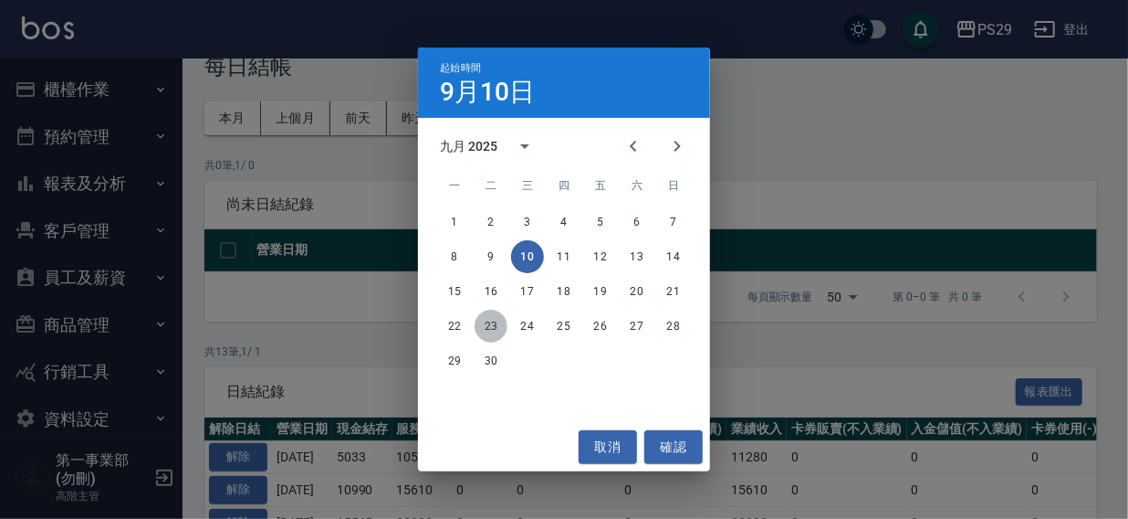
click at [488, 323] on button "23" at bounding box center [491, 326] width 33 height 33
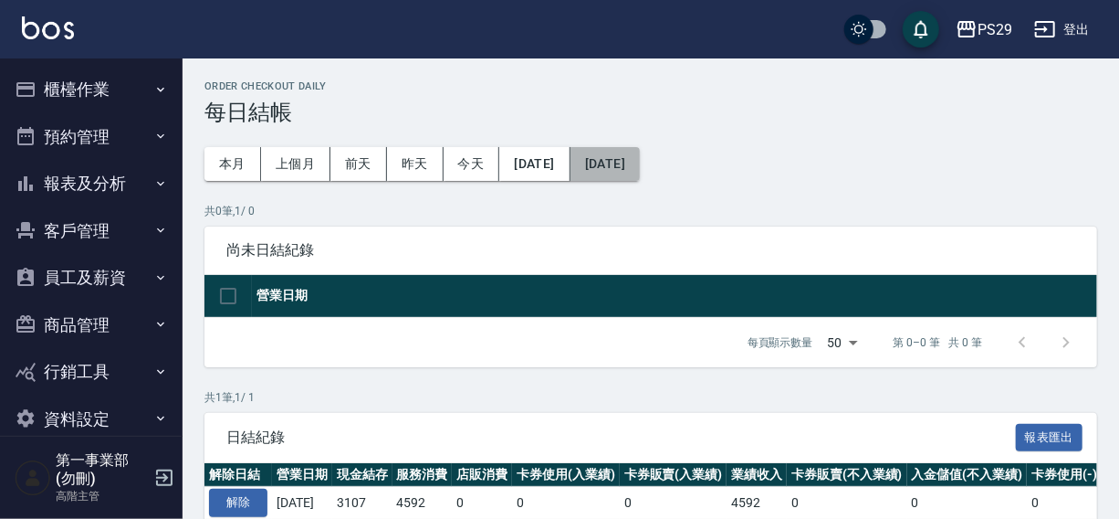
click at [640, 162] on button "[DATE]" at bounding box center [605, 164] width 69 height 34
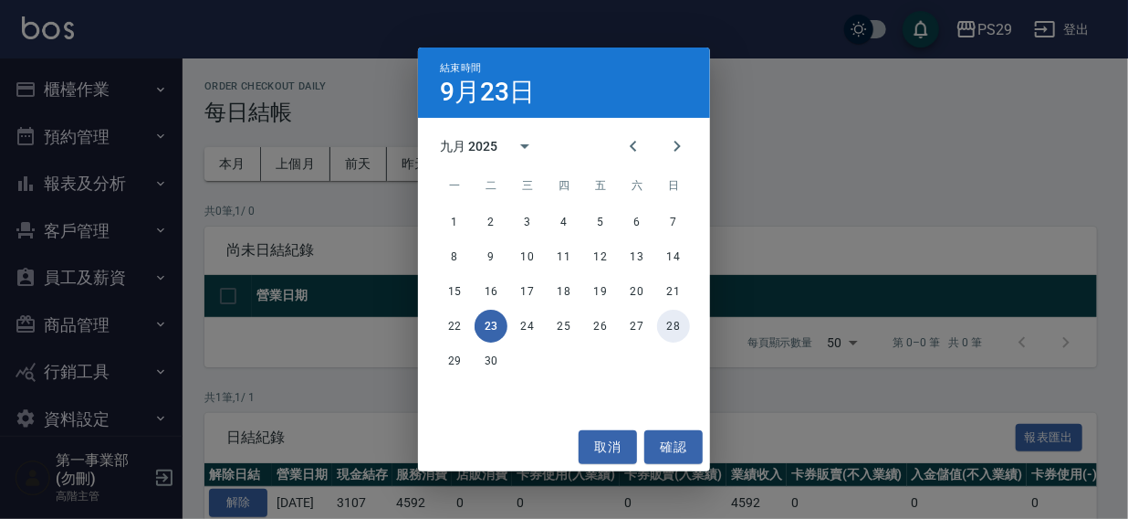
drag, startPoint x: 677, startPoint y: 320, endPoint x: 694, endPoint y: 285, distance: 38.8
click at [677, 320] on button "28" at bounding box center [673, 326] width 33 height 33
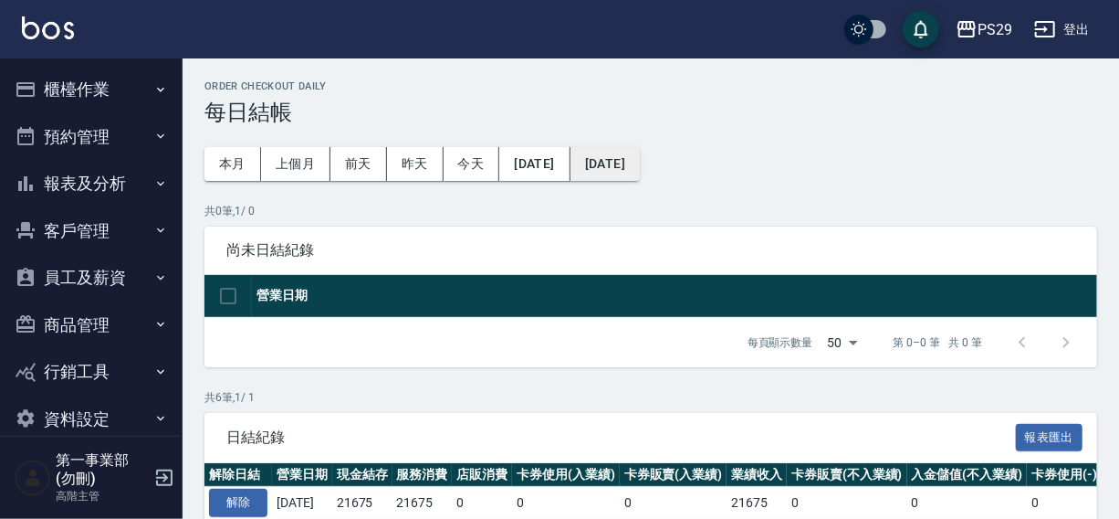
click at [631, 158] on button "[DATE]" at bounding box center [605, 164] width 69 height 34
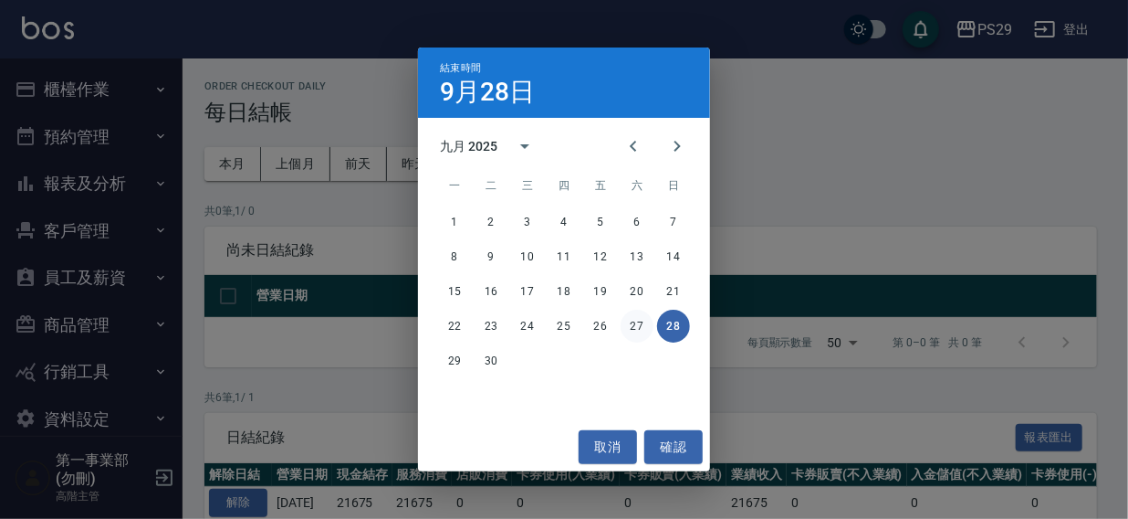
click at [635, 327] on button "27" at bounding box center [637, 326] width 33 height 33
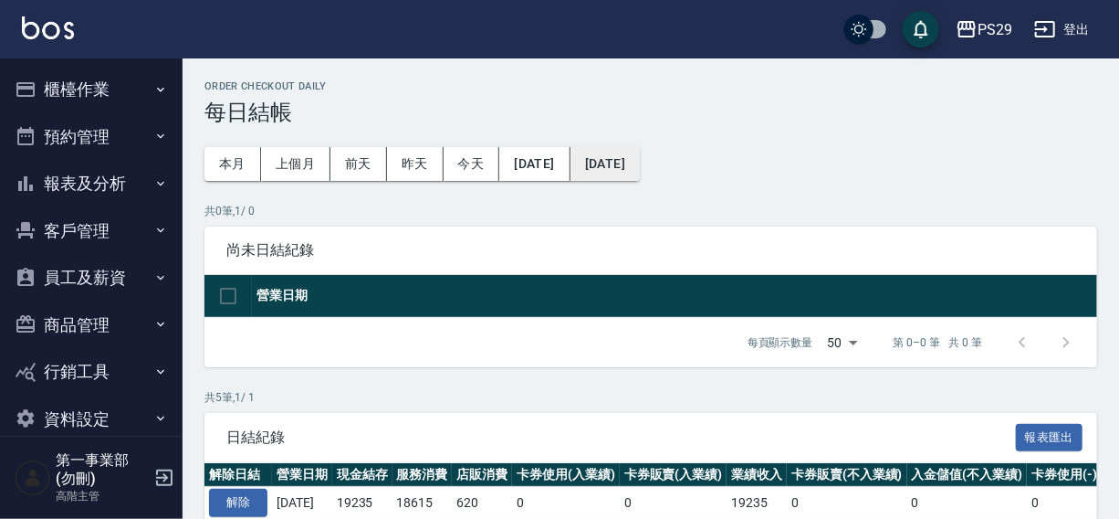
click at [640, 170] on button "[DATE]" at bounding box center [605, 164] width 69 height 34
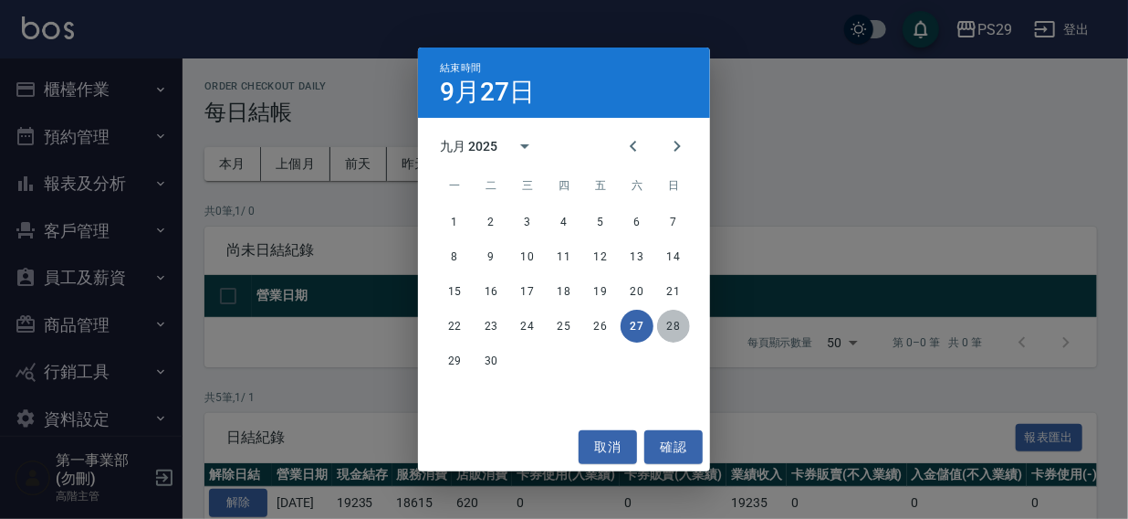
click at [676, 313] on button "28" at bounding box center [673, 326] width 33 height 33
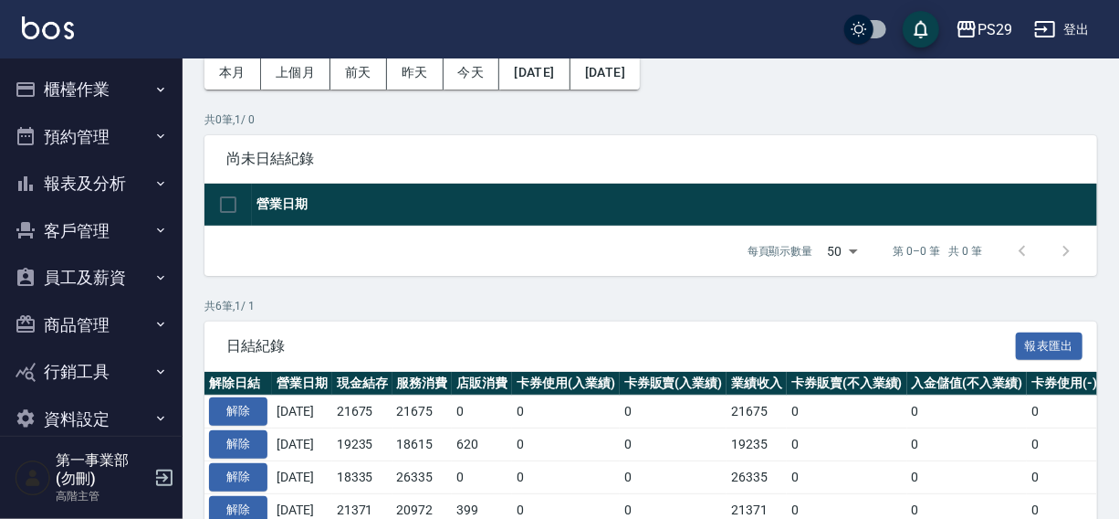
scroll to position [271, 0]
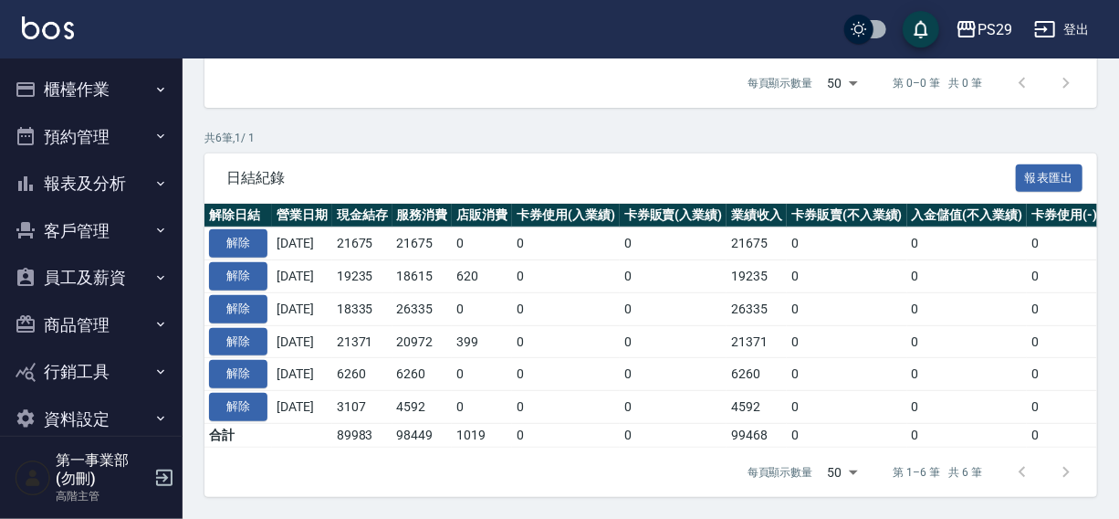
click at [698, 41] on div "PS29 登出" at bounding box center [559, 29] width 1119 height 58
